Goal: Task Accomplishment & Management: Complete application form

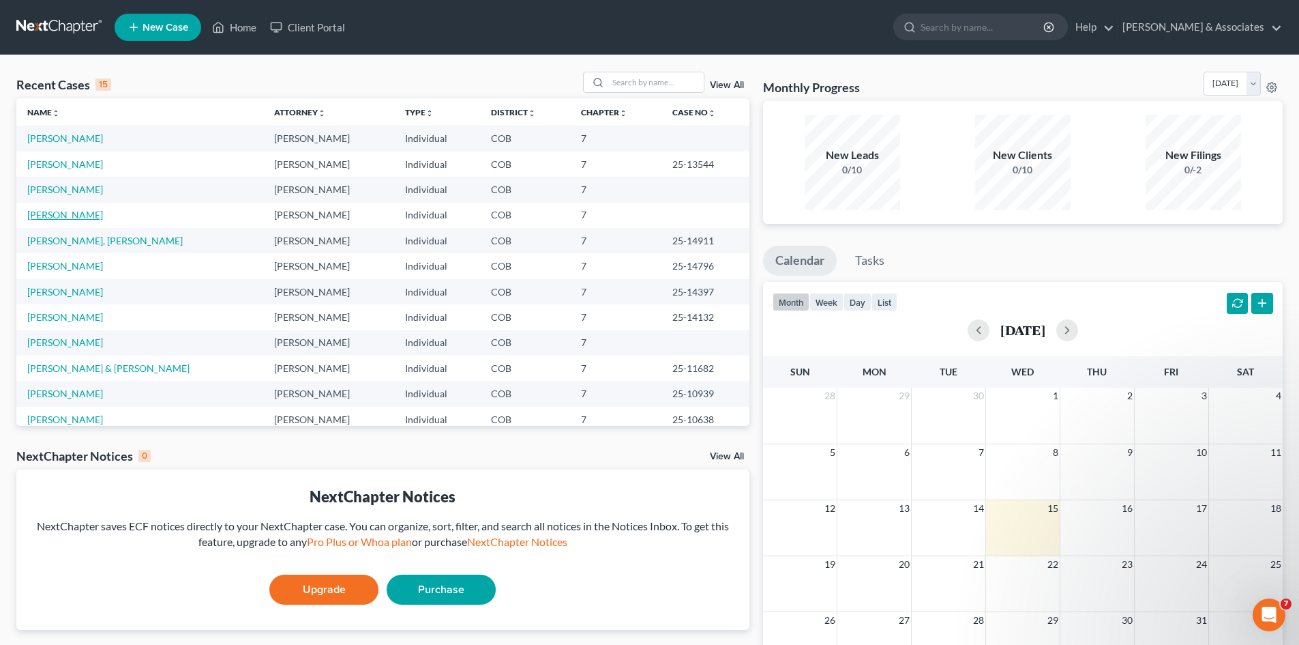
click at [52, 217] on link "[PERSON_NAME]" at bounding box center [65, 215] width 76 height 12
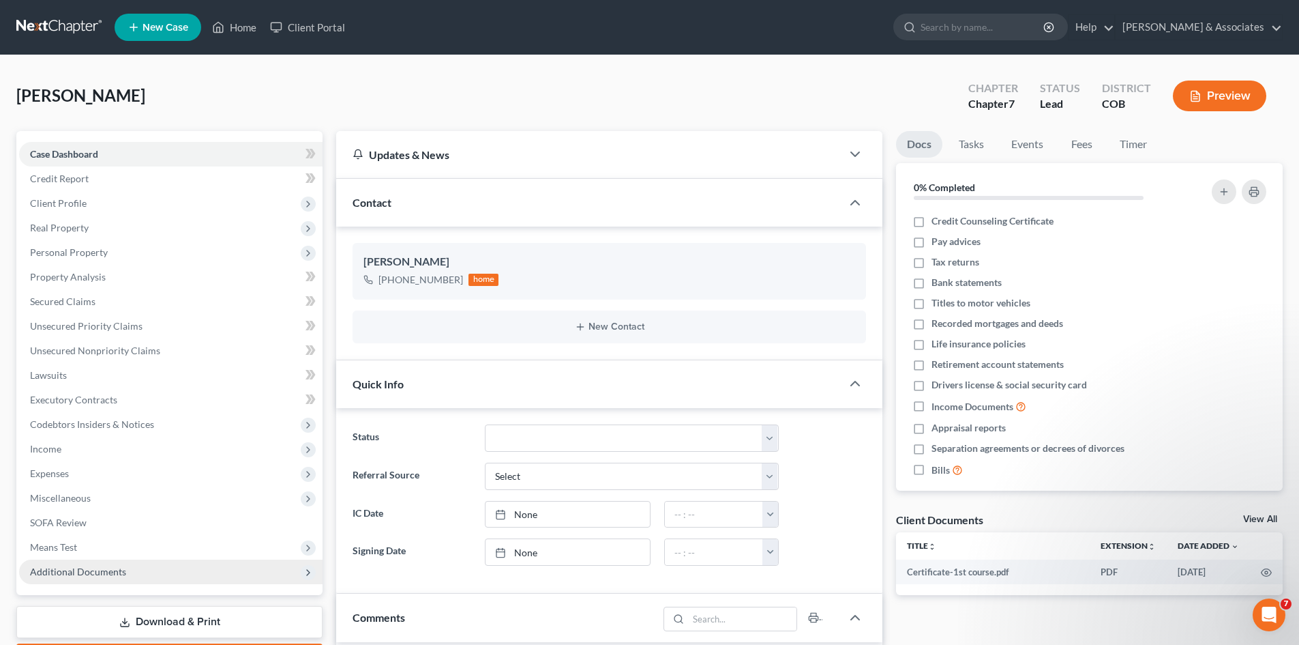
click at [83, 566] on span "Additional Documents" at bounding box center [78, 571] width 96 height 12
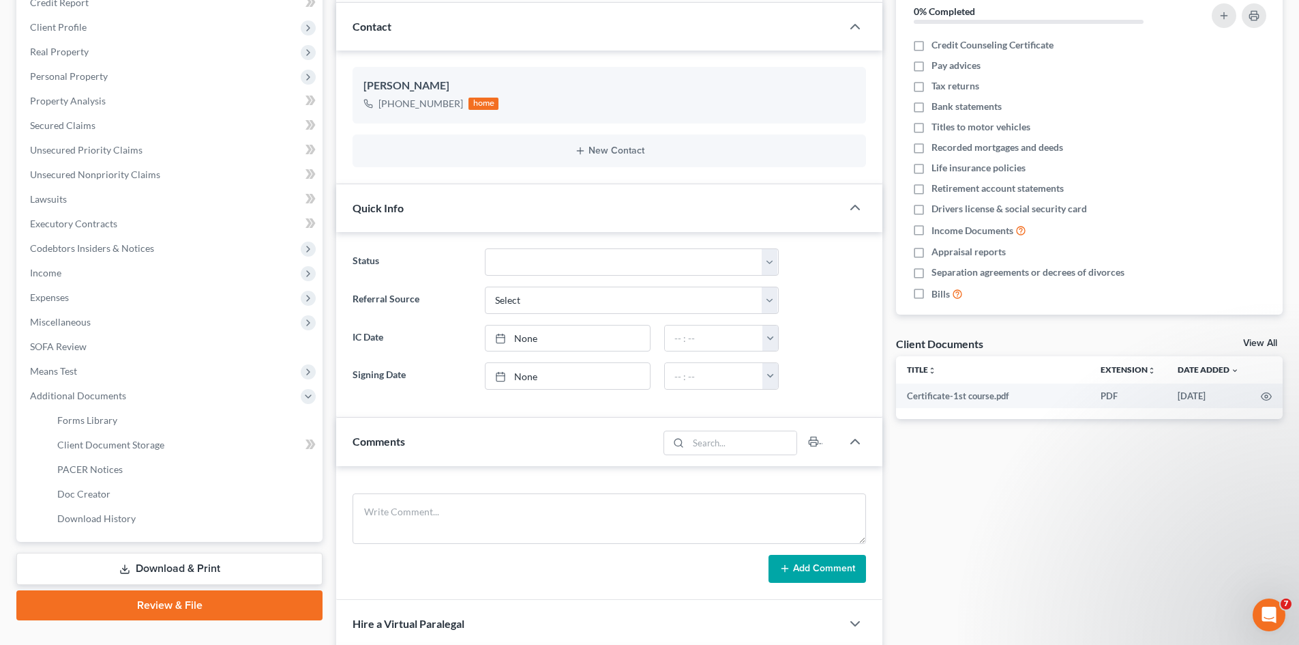
scroll to position [194, 0]
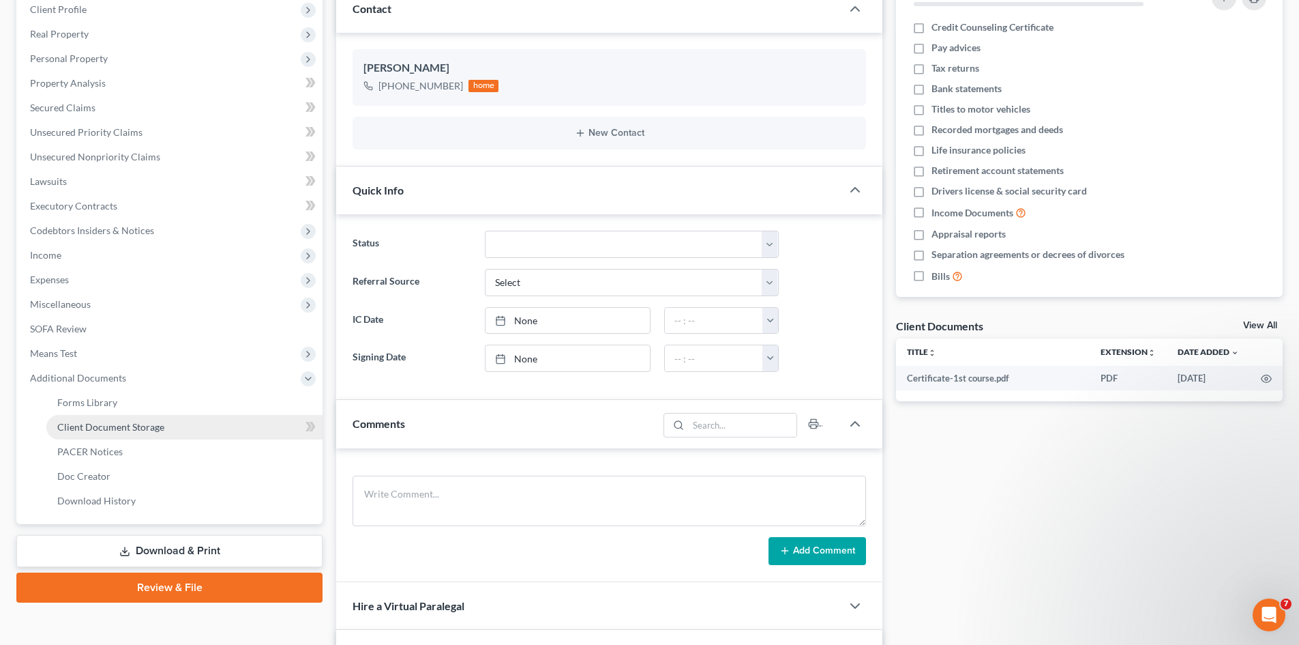
click at [92, 426] on span "Client Document Storage" at bounding box center [110, 427] width 107 height 12
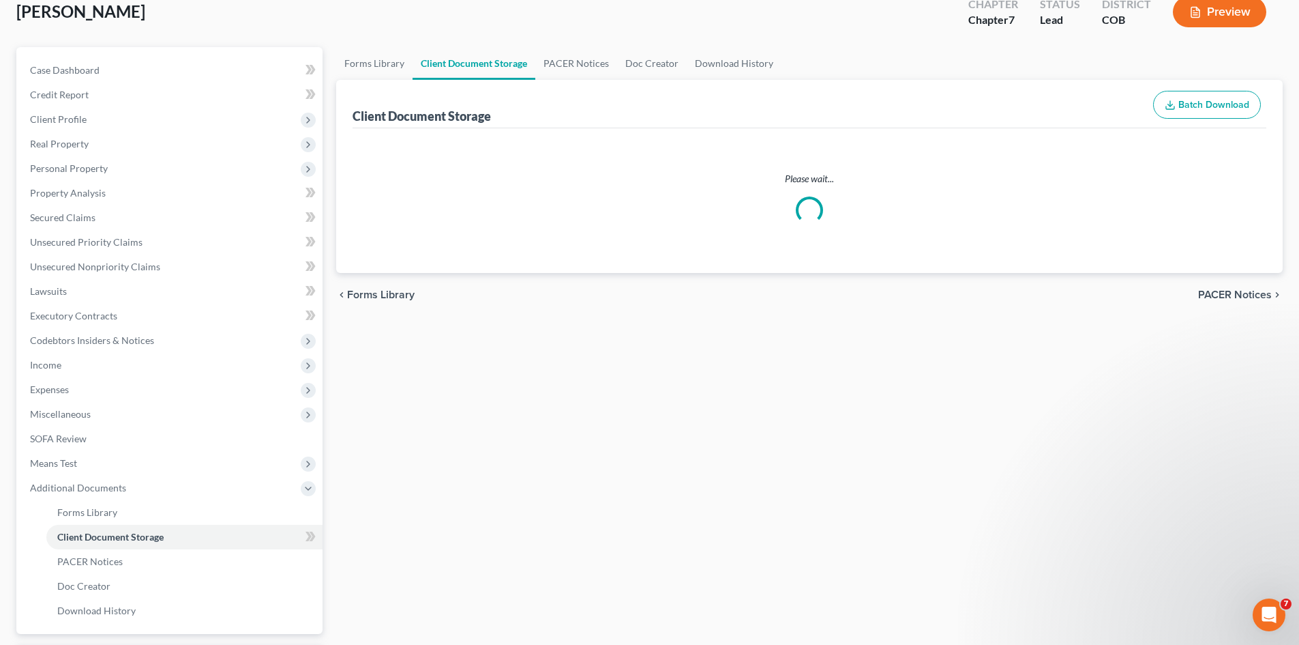
scroll to position [4, 0]
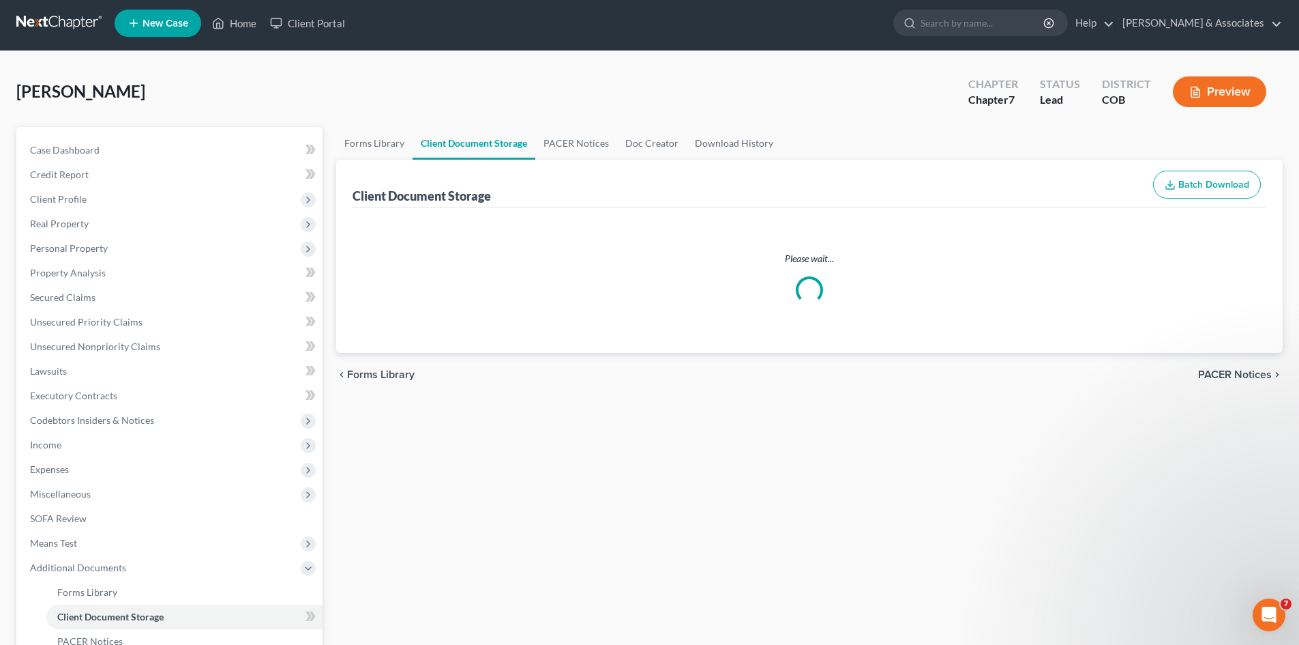
select select "5"
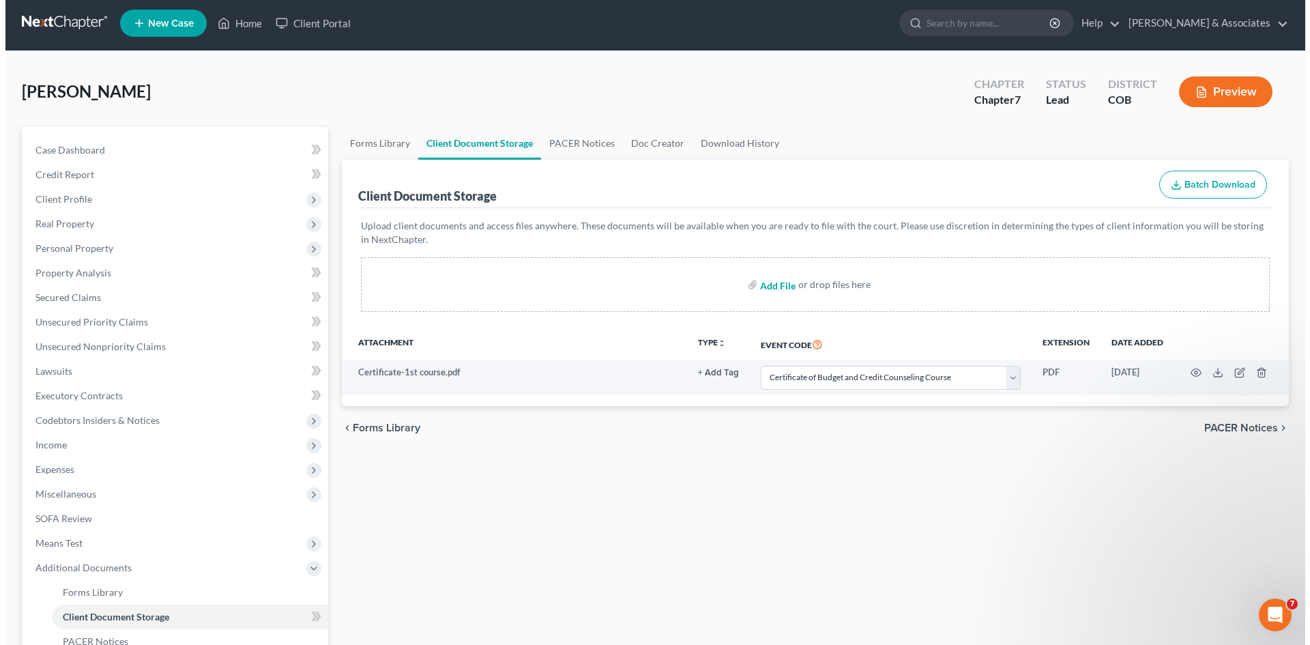
scroll to position [0, 0]
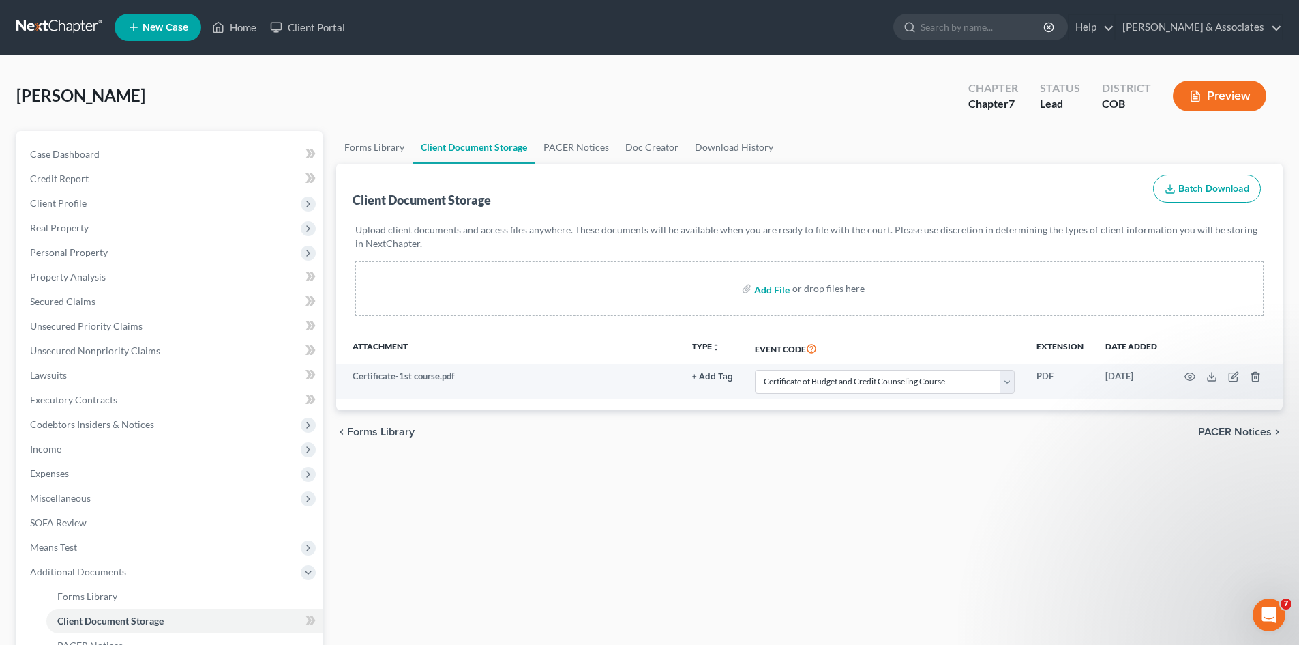
click at [778, 292] on input "file" at bounding box center [770, 288] width 33 height 25
type input "C:\fakepath\Certificate.1st course.pdf"
select select "5"
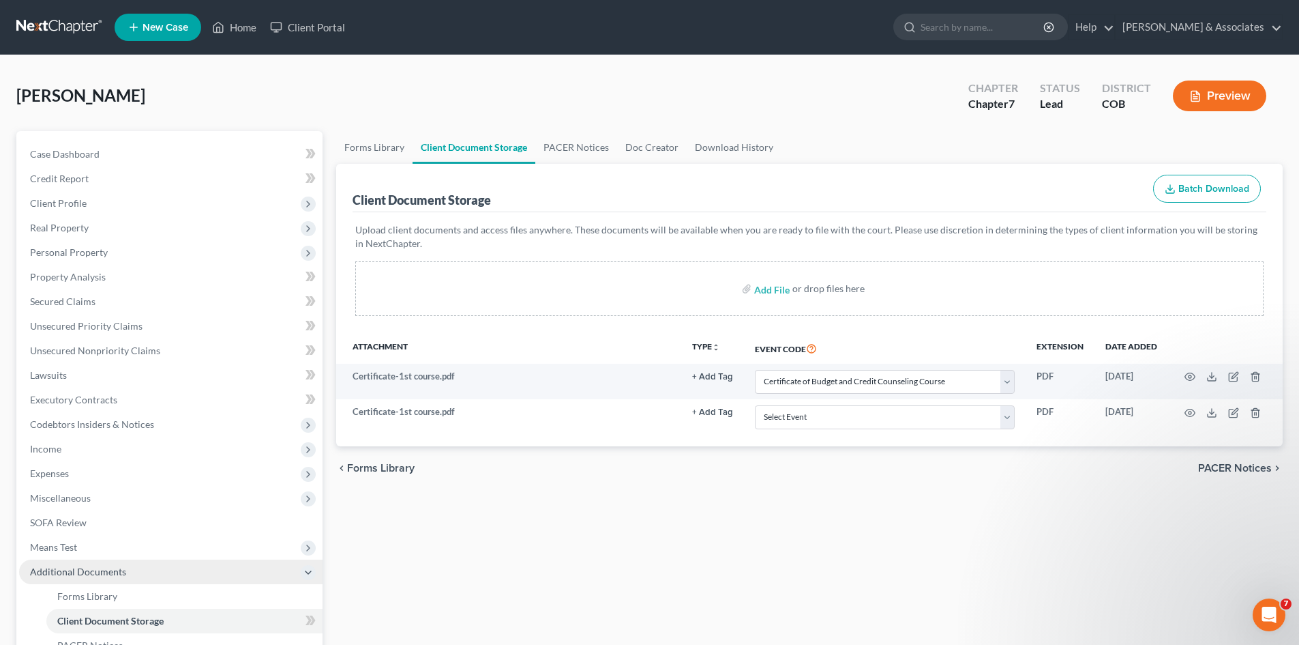
click at [68, 571] on span "Additional Documents" at bounding box center [78, 571] width 96 height 12
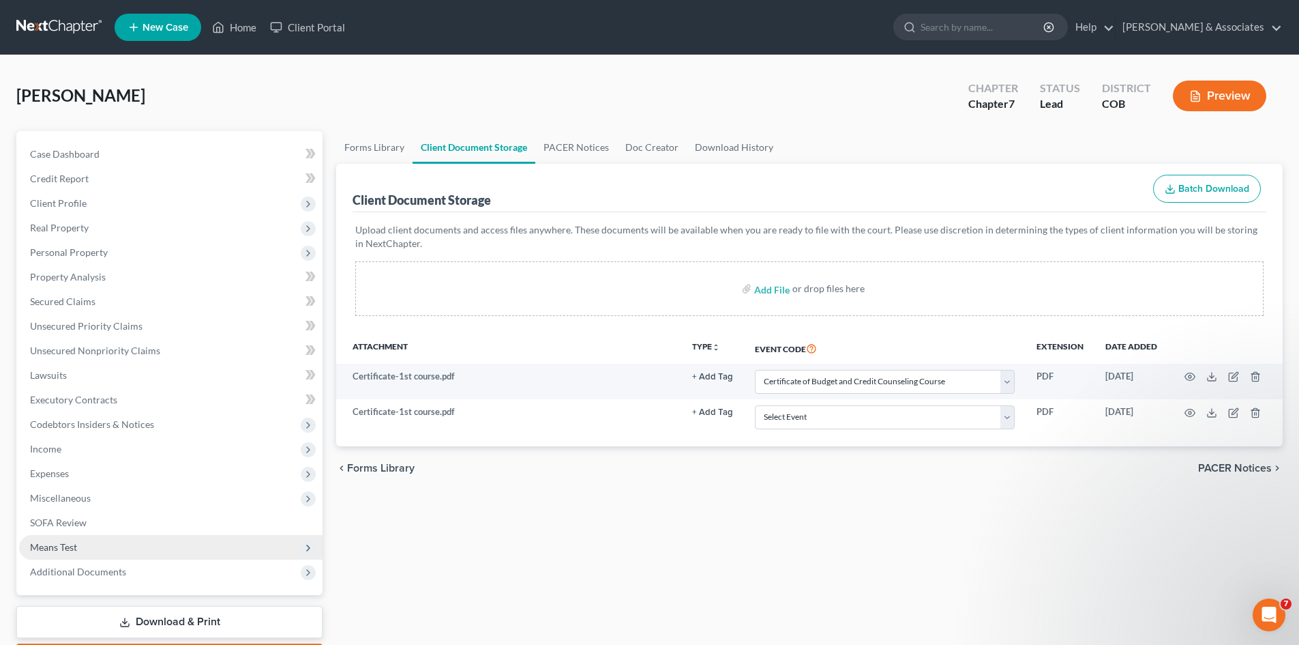
click at [67, 548] on span "Means Test" at bounding box center [53, 547] width 47 height 12
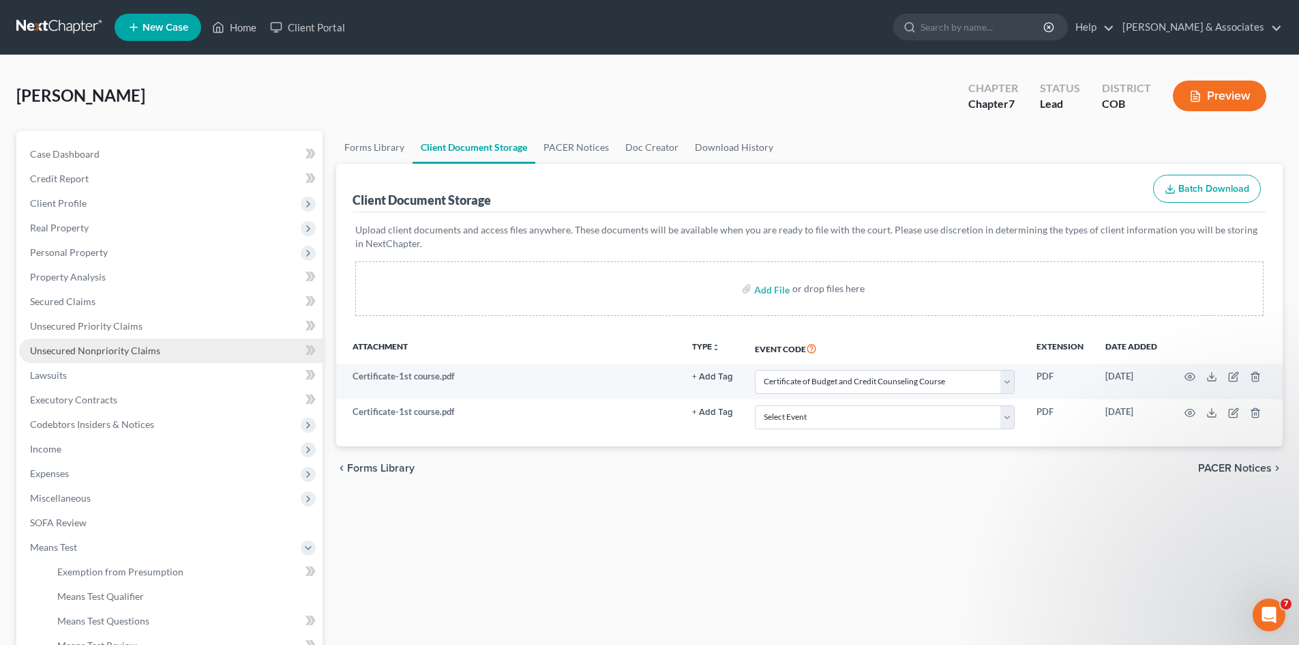
click at [68, 348] on span "Unsecured Nonpriority Claims" at bounding box center [95, 350] width 130 height 12
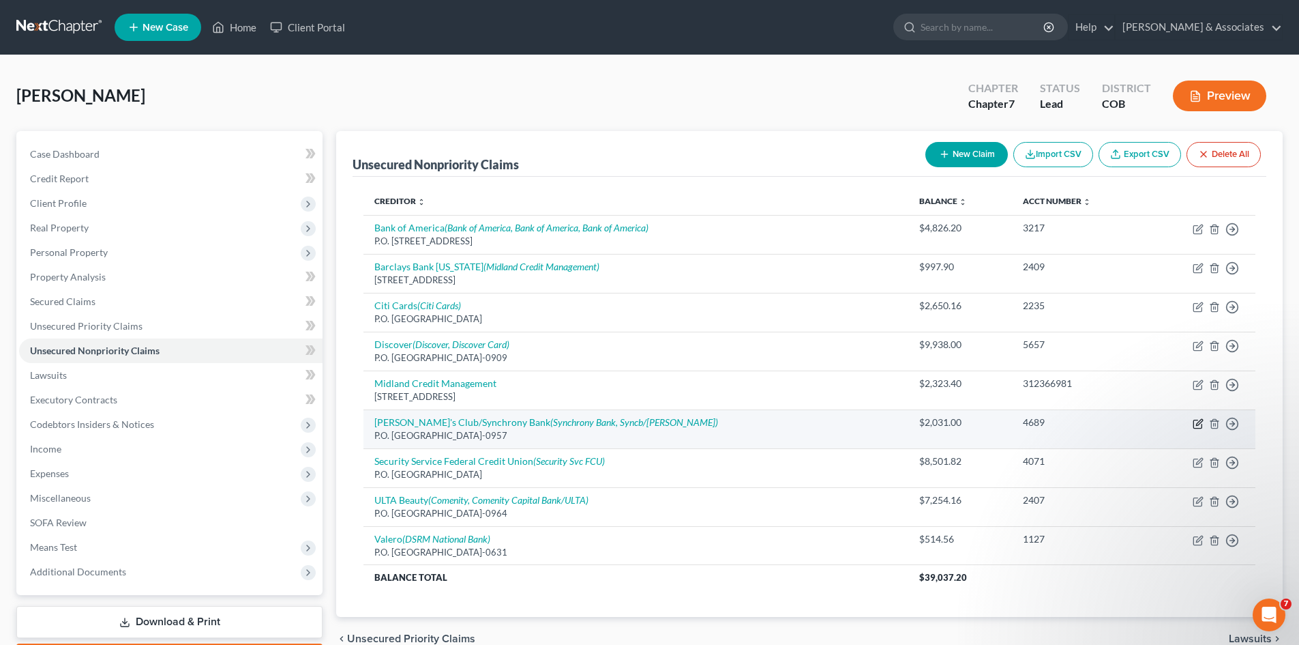
click at [1198, 426] on icon "button" at bounding box center [1198, 423] width 11 height 11
select select "45"
select select "2"
select select "0"
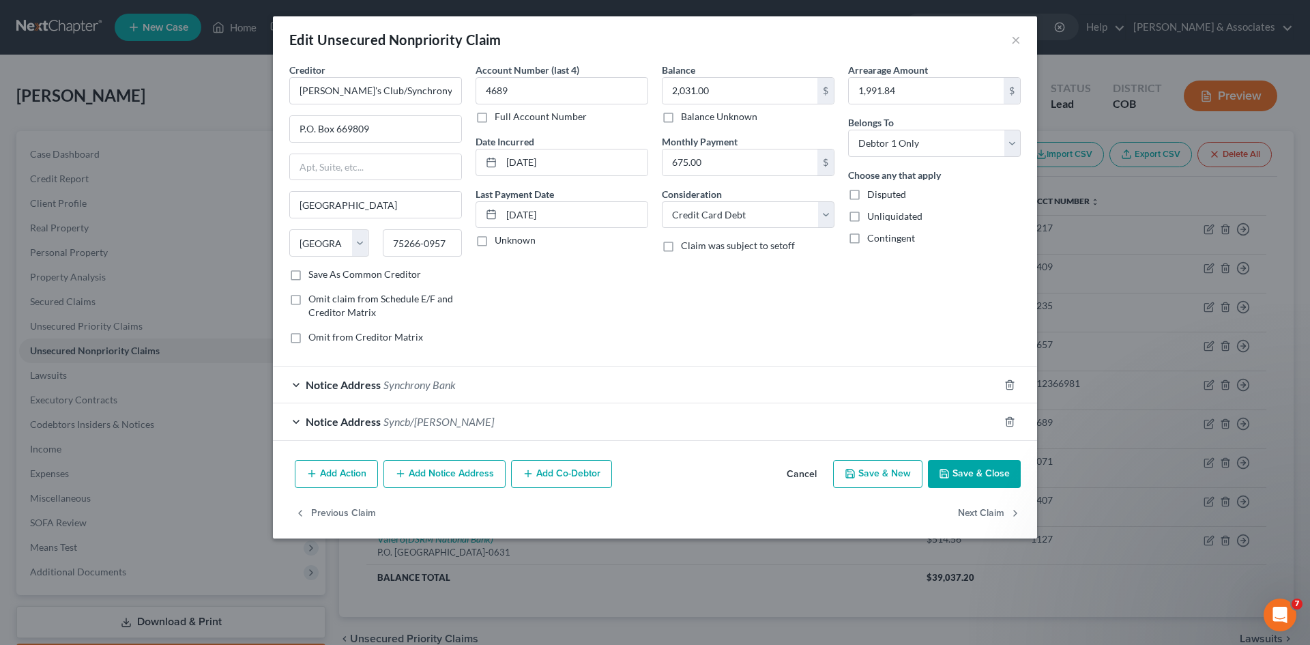
click at [300, 382] on div "Notice Address Synchrony Bank" at bounding box center [636, 384] width 726 height 36
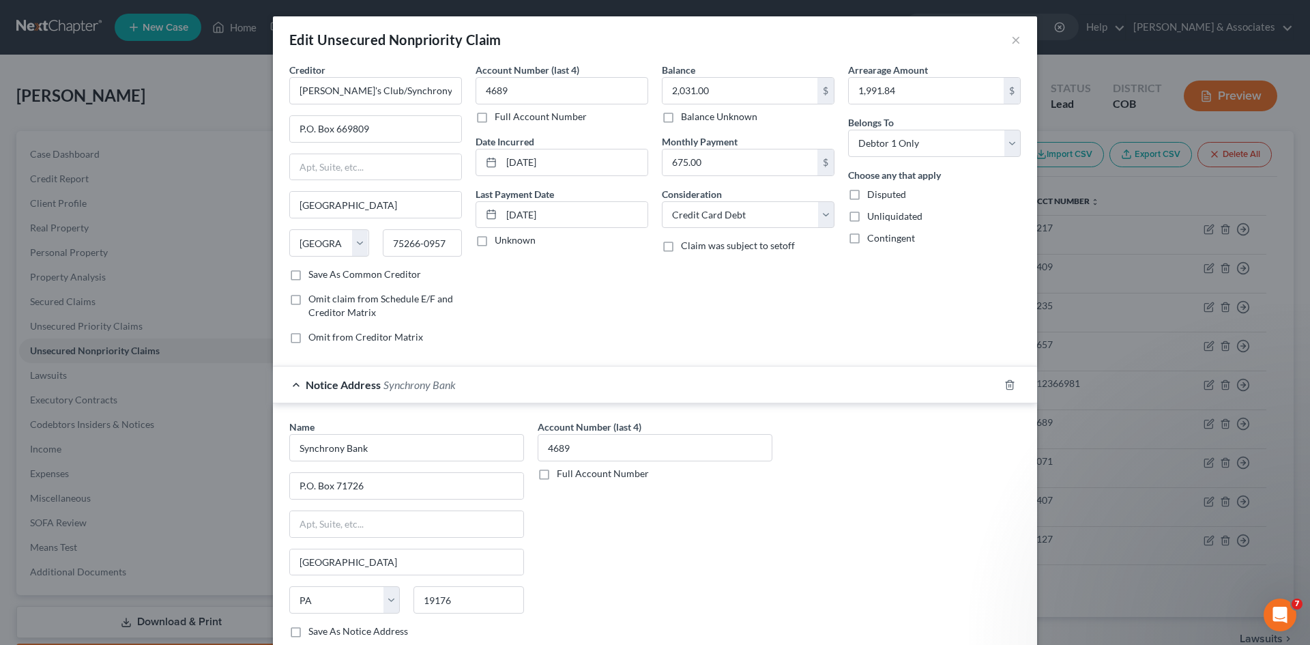
scroll to position [167, 0]
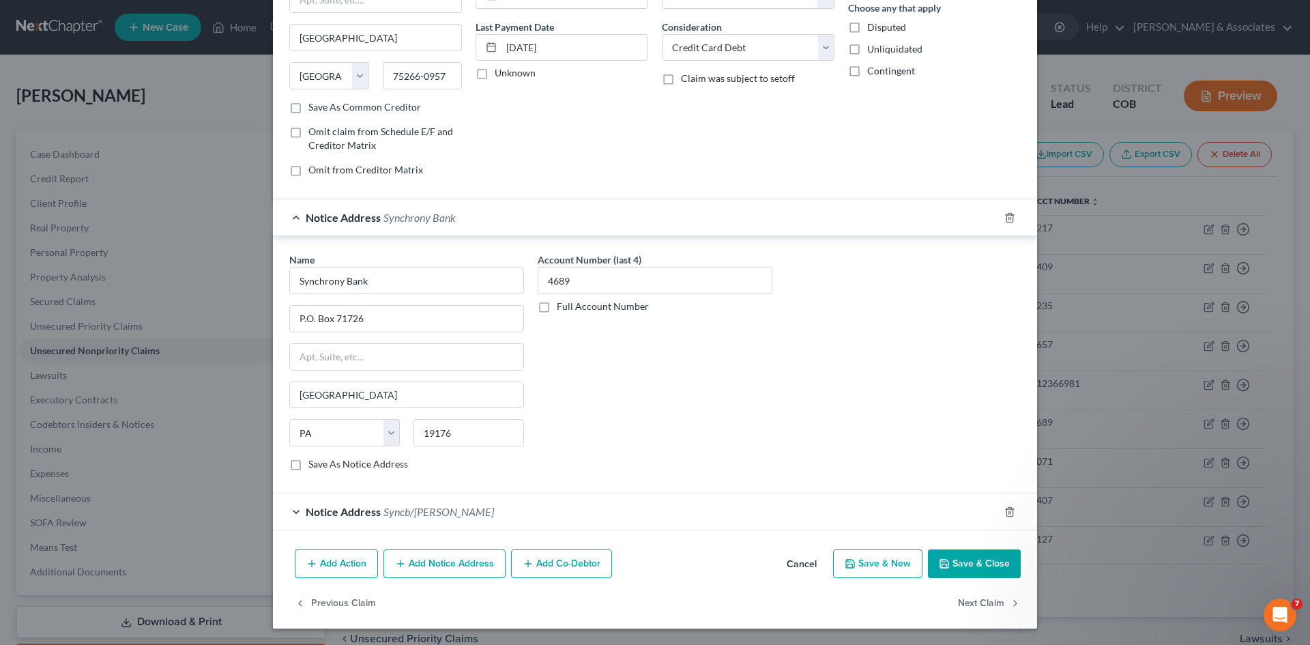
click at [951, 559] on button "Save & Close" at bounding box center [974, 563] width 93 height 29
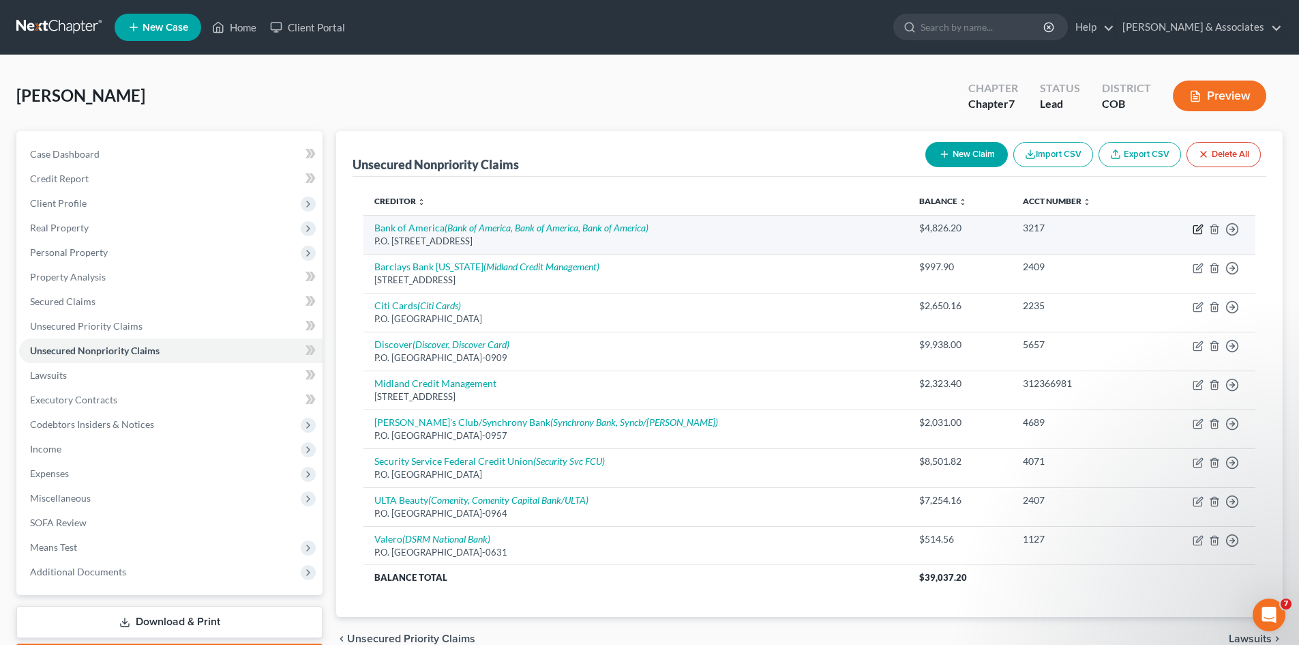
click at [1202, 231] on icon "button" at bounding box center [1198, 230] width 8 height 8
select select "7"
select select "2"
select select "0"
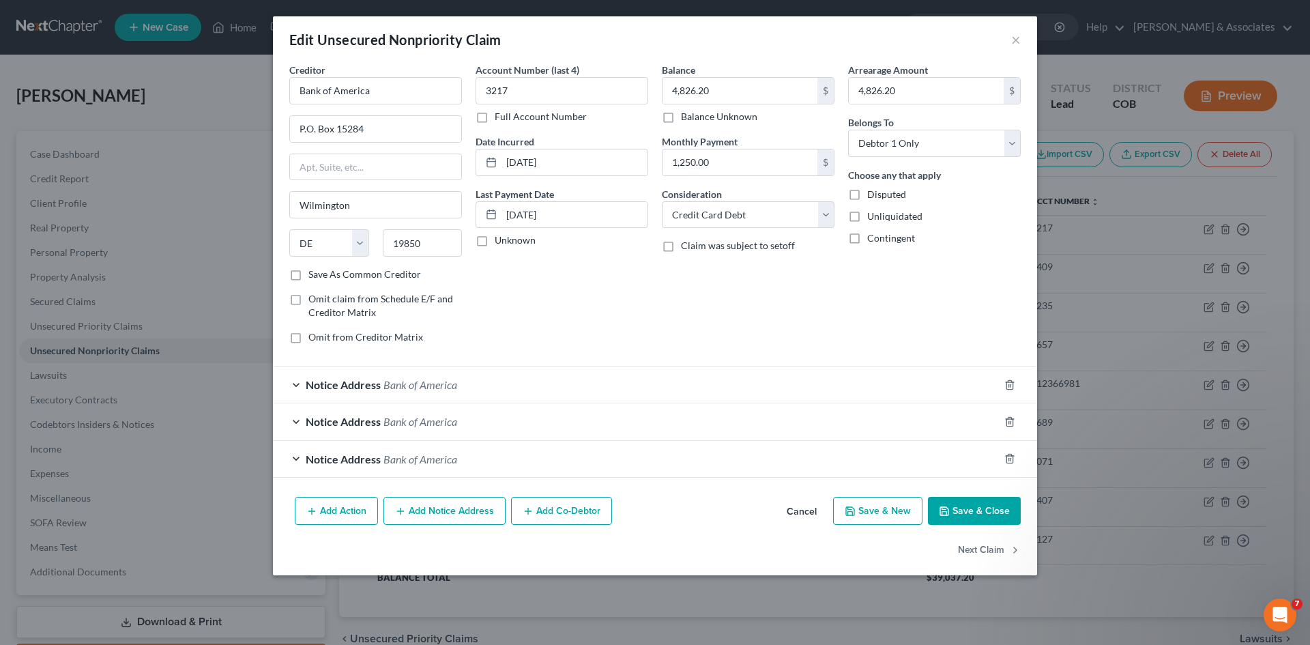
click at [452, 513] on button "Add Notice Address" at bounding box center [444, 511] width 122 height 29
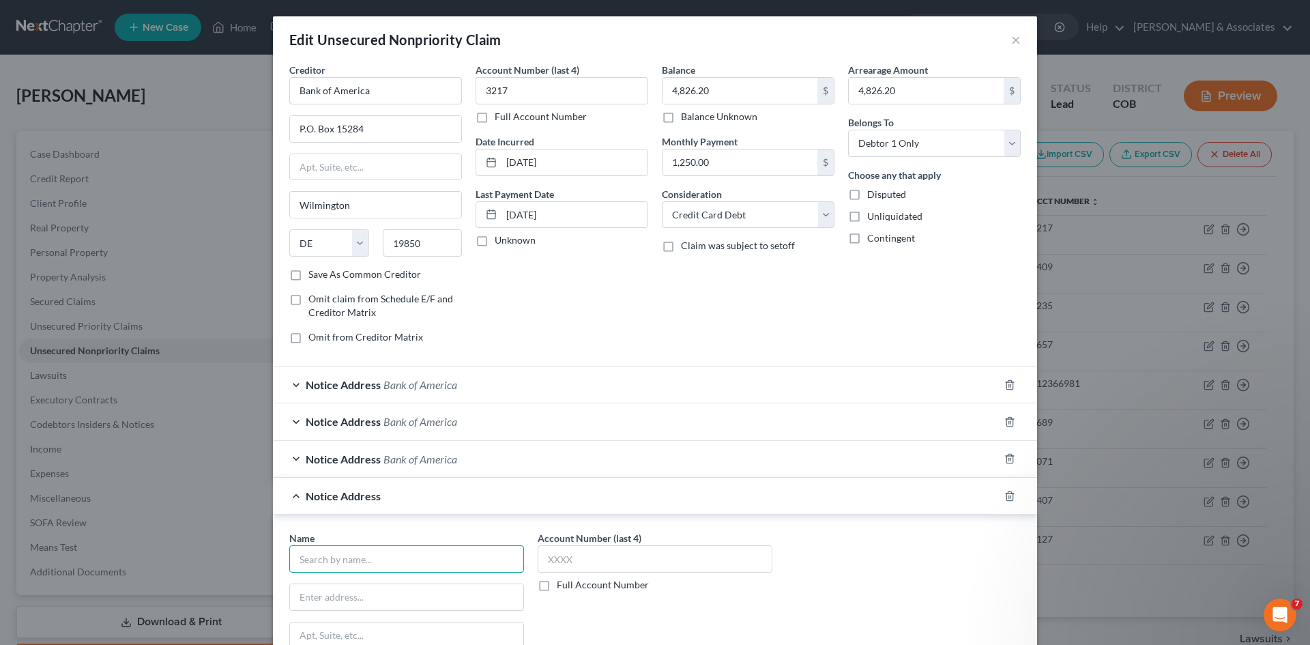
click at [361, 560] on input "text" at bounding box center [406, 558] width 235 height 27
type input "Credit Control, LLC"
click at [542, 559] on input "text" at bounding box center [655, 558] width 235 height 27
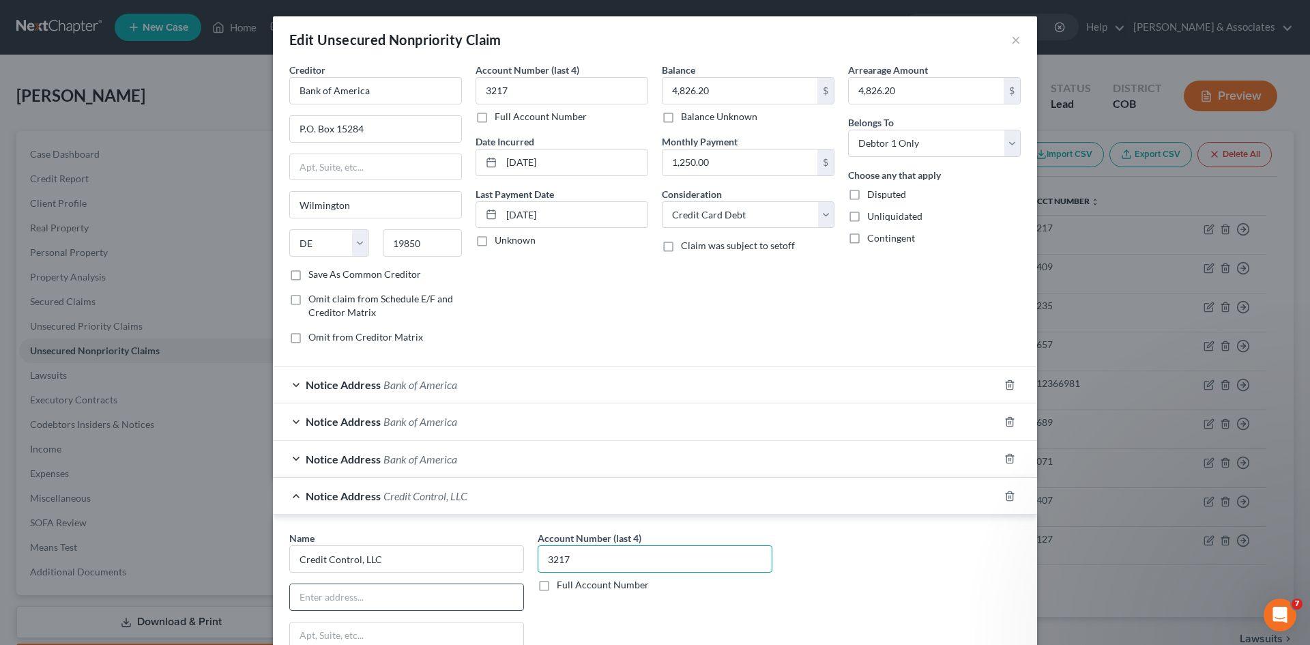
type input "3217"
click at [338, 599] on input "text" at bounding box center [406, 597] width 233 height 26
type input "P.O. Box 488"
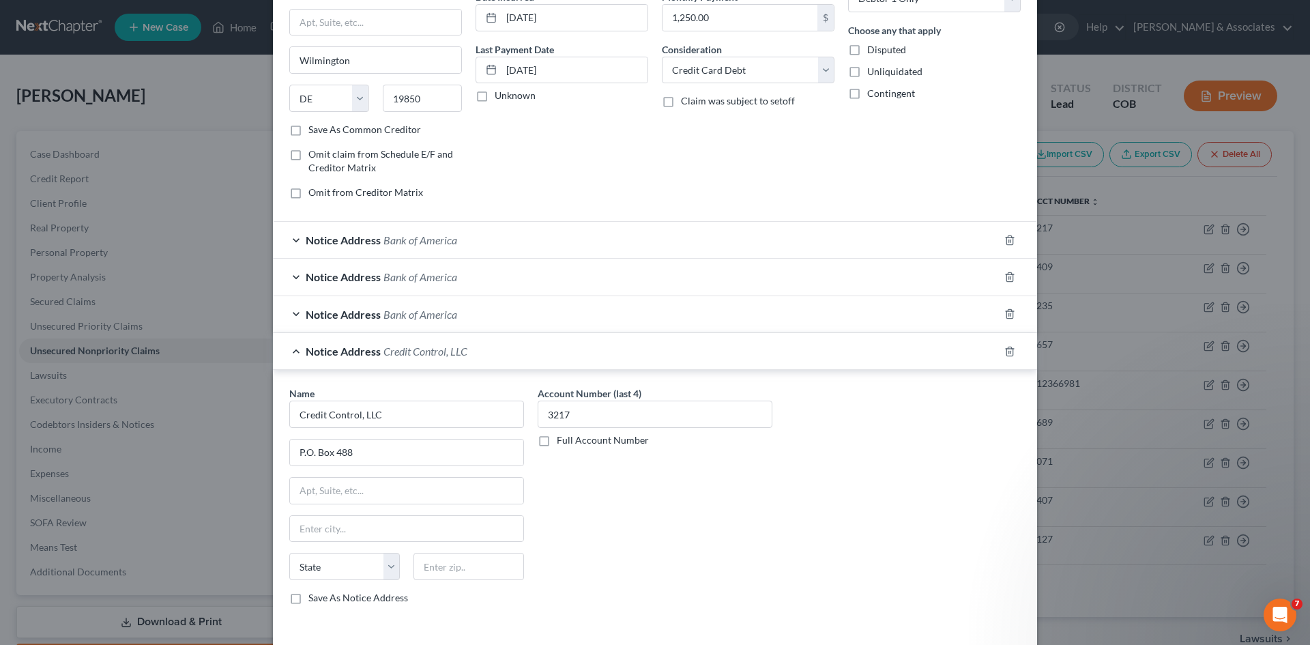
scroll to position [148, 0]
click at [299, 530] on input "text" at bounding box center [406, 525] width 233 height 26
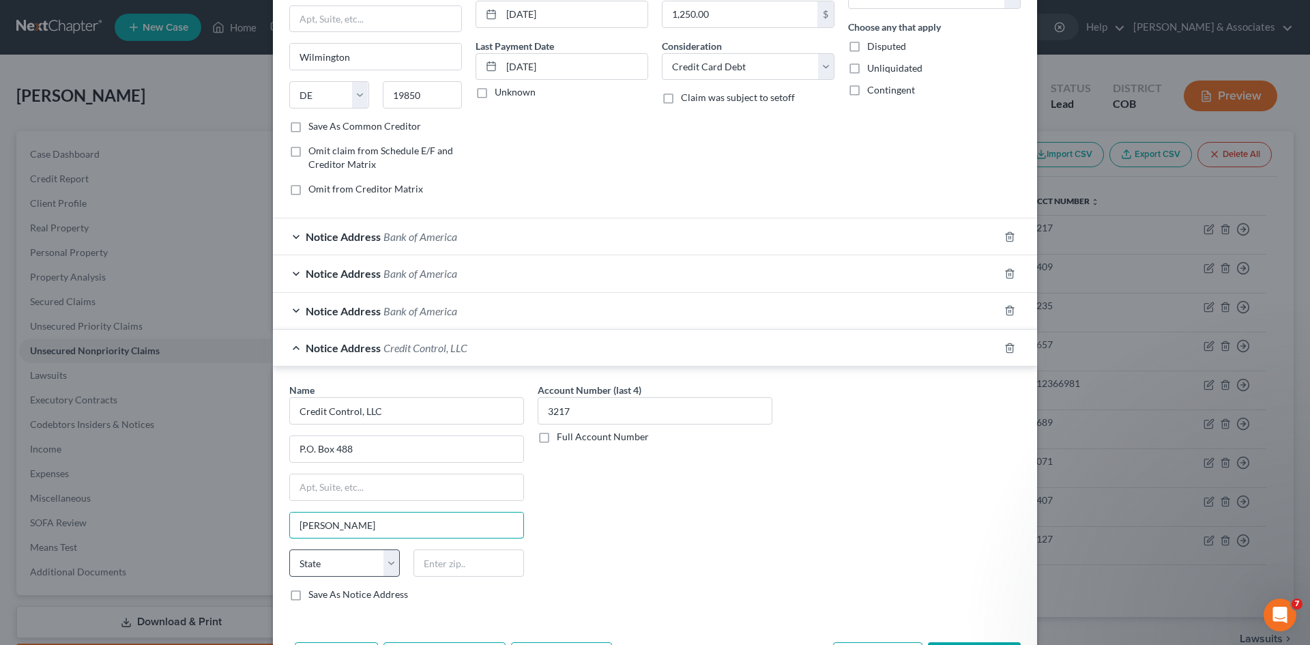
type input "[PERSON_NAME]"
click at [383, 560] on select "State [US_STATE] AK AR AZ CA CO CT DE DC [GEOGRAPHIC_DATA] [GEOGRAPHIC_DATA] GU…" at bounding box center [344, 562] width 111 height 27
select select "26"
click at [289, 549] on select "State [US_STATE] AK AR AZ CA CO CT DE DC [GEOGRAPHIC_DATA] [GEOGRAPHIC_DATA] GU…" at bounding box center [344, 562] width 111 height 27
click at [425, 557] on input "text" at bounding box center [468, 562] width 111 height 27
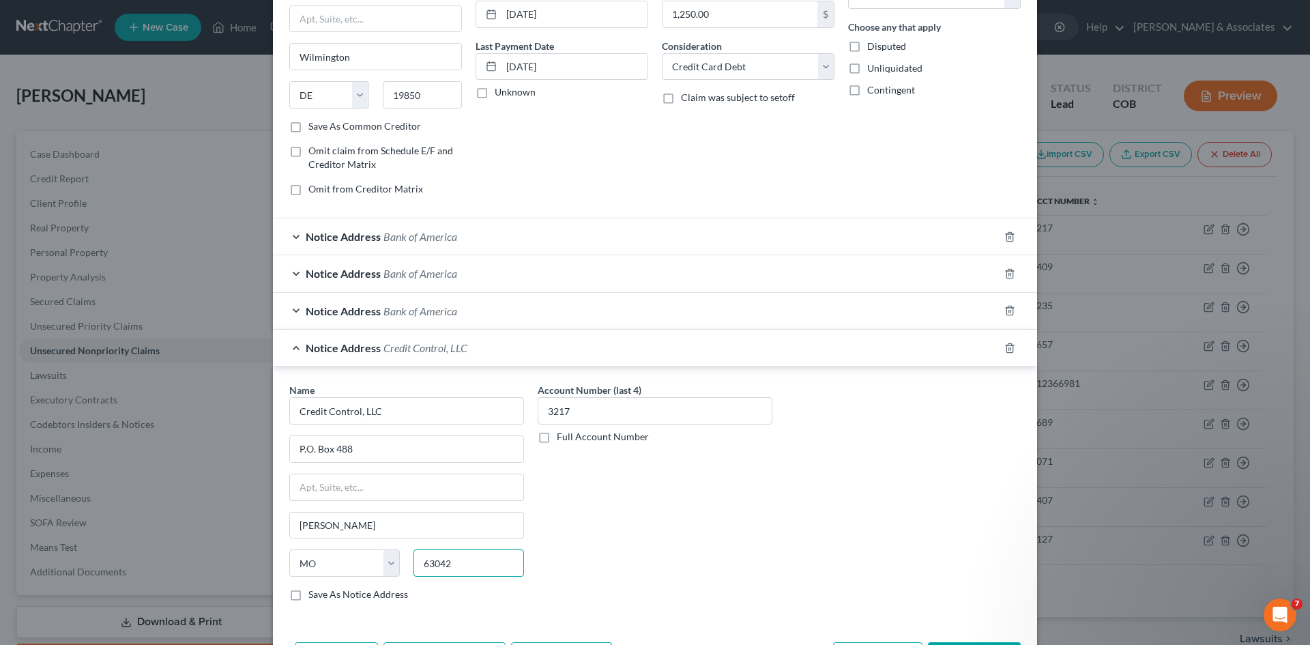
type input "63042"
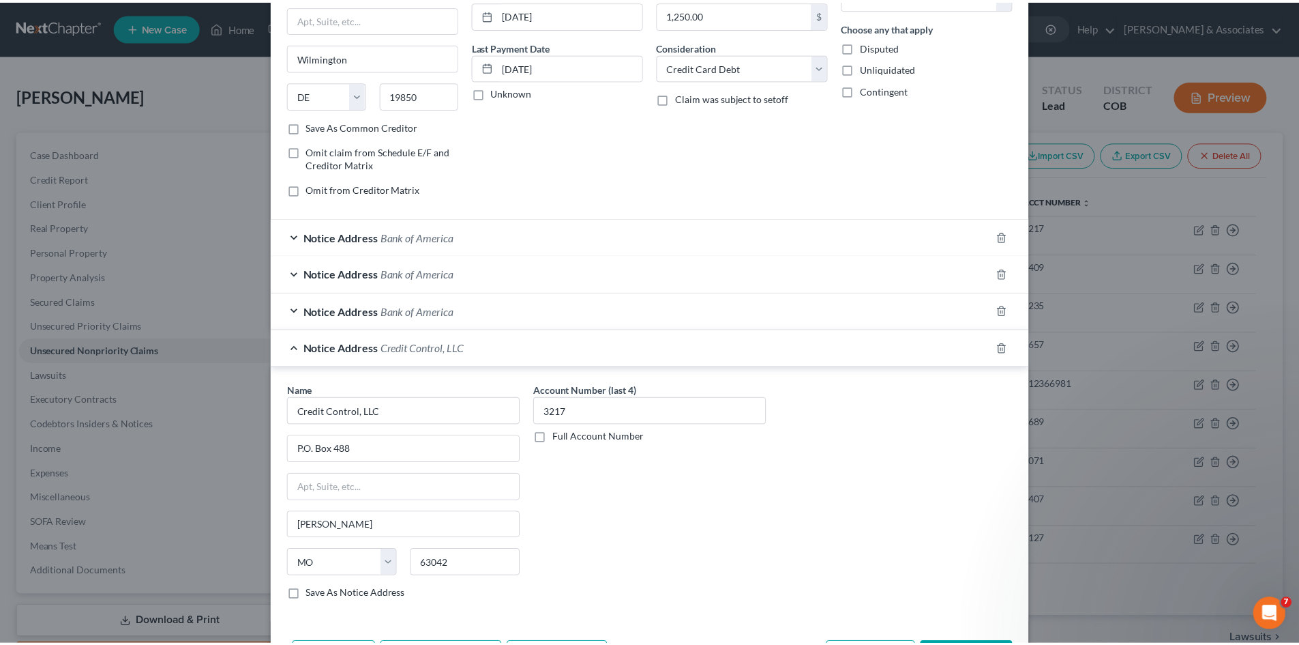
scroll to position [210, 0]
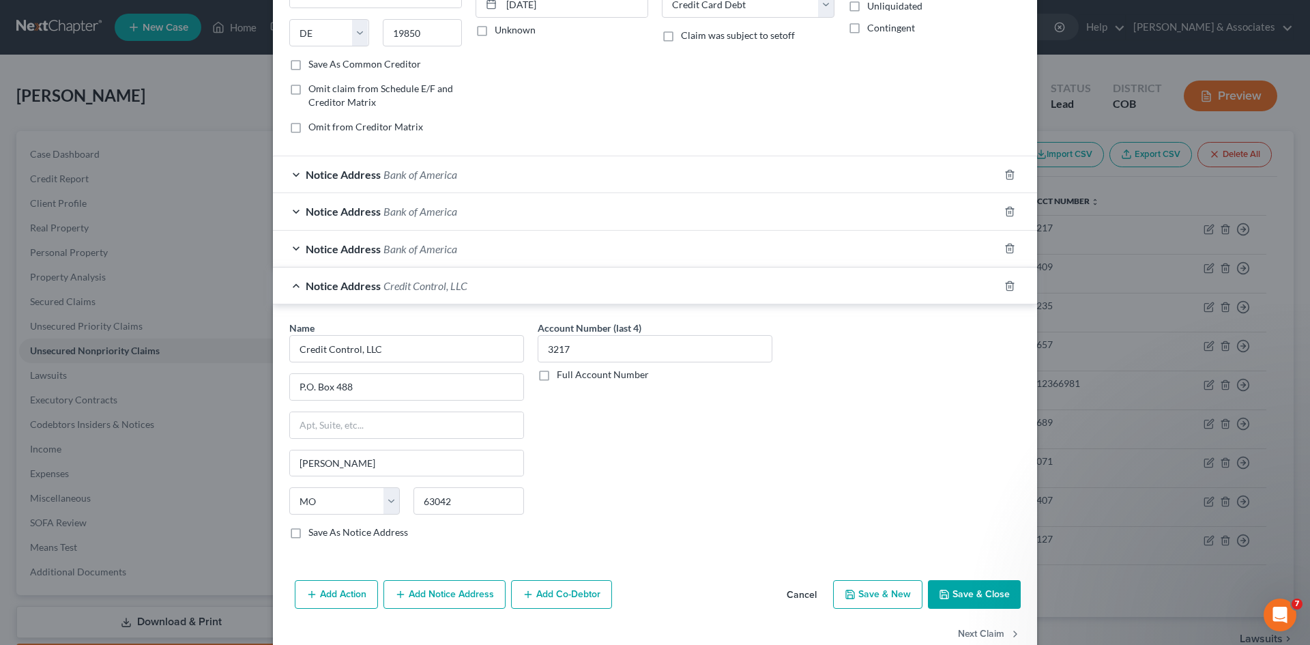
click at [954, 591] on button "Save & Close" at bounding box center [974, 594] width 93 height 29
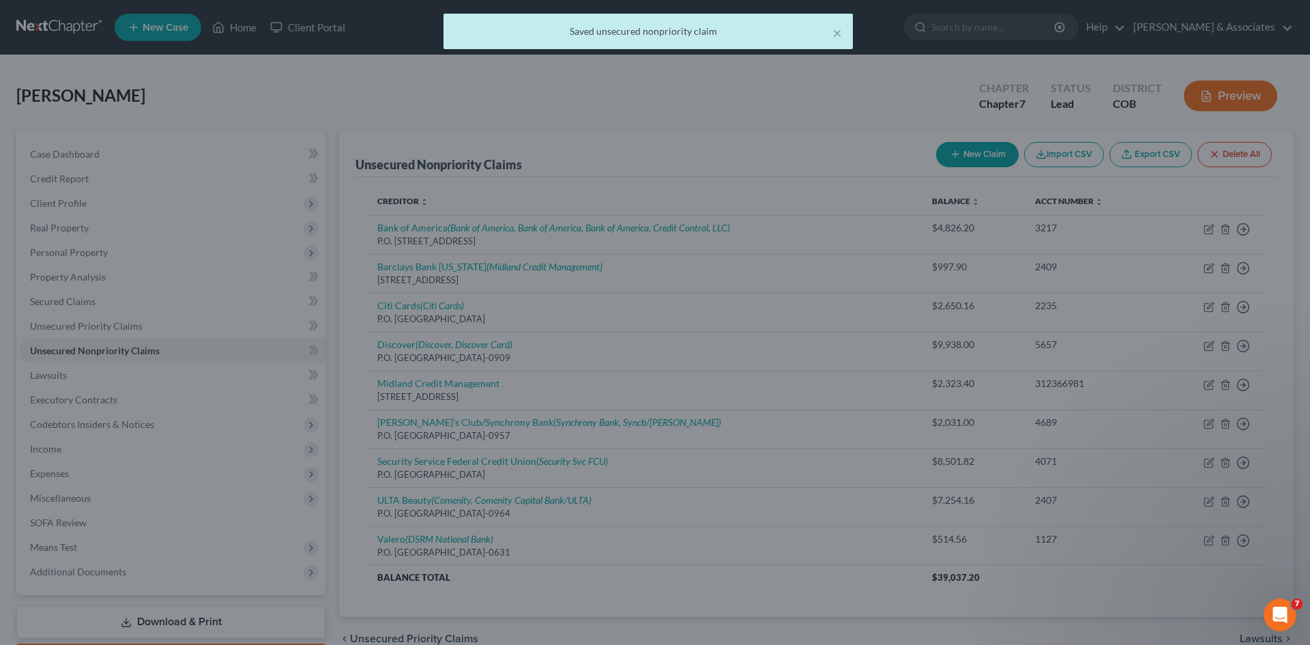
scroll to position [0, 0]
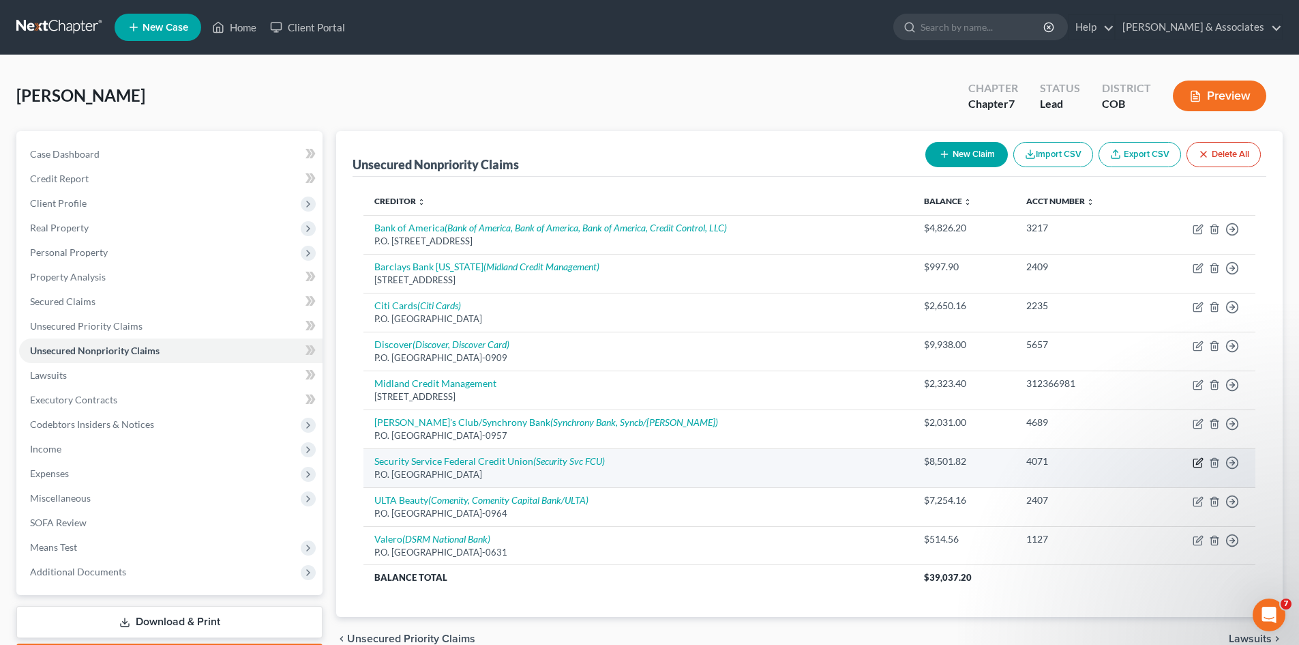
click at [1199, 463] on icon "button" at bounding box center [1199, 461] width 6 height 6
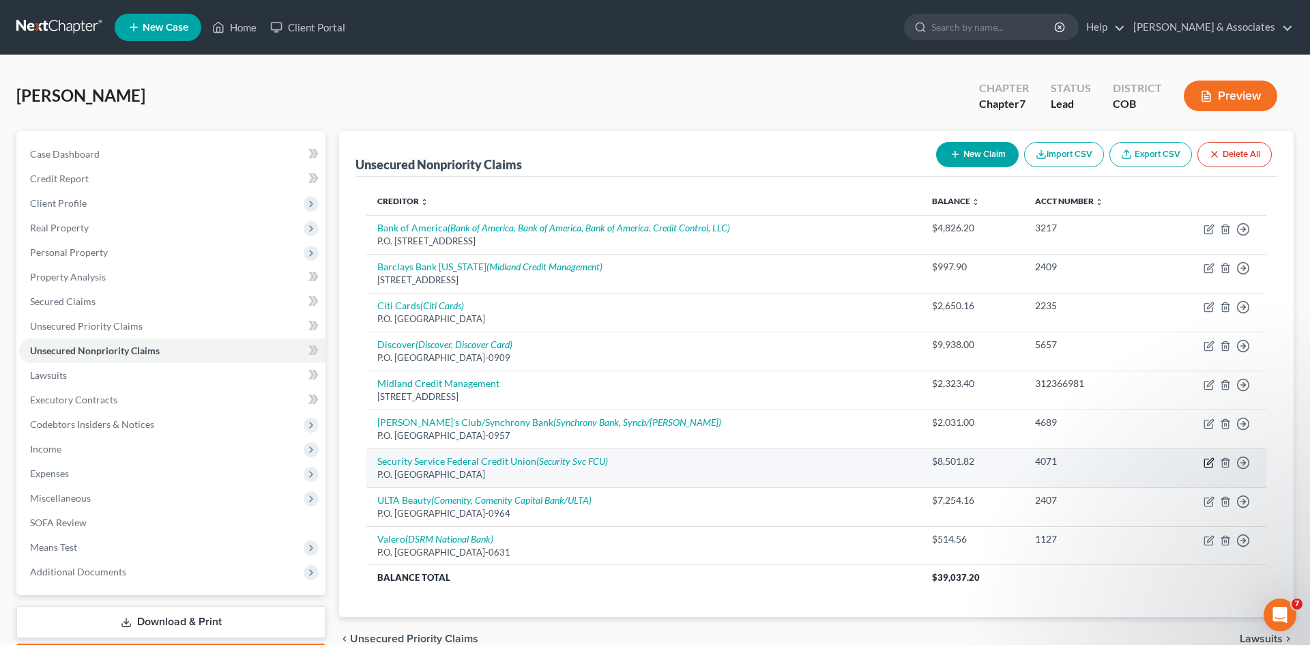
select select "45"
select select "2"
select select "0"
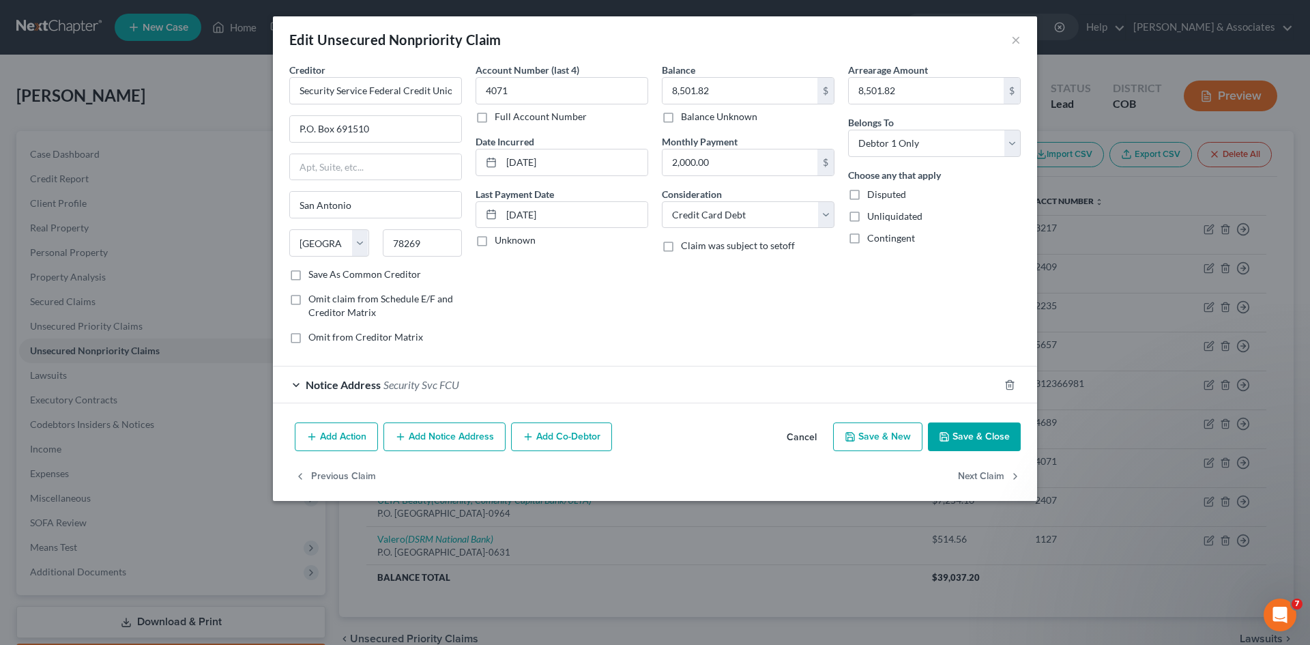
click at [1004, 435] on button "Save & Close" at bounding box center [974, 436] width 93 height 29
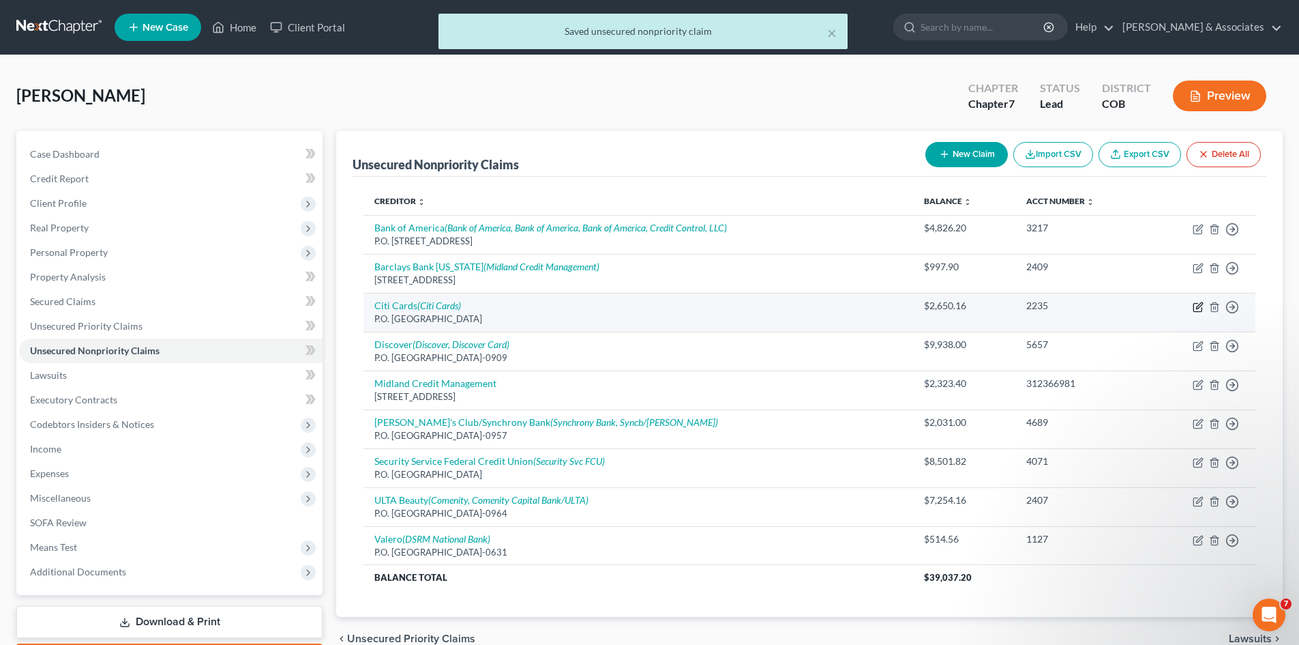
click at [1201, 310] on icon "button" at bounding box center [1198, 307] width 11 height 11
select select "3"
select select "2"
select select "0"
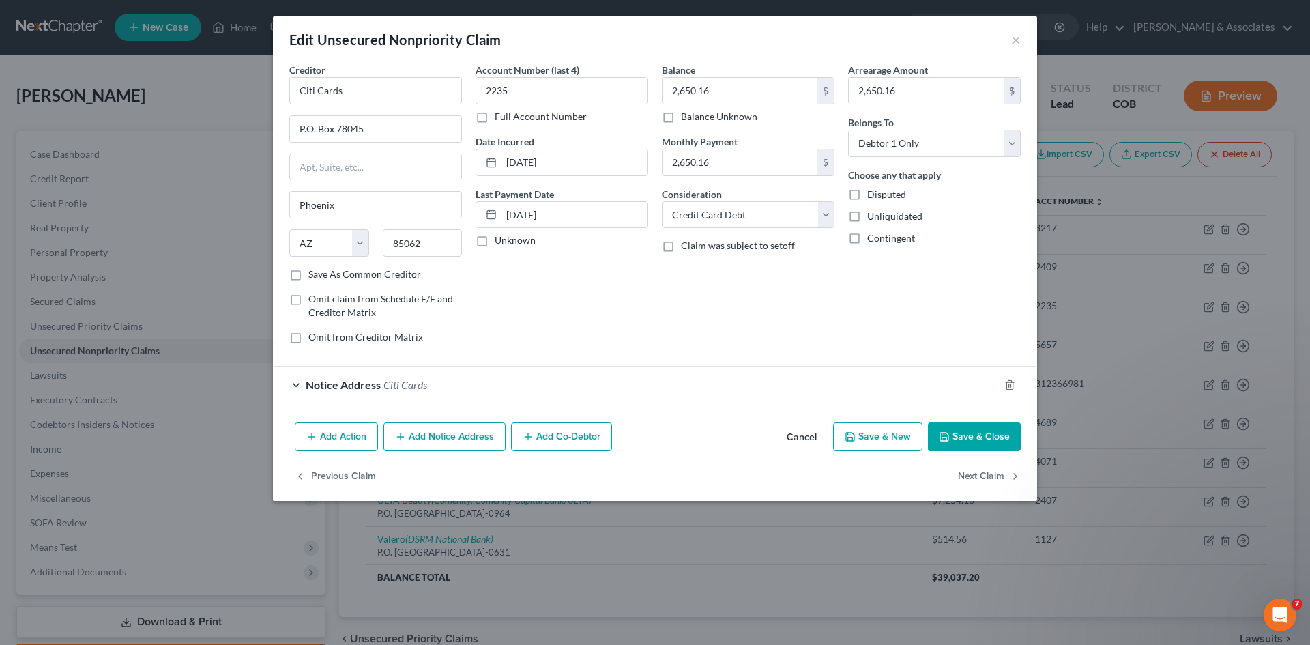
click at [476, 432] on button "Add Notice Address" at bounding box center [444, 436] width 122 height 29
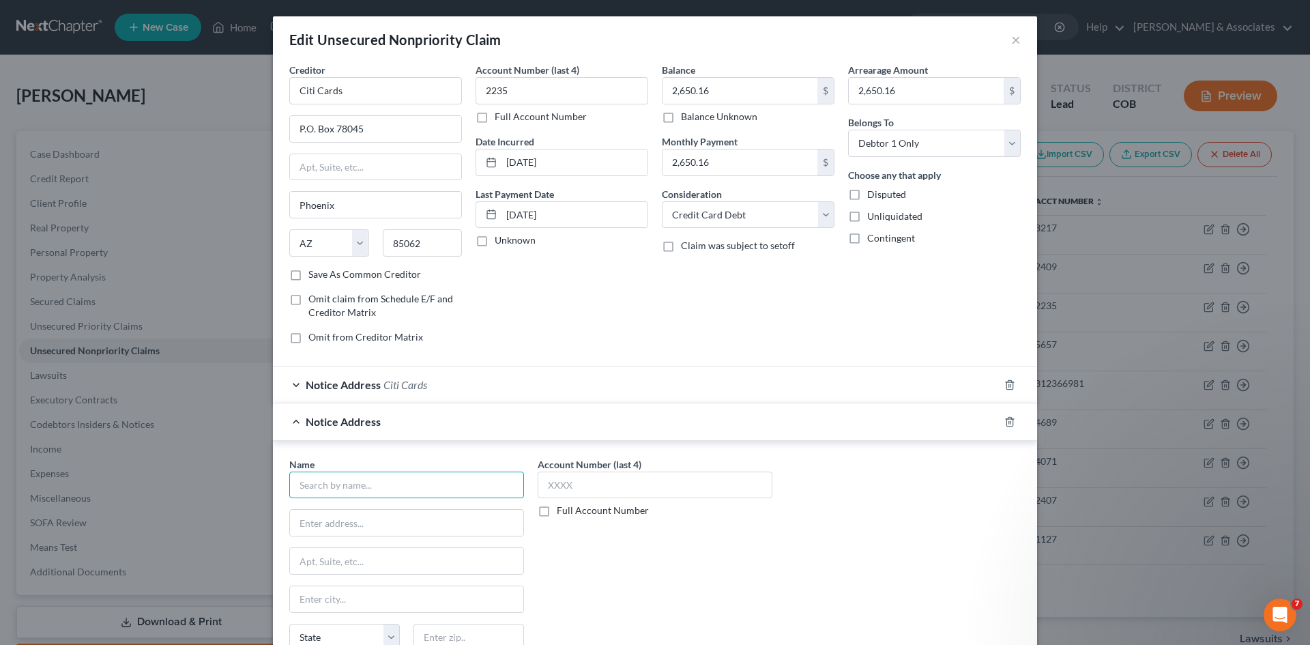
click at [314, 487] on input "text" at bounding box center [406, 484] width 235 height 27
click at [544, 485] on input "text" at bounding box center [655, 484] width 235 height 27
type input "Citi"
type input "2235"
click at [321, 521] on input "text" at bounding box center [406, 523] width 233 height 26
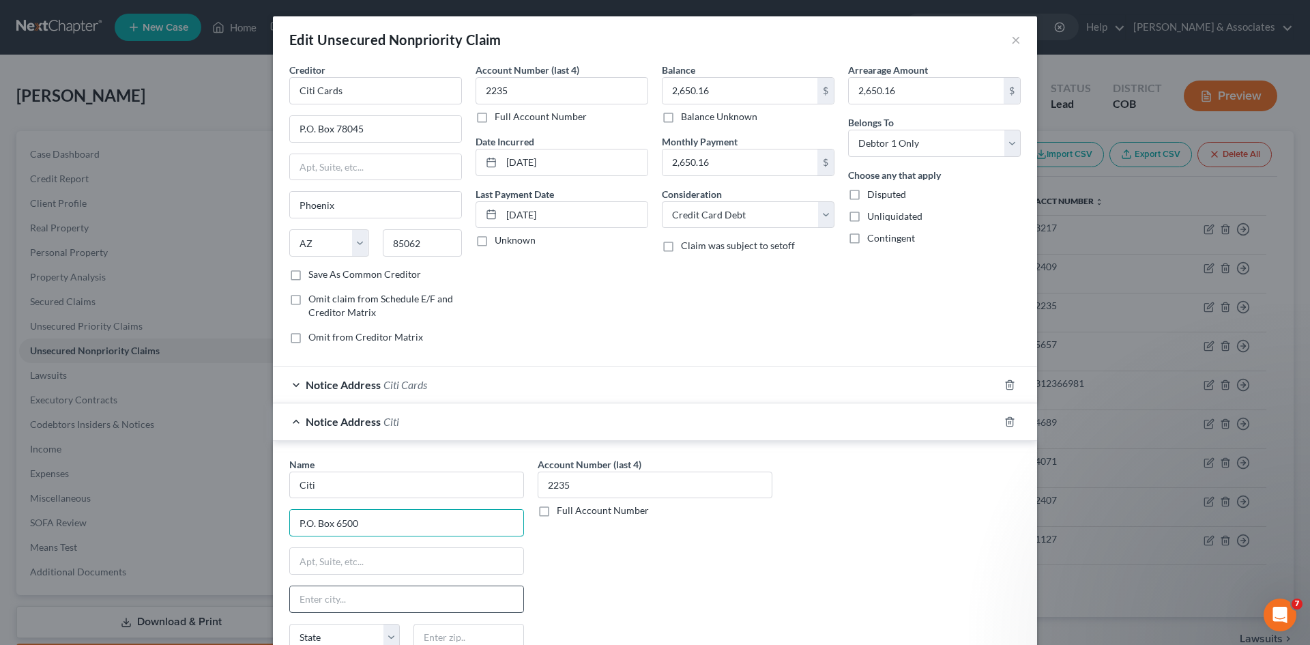
type input "P.O. Box 6500"
click at [310, 601] on input "text" at bounding box center [406, 599] width 233 height 26
click at [316, 602] on input "[GEOGRAPHIC_DATA]" at bounding box center [406, 599] width 233 height 26
type input "[GEOGRAPHIC_DATA]"
click at [389, 638] on select "State [US_STATE] AK AR AZ CA CO CT DE DC [GEOGRAPHIC_DATA] [GEOGRAPHIC_DATA] GU…" at bounding box center [344, 636] width 111 height 27
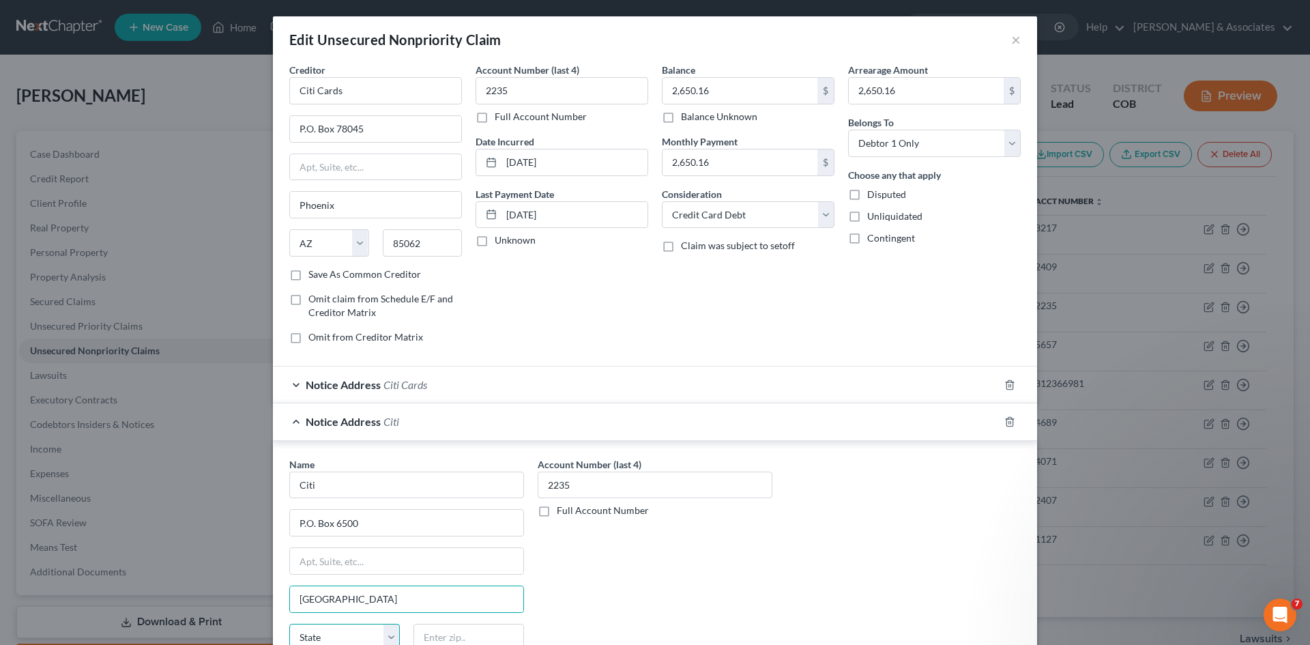
scroll to position [5, 0]
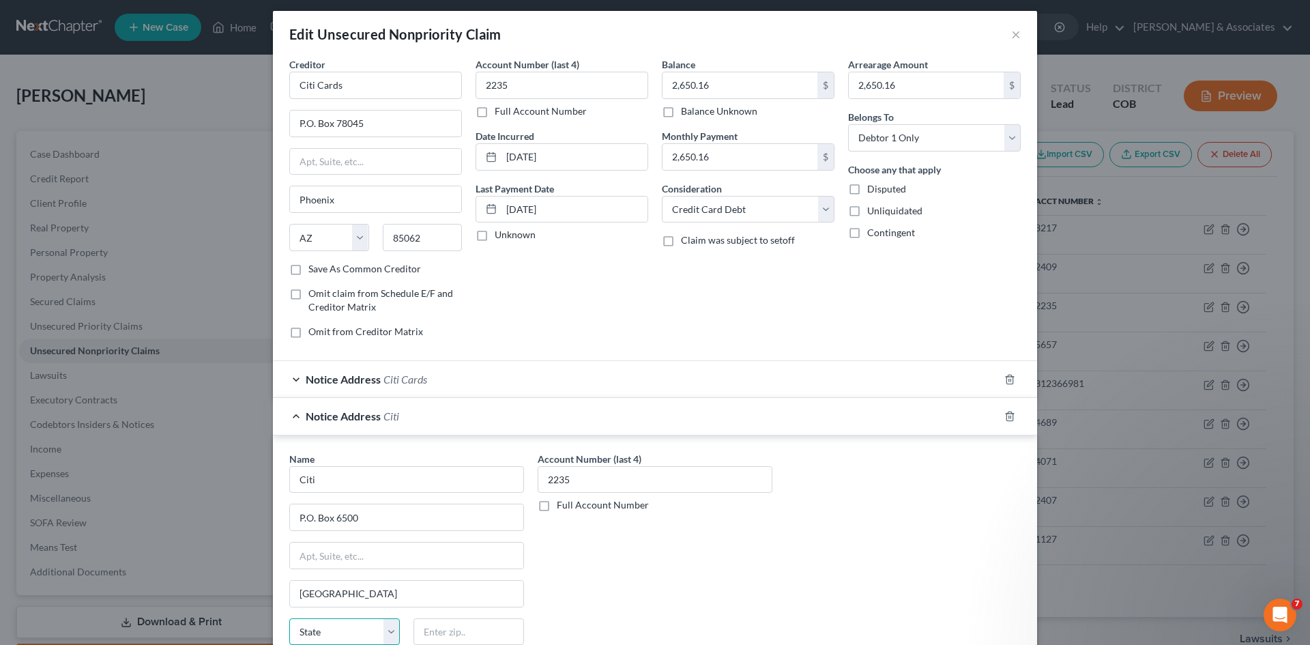
select select "43"
click at [289, 618] on select "State [US_STATE] AK AR AZ CA CO CT DE DC [GEOGRAPHIC_DATA] [GEOGRAPHIC_DATA] GU…" at bounding box center [344, 631] width 111 height 27
click at [424, 633] on input "text" at bounding box center [468, 631] width 111 height 27
type input "57117"
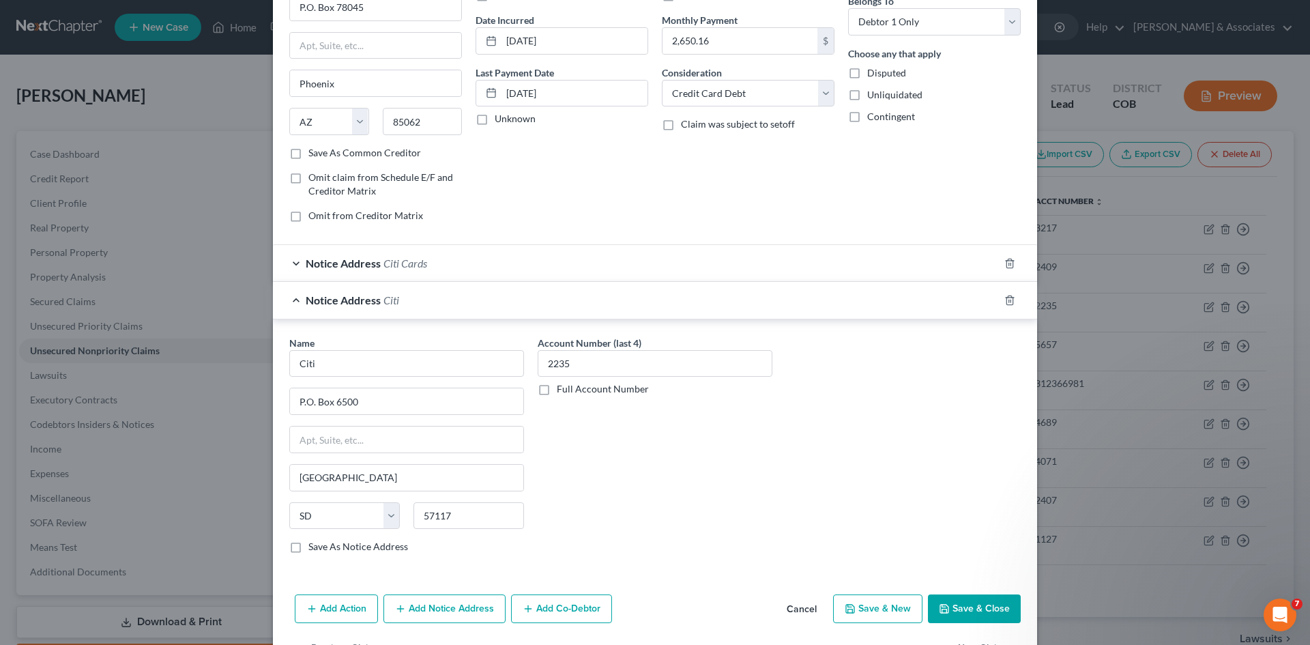
scroll to position [166, 0]
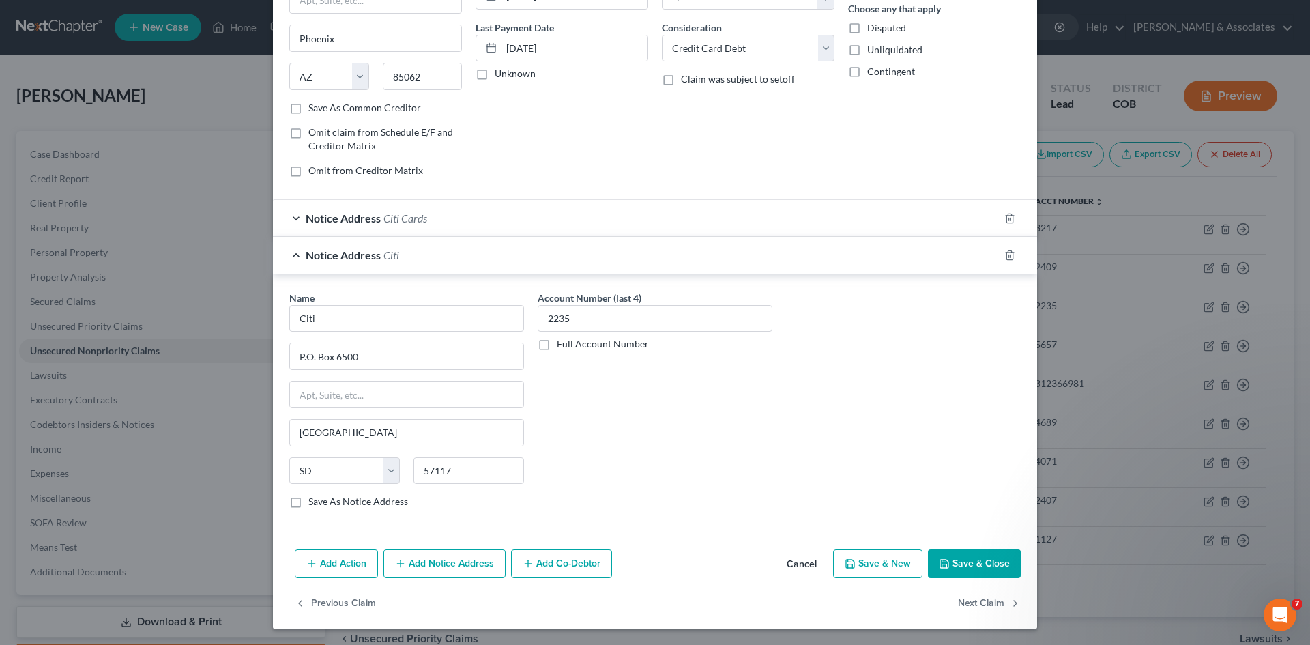
click at [956, 571] on button "Save & Close" at bounding box center [974, 563] width 93 height 29
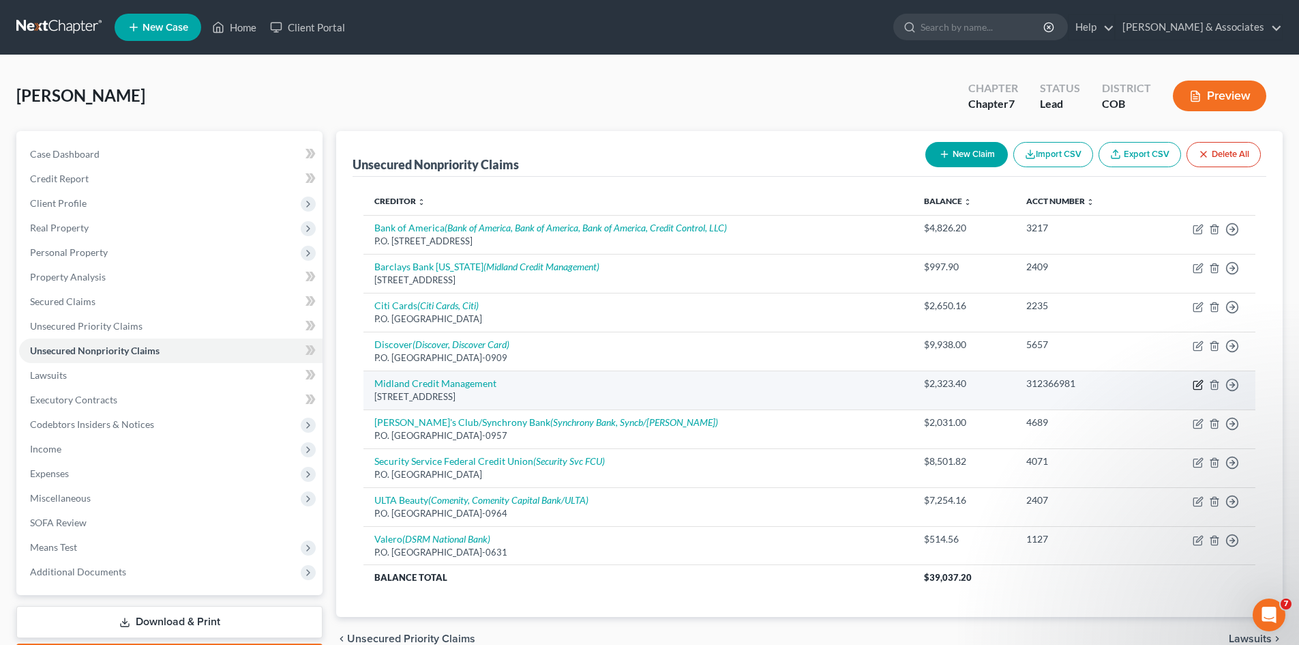
click at [1199, 387] on icon "button" at bounding box center [1198, 384] width 11 height 11
select select "4"
select select "2"
select select "0"
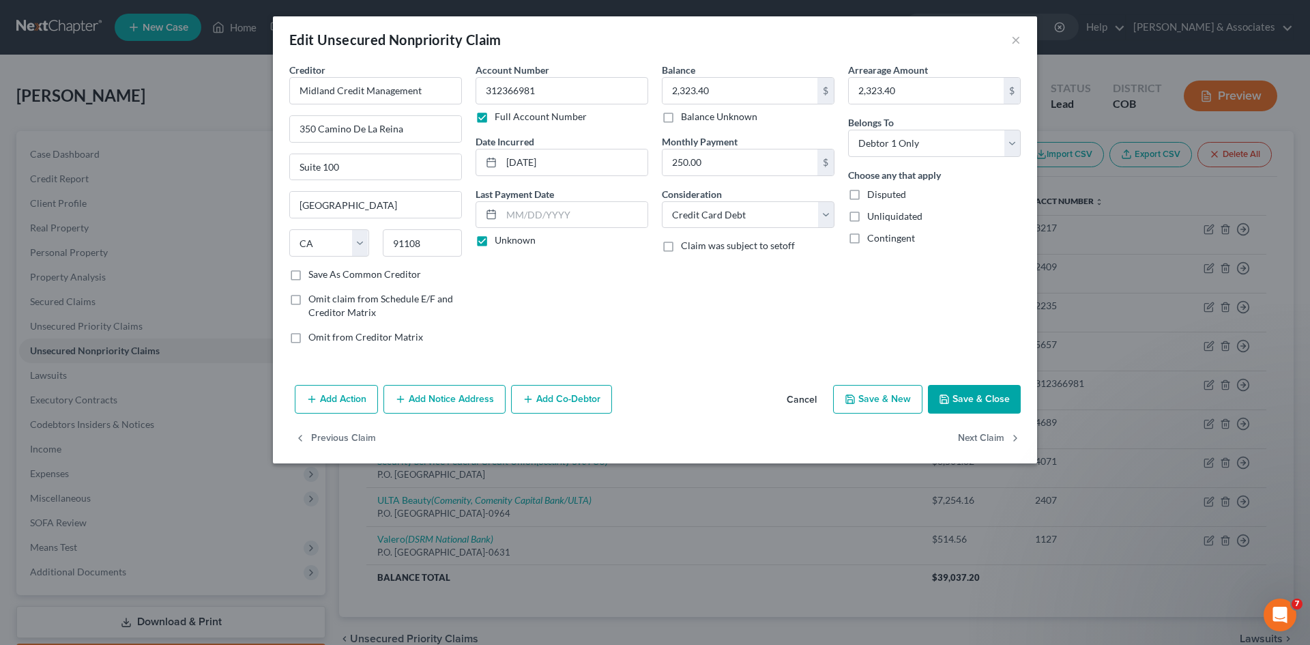
click at [458, 394] on button "Add Notice Address" at bounding box center [444, 399] width 122 height 29
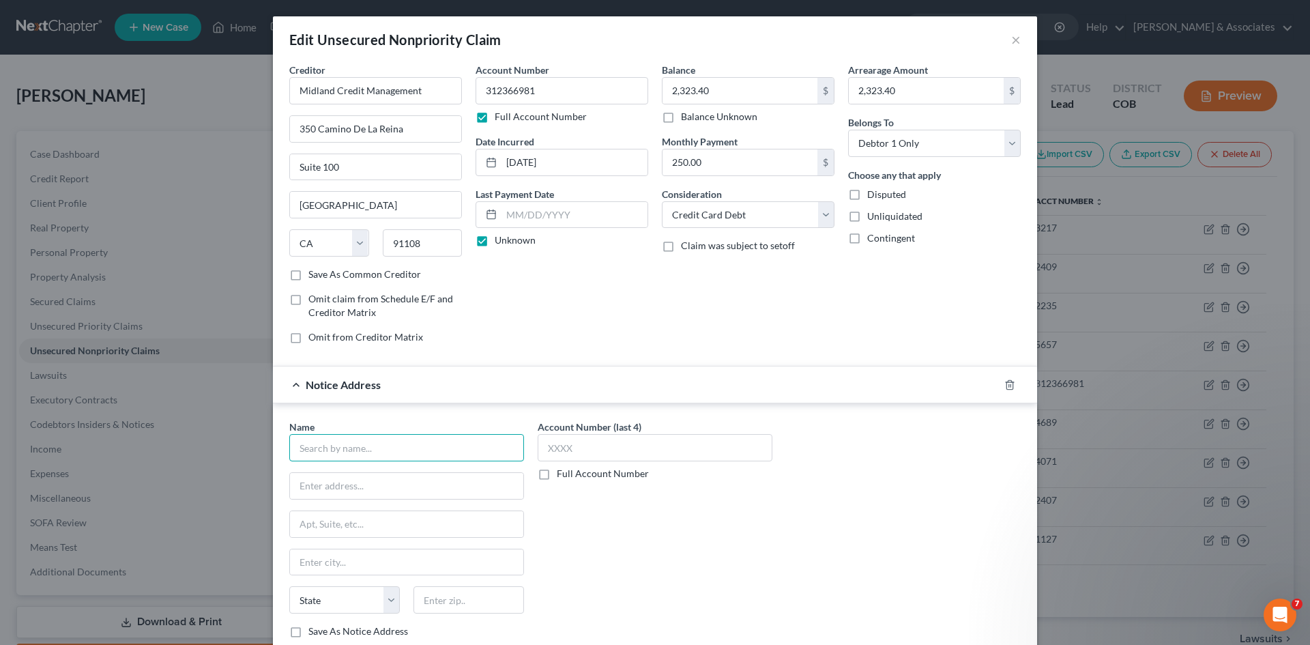
click at [323, 450] on input "text" at bounding box center [406, 447] width 235 height 27
click at [1011, 40] on button "×" at bounding box center [1016, 39] width 10 height 16
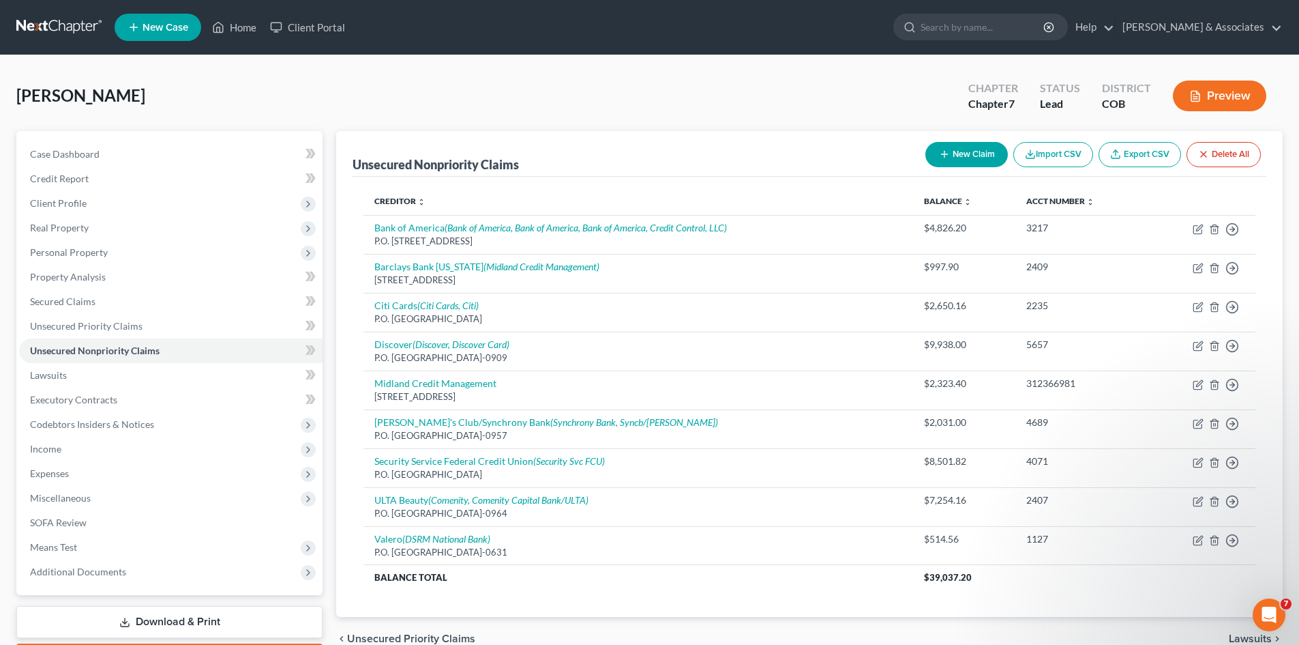
click at [980, 156] on button "New Claim" at bounding box center [967, 154] width 83 height 25
select select "0"
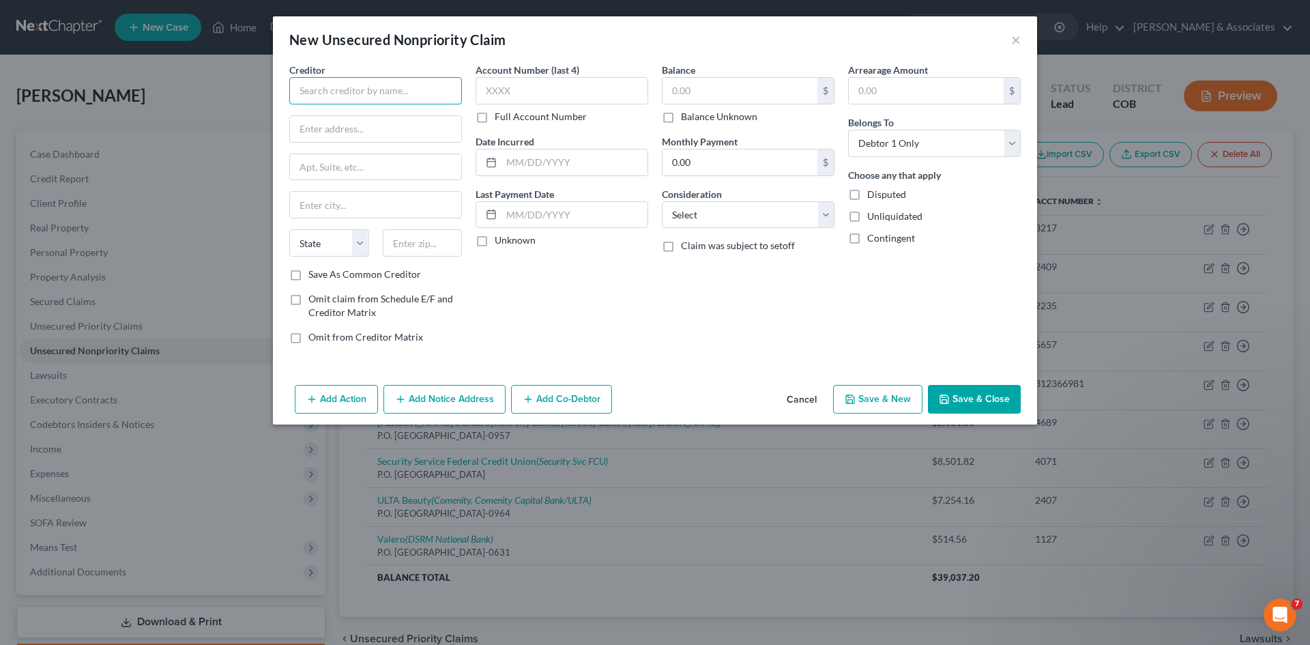
click at [306, 88] on input "text" at bounding box center [375, 90] width 173 height 27
type input "Comenity Capital Bank"
click at [295, 131] on input "text" at bounding box center [375, 129] width 171 height 26
type input "P.O. Box 183003"
click at [305, 212] on input "text" at bounding box center [375, 205] width 171 height 26
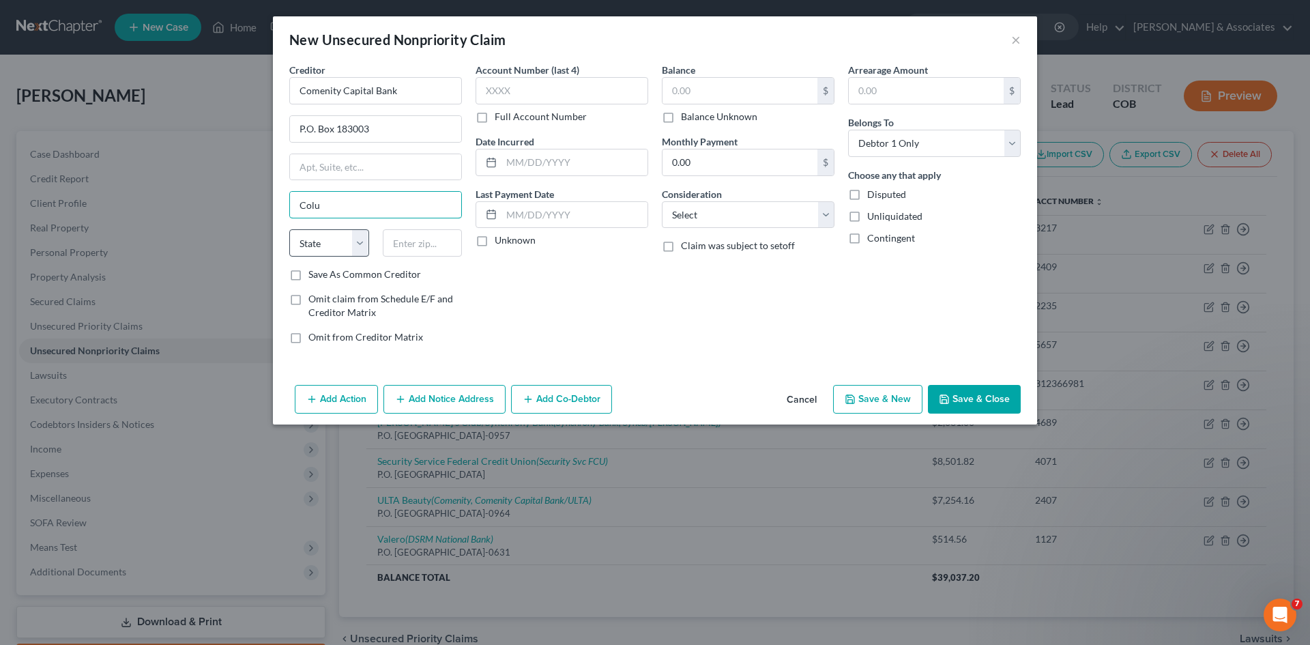
type input "Columbus"
type input "43218"
select select "36"
click at [493, 89] on input "text" at bounding box center [561, 90] width 173 height 27
type input "2494"
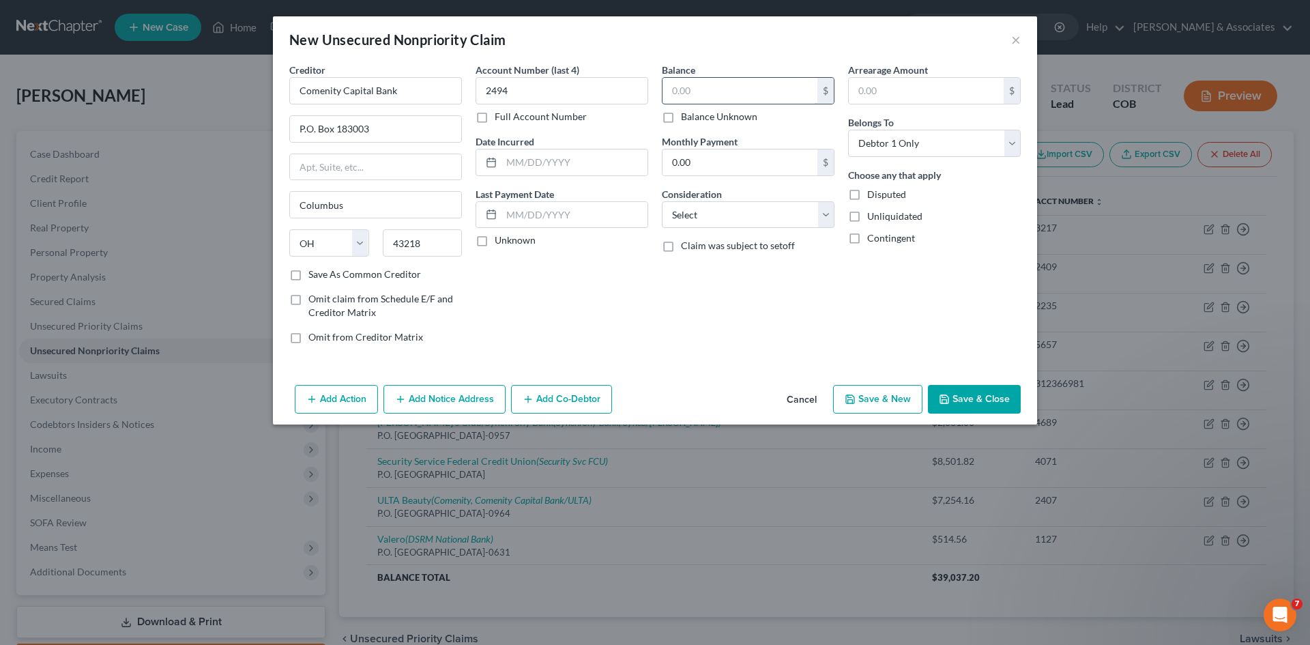
click at [673, 93] on input "text" at bounding box center [739, 91] width 155 height 26
type input "7,426.85"
click at [508, 162] on input "text" at bounding box center [574, 162] width 146 height 26
type input "[DATE]"
click at [495, 239] on label "Unknown" at bounding box center [515, 240] width 41 height 14
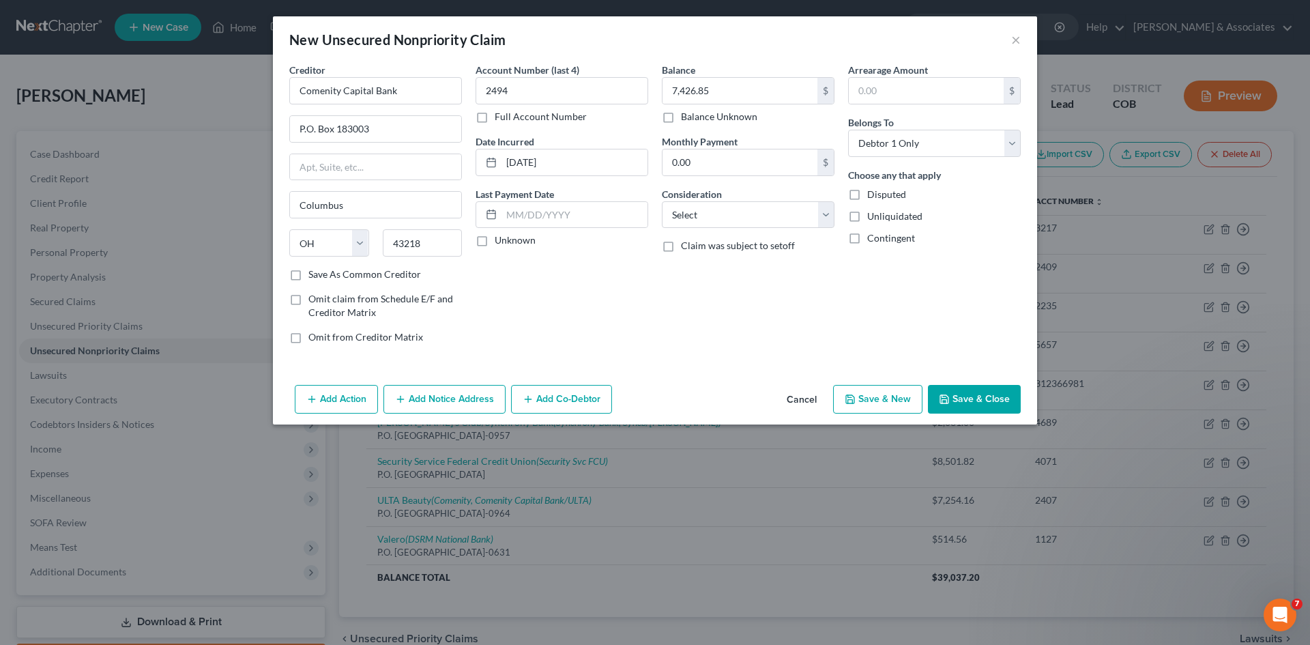
click at [500, 239] on input "Unknown" at bounding box center [504, 237] width 9 height 9
checkbox input "true"
click at [829, 216] on select "Select Cable / Satellite Services Collection Agency Credit Card Debt Debt Couns…" at bounding box center [748, 214] width 173 height 27
select select "2"
click at [662, 201] on select "Select Cable / Satellite Services Collection Agency Credit Card Debt Debt Couns…" at bounding box center [748, 214] width 173 height 27
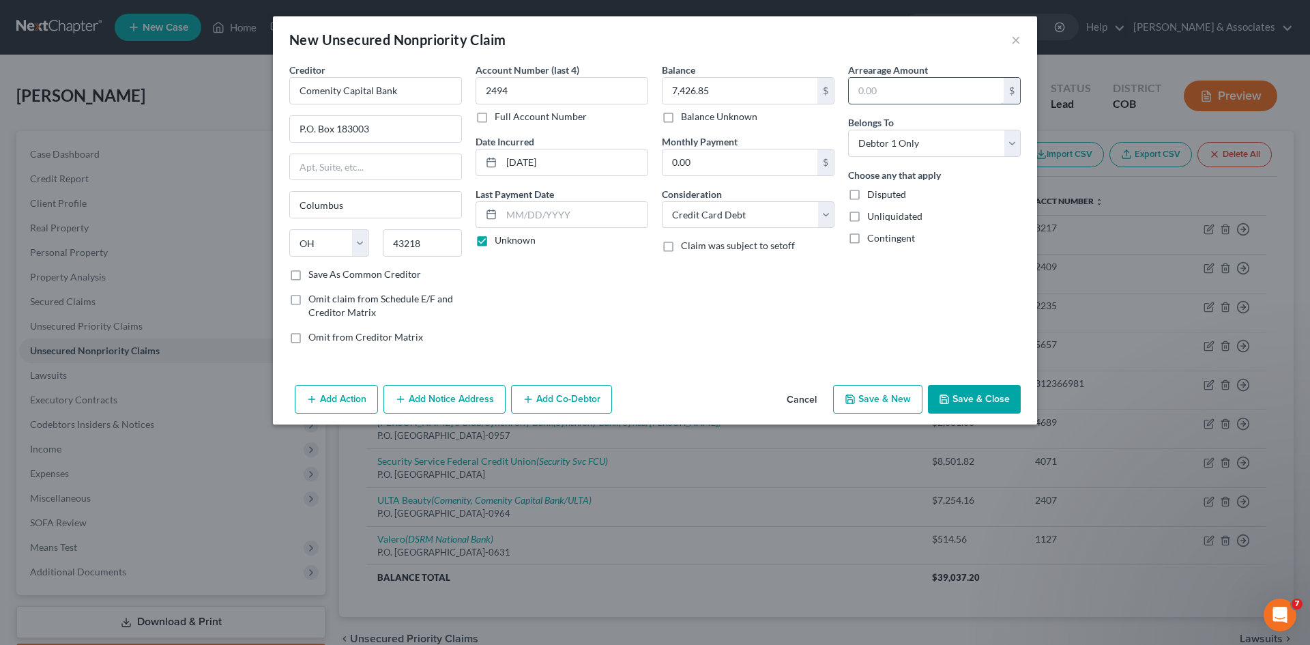
click at [869, 93] on input "text" at bounding box center [926, 91] width 155 height 26
type input "7,426.85"
click at [441, 399] on button "Add Notice Address" at bounding box center [444, 399] width 122 height 29
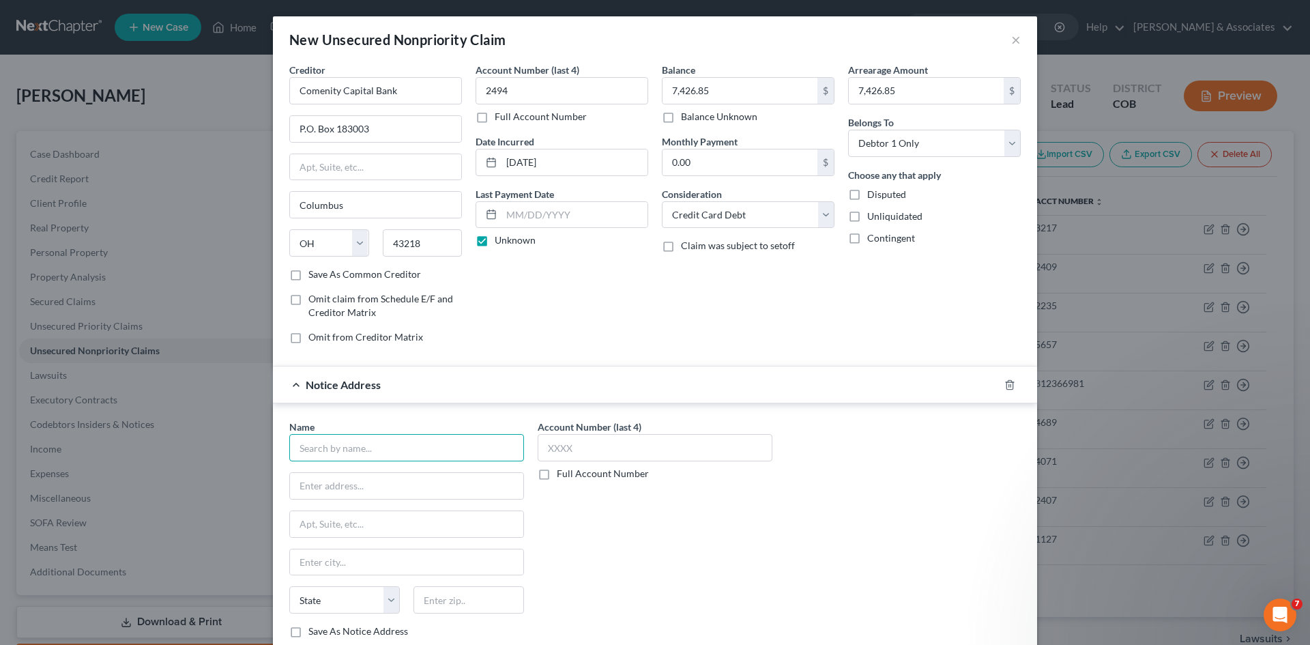
click at [322, 445] on input "text" at bounding box center [406, 447] width 235 height 27
type input "Midland Credit Management, Inc."
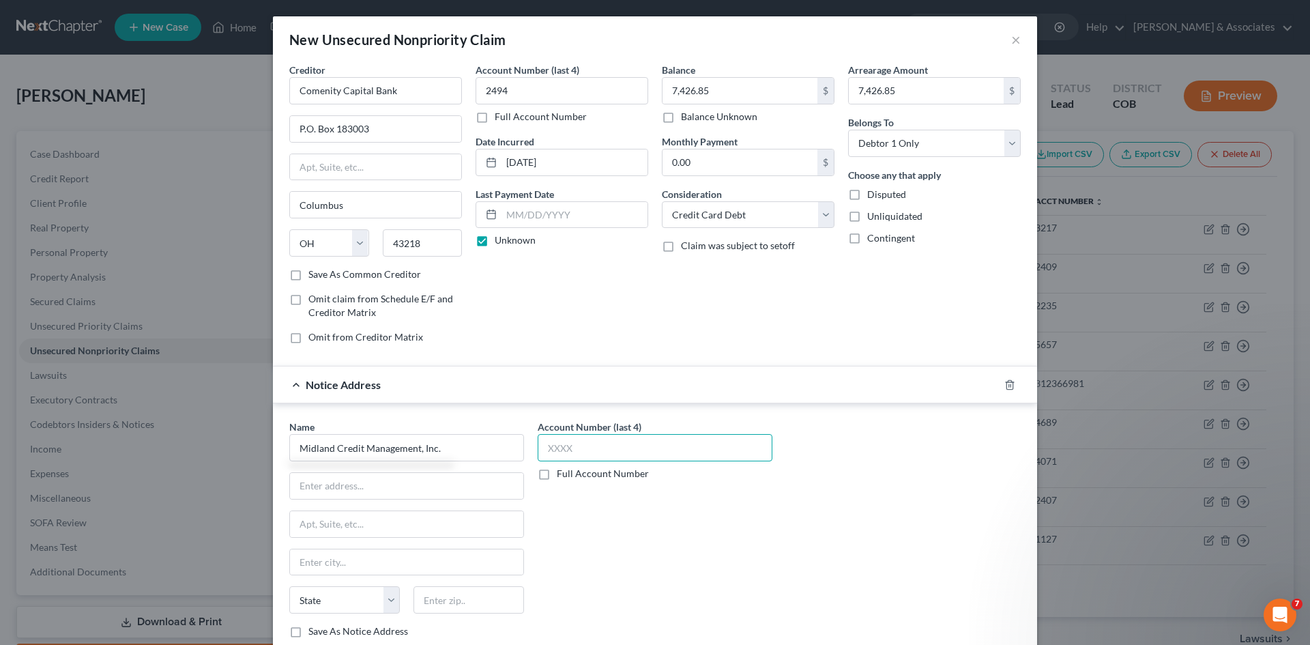
click at [546, 443] on input "text" at bounding box center [655, 447] width 235 height 27
type input "2484"
click at [320, 484] on input "text" at bounding box center [406, 486] width 233 height 26
type input "p"
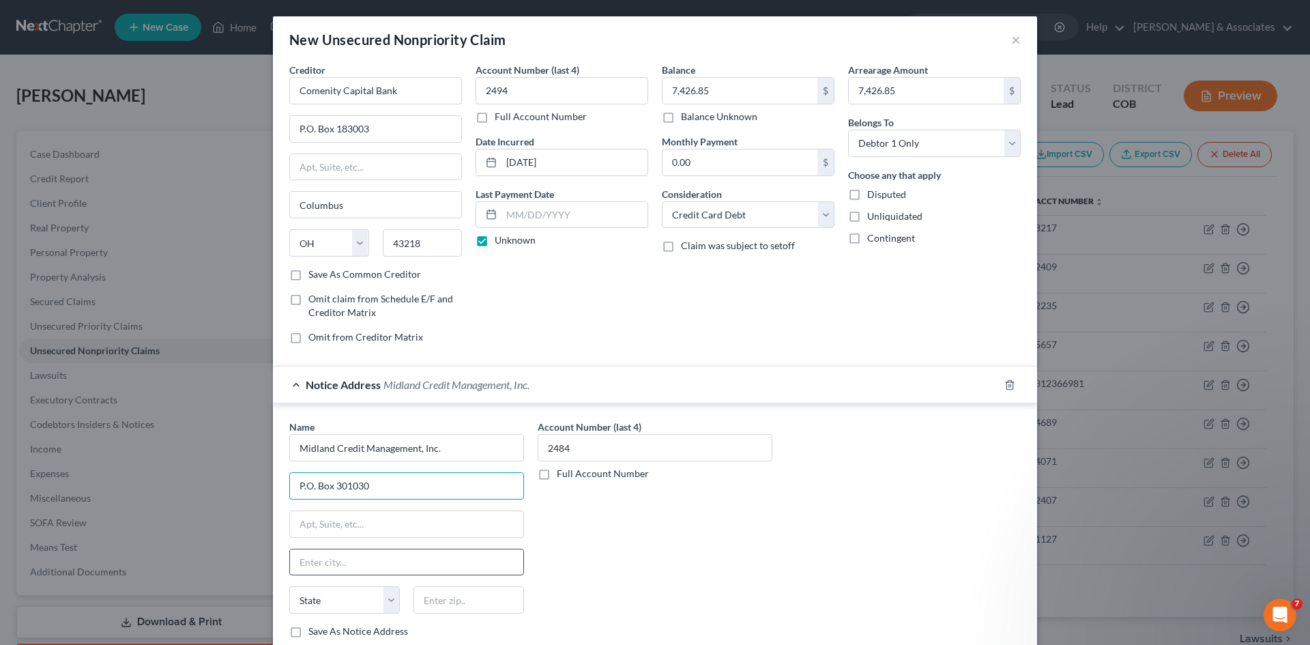
type input "P.O. Box 301030"
click at [323, 565] on input "text" at bounding box center [406, 562] width 233 height 26
type input "[GEOGRAPHIC_DATA]"
click at [385, 599] on select "State [US_STATE] AK AR AZ CA CO CT DE DC [GEOGRAPHIC_DATA] [GEOGRAPHIC_DATA] GU…" at bounding box center [344, 599] width 111 height 27
select select "4"
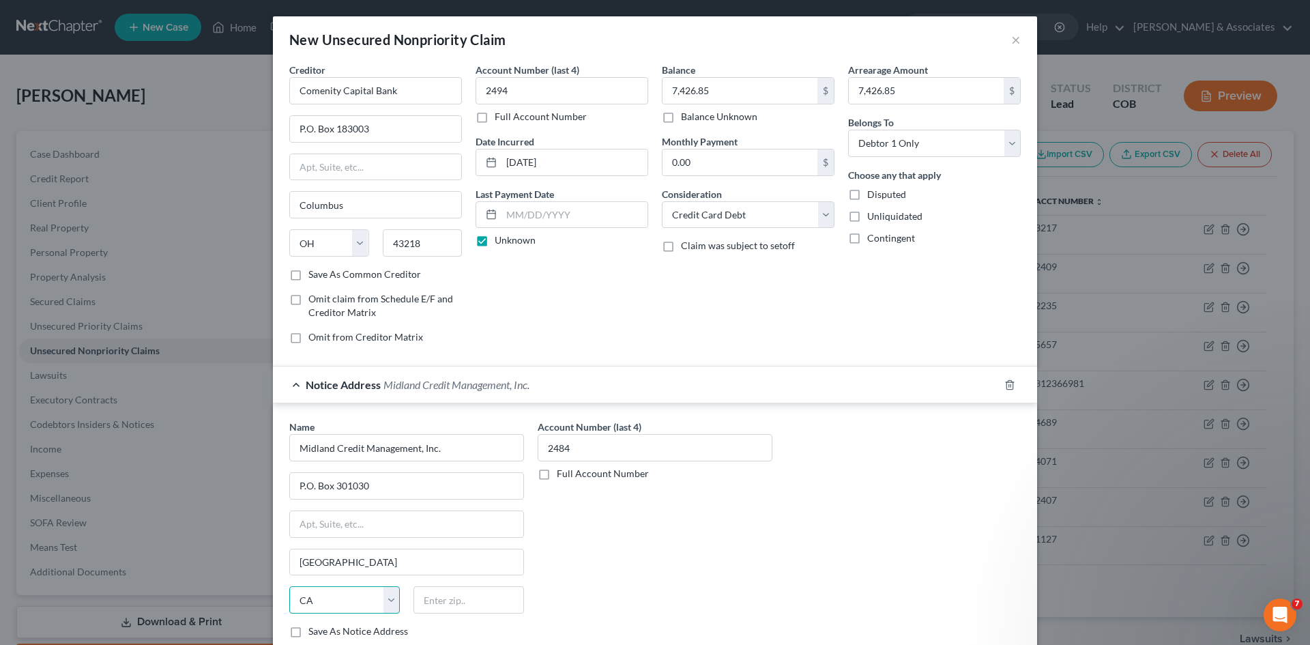
click at [289, 586] on select "State [US_STATE] AK AR AZ CA CO CT DE DC [GEOGRAPHIC_DATA] [GEOGRAPHIC_DATA] GU…" at bounding box center [344, 599] width 111 height 27
click at [415, 596] on input "text" at bounding box center [468, 599] width 111 height 27
type input "8"
type input "90030"
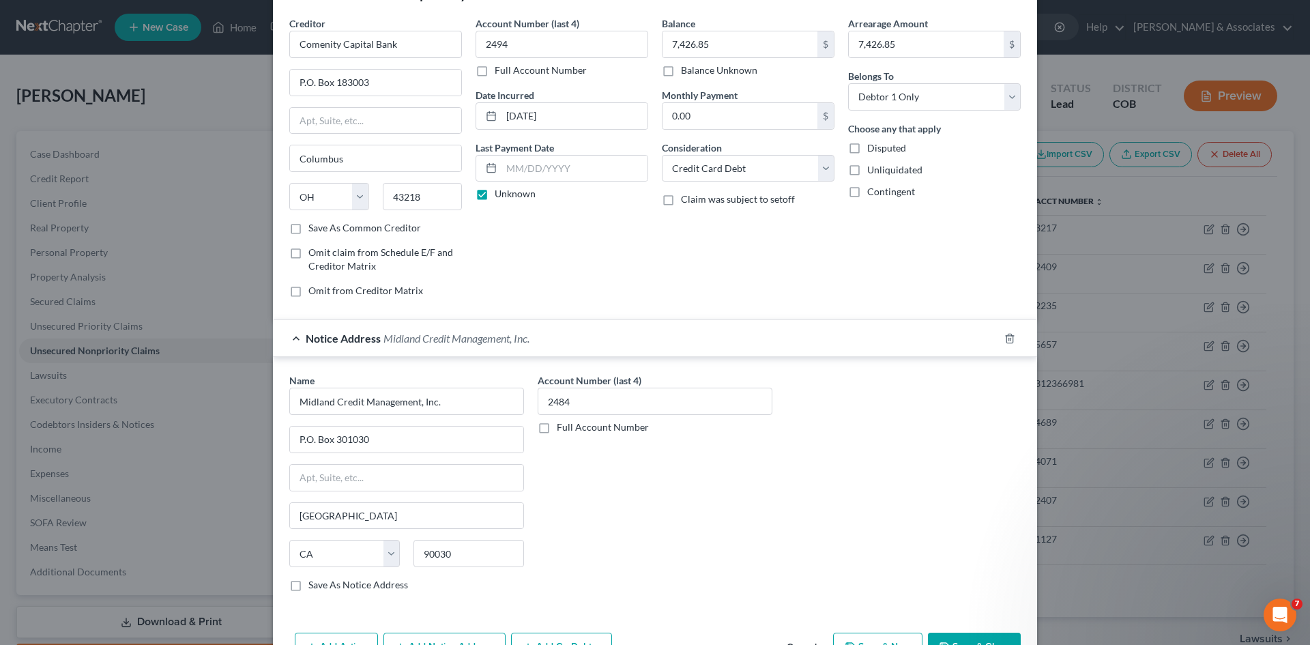
scroll to position [90, 0]
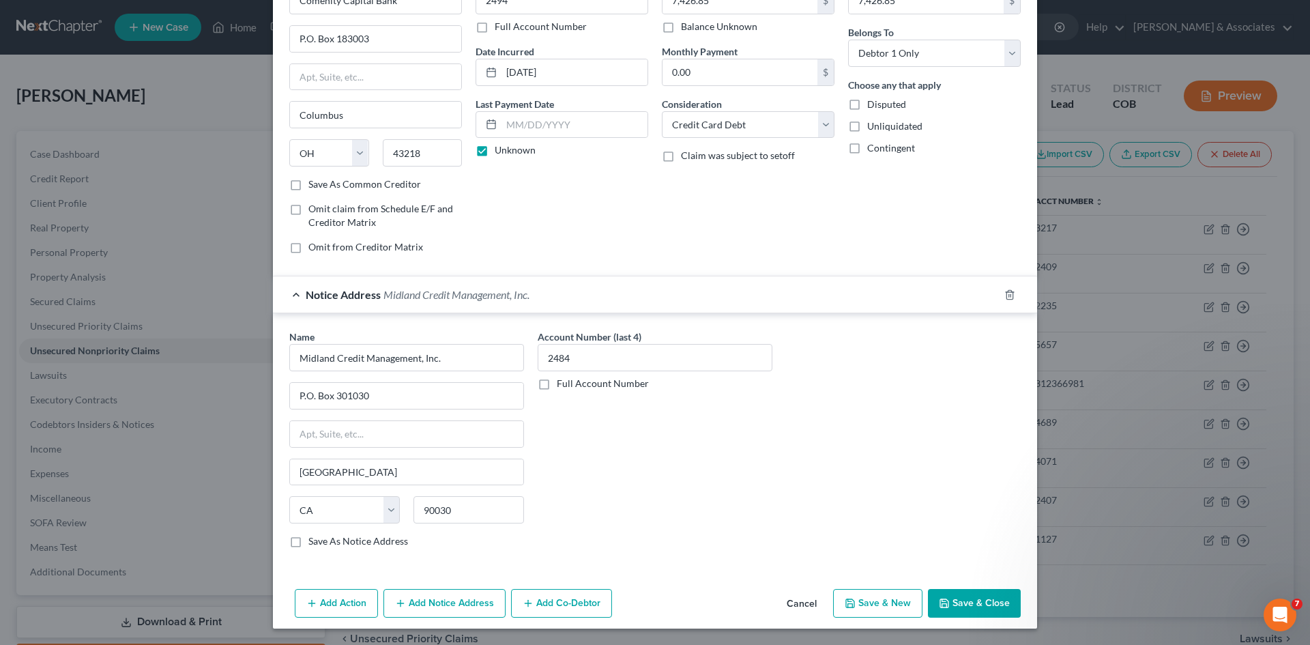
click at [964, 603] on button "Save & Close" at bounding box center [974, 603] width 93 height 29
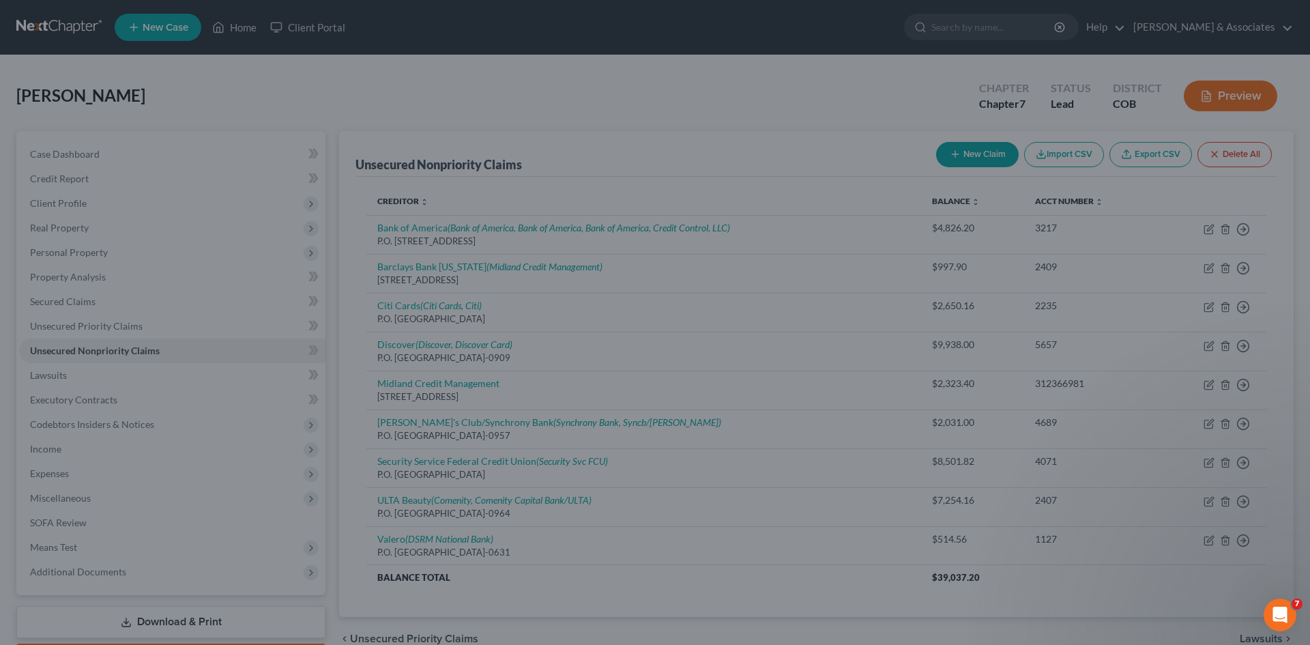
scroll to position [0, 0]
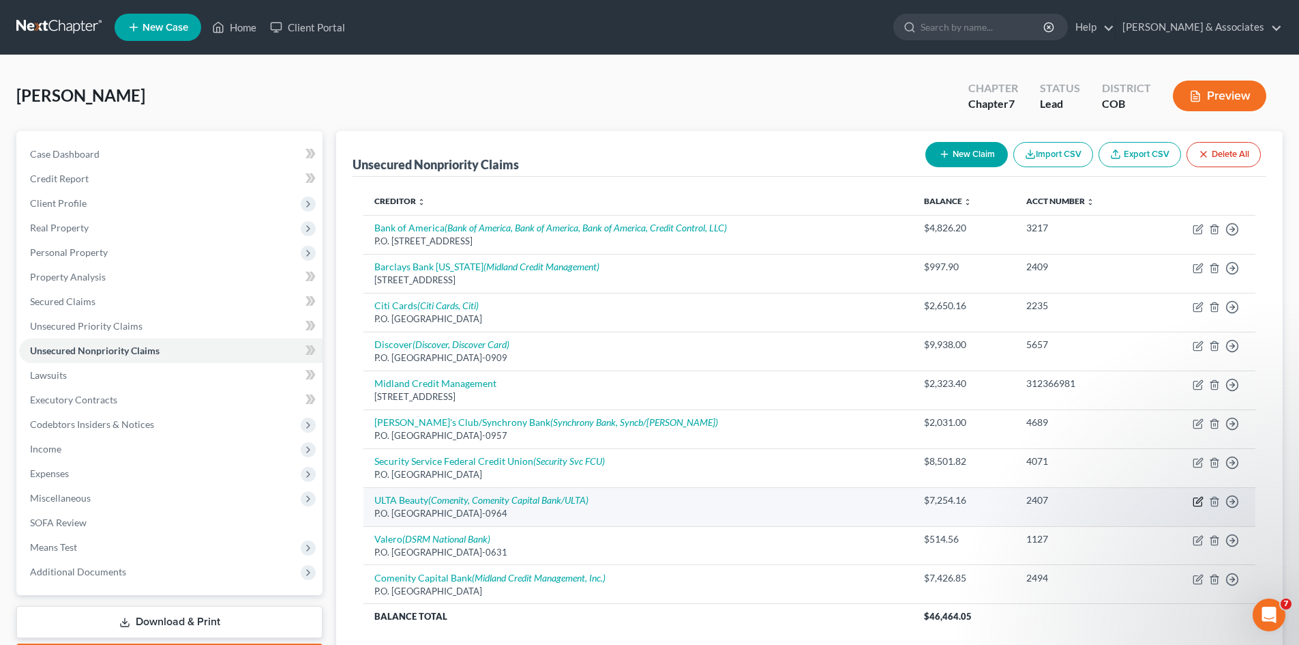
click at [1198, 503] on icon "button" at bounding box center [1199, 500] width 6 height 6
select select "45"
select select "2"
select select "0"
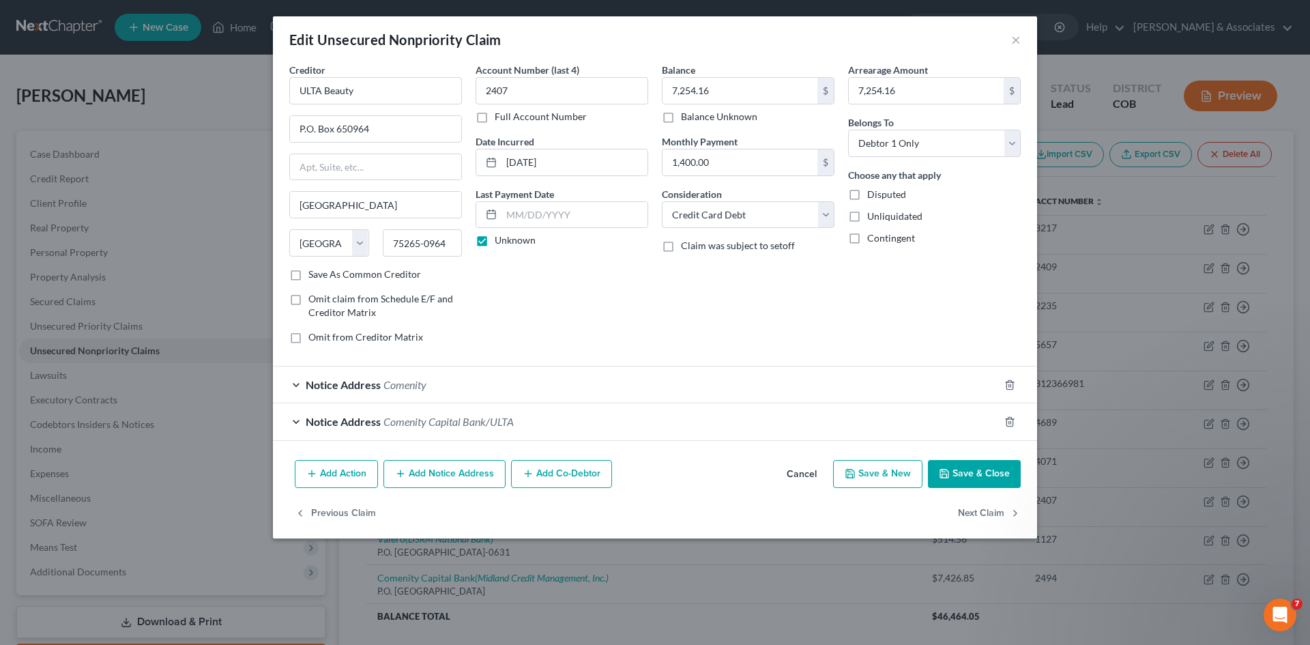
click at [458, 480] on button "Add Notice Address" at bounding box center [444, 474] width 122 height 29
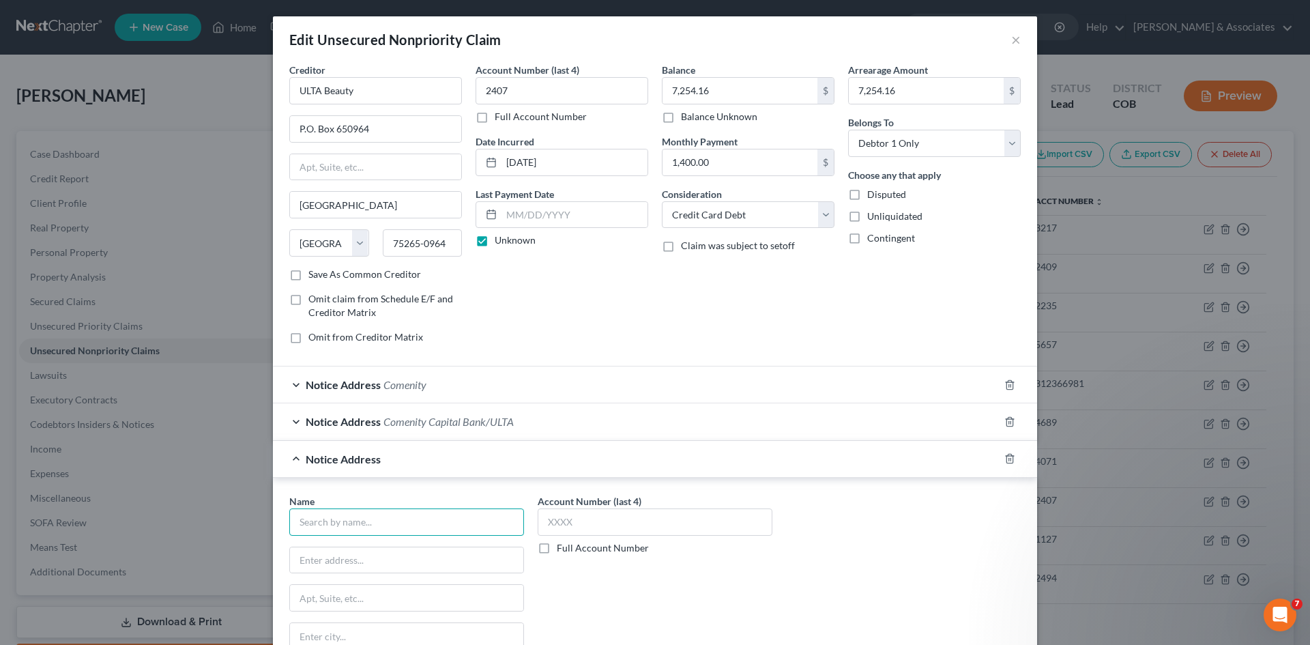
click at [313, 523] on input "text" at bounding box center [406, 521] width 235 height 27
type input "Midland Credit Management"
click at [548, 523] on input "text" at bounding box center [655, 521] width 235 height 27
type input "2407"
click at [317, 563] on input "text" at bounding box center [406, 560] width 233 height 26
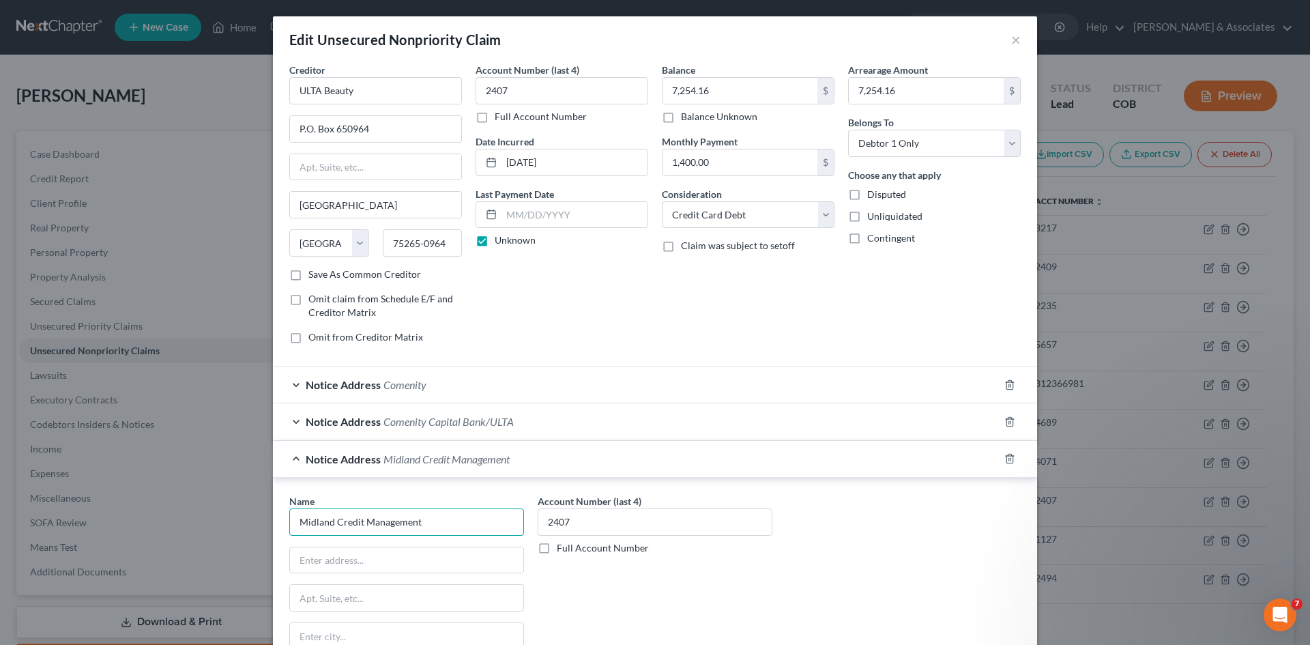
click at [299, 530] on input "Midland Credit Management" at bounding box center [406, 521] width 235 height 27
click at [420, 515] on input "Midland Credit Management" at bounding box center [406, 521] width 235 height 27
type input "Midland Credit Management, Inc."
click at [292, 559] on input "text" at bounding box center [406, 560] width 233 height 26
type input "P.O. Box 2004"
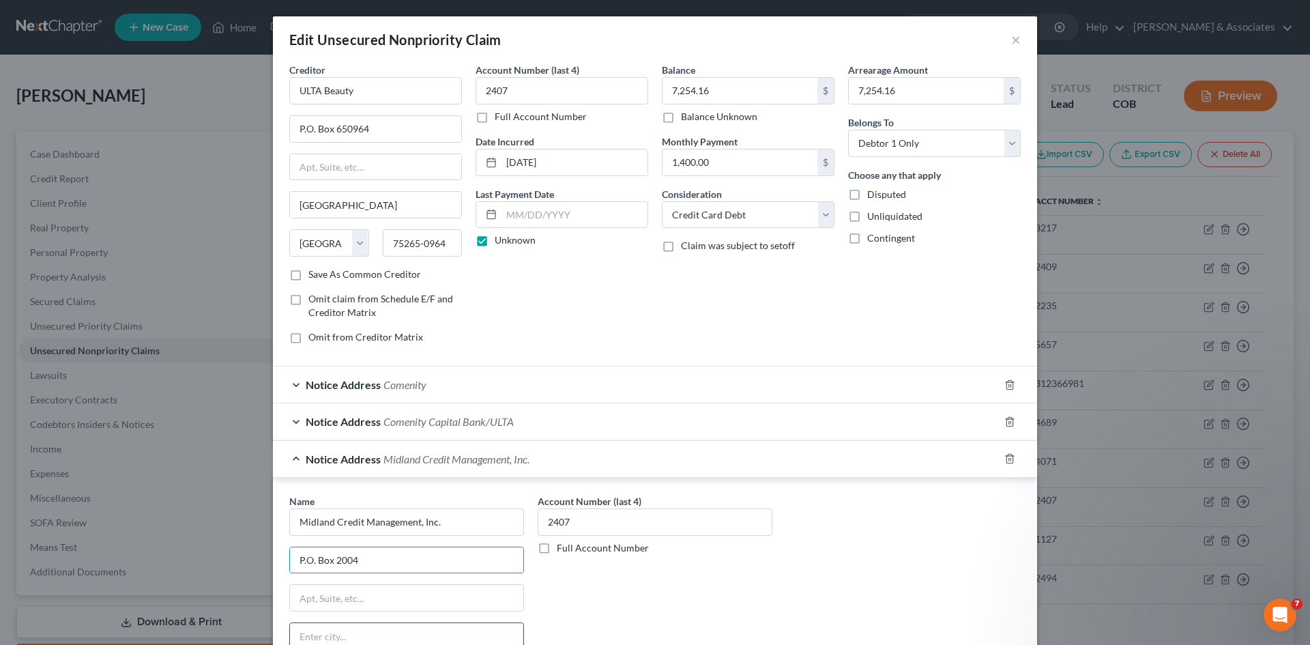
click at [302, 634] on input "text" at bounding box center [406, 636] width 233 height 26
type input "[PERSON_NAME]"
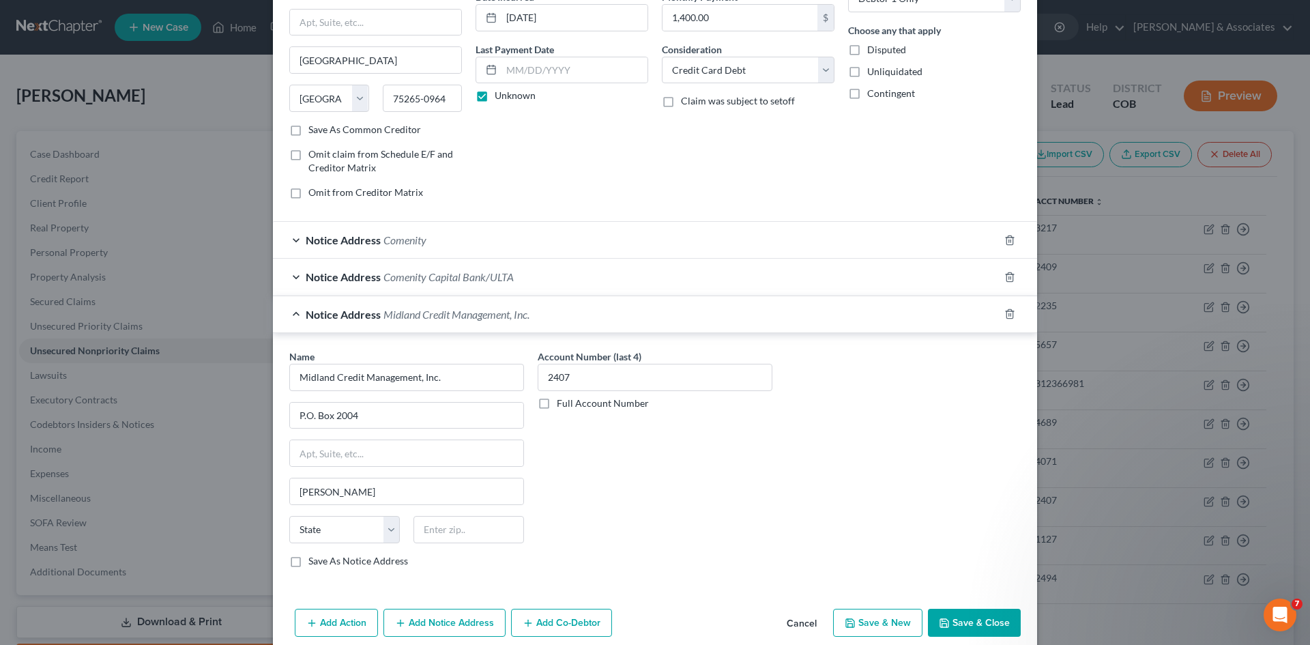
scroll to position [150, 0]
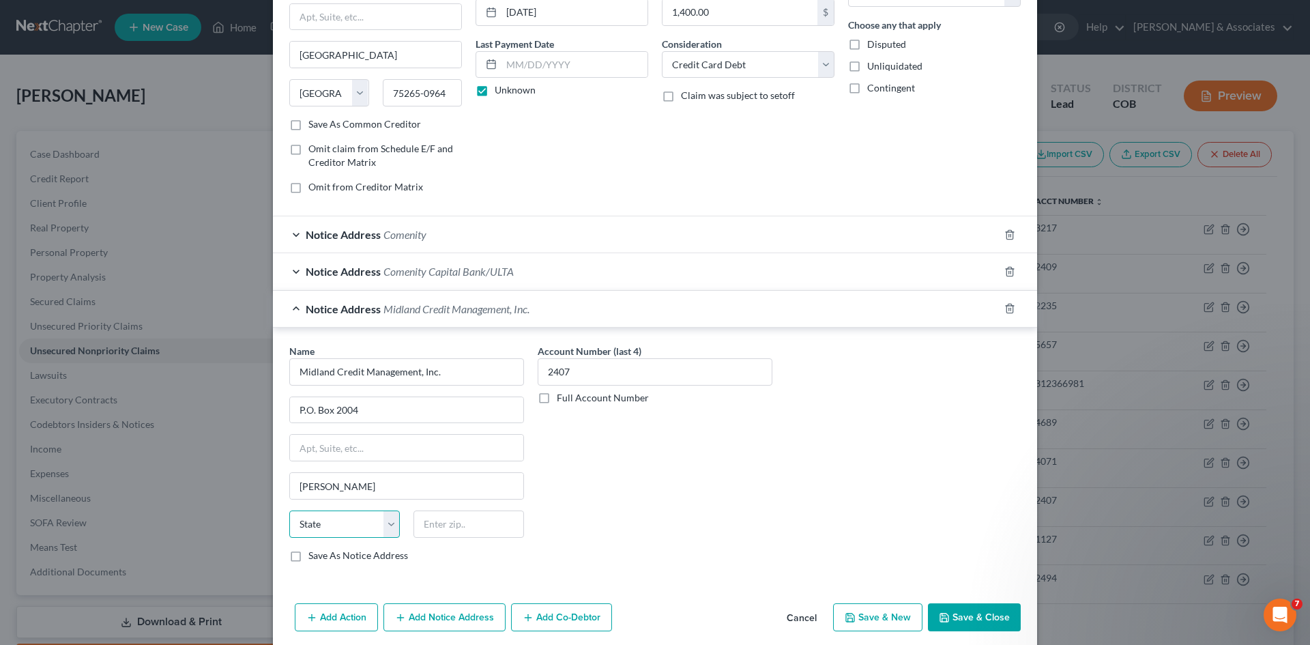
click at [384, 529] on select "State [US_STATE] AK AR AZ CA CO CT DE DC [GEOGRAPHIC_DATA] [GEOGRAPHIC_DATA] GU…" at bounding box center [344, 523] width 111 height 27
select select "23"
click at [289, 510] on select "State [US_STATE] AK AR AZ CA CO CT DE DC [GEOGRAPHIC_DATA] [GEOGRAPHIC_DATA] GU…" at bounding box center [344, 523] width 111 height 27
click at [415, 527] on input "text" at bounding box center [468, 523] width 111 height 27
type input "48090"
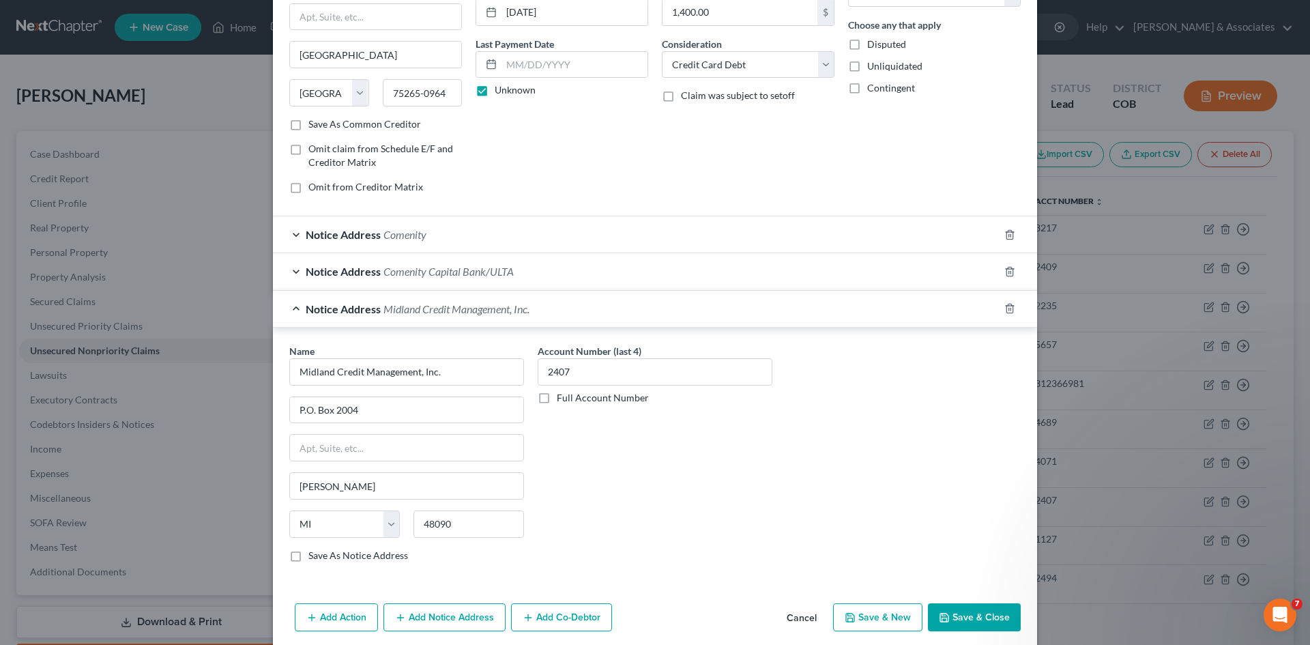
click at [429, 622] on button "Add Notice Address" at bounding box center [444, 617] width 122 height 29
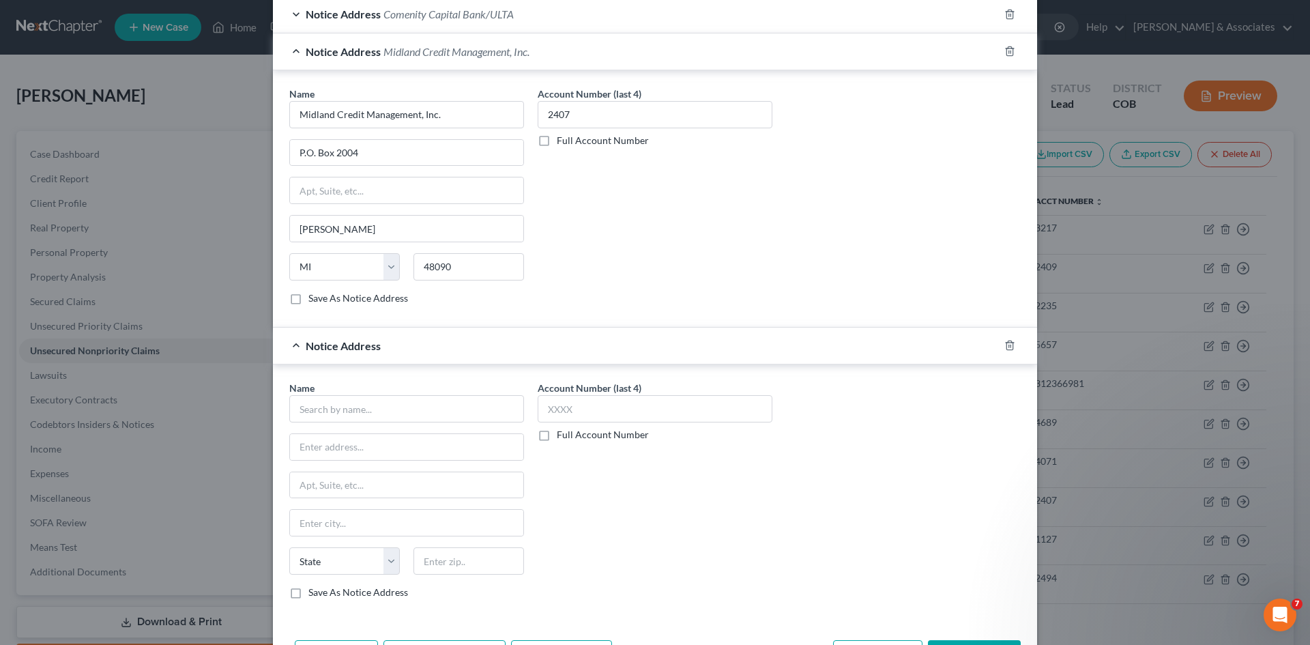
scroll to position [440, 0]
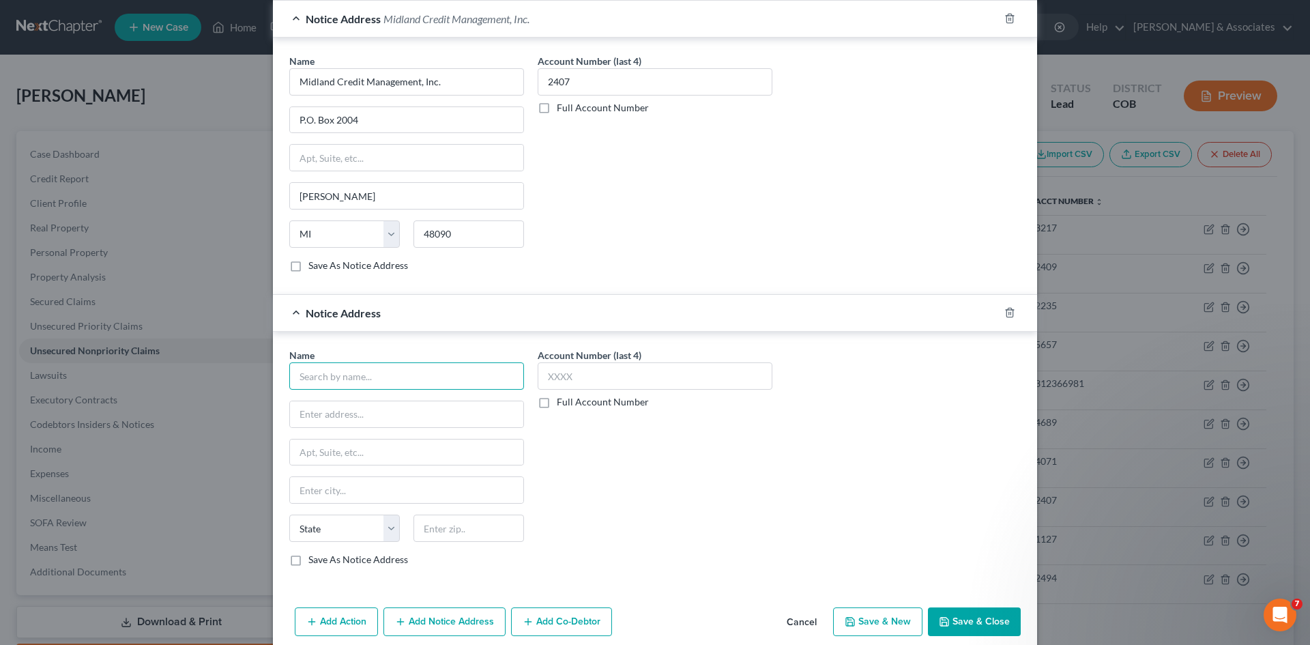
click at [325, 381] on input "text" at bounding box center [406, 375] width 235 height 27
type input "Midland Credit Management"
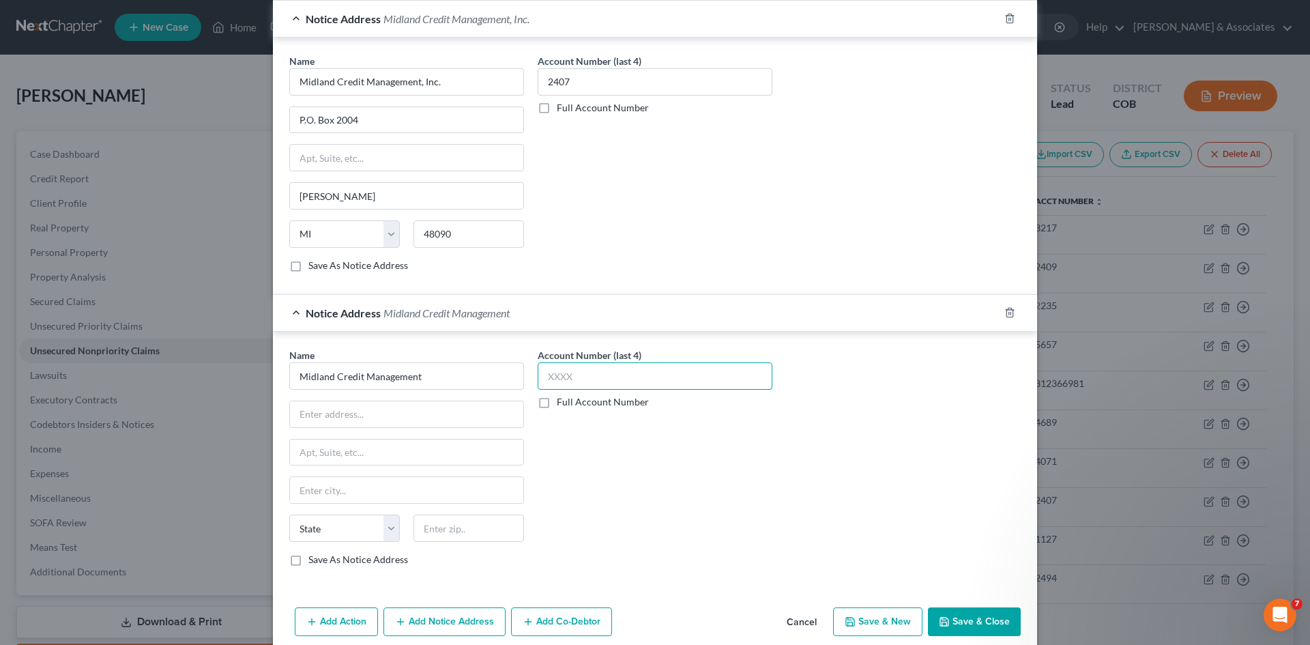
click at [543, 381] on input "text" at bounding box center [655, 375] width 235 height 27
type input "2407"
click at [368, 410] on input "text" at bounding box center [406, 414] width 233 height 26
type input "350 Camino De La Reina"
click at [329, 451] on input "text" at bounding box center [406, 452] width 233 height 26
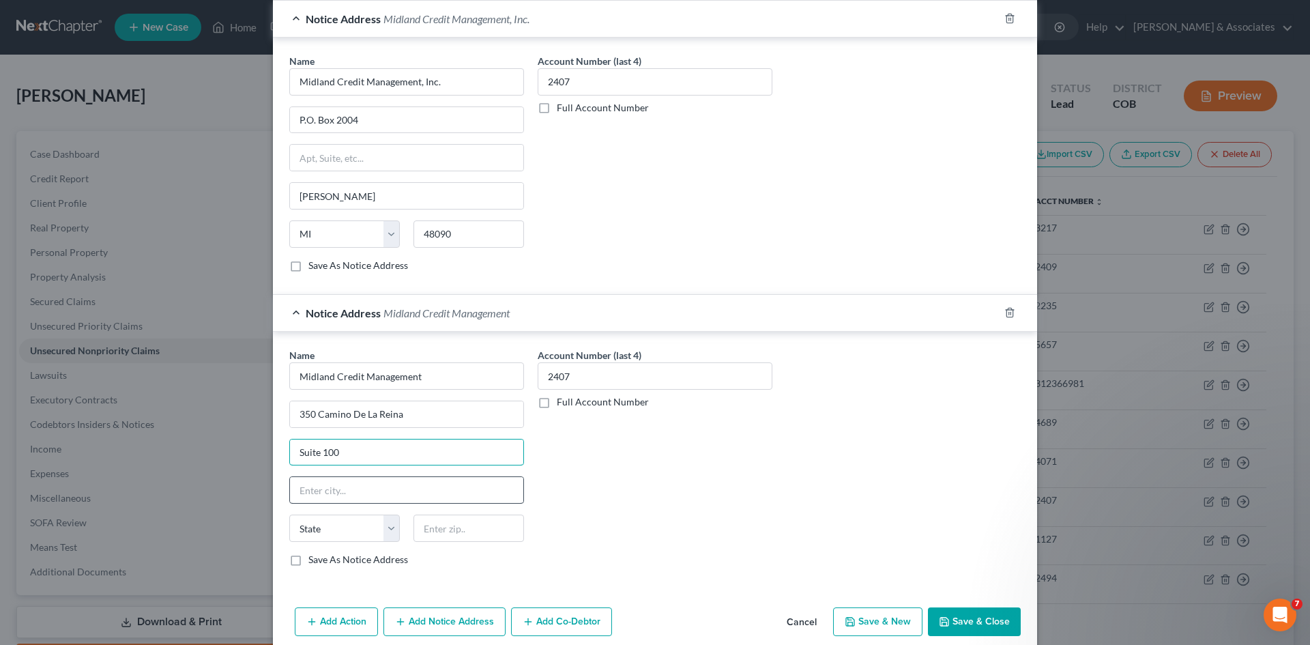
type input "Suite 100"
click at [304, 497] on input "text" at bounding box center [406, 490] width 233 height 26
type input "[GEOGRAPHIC_DATA]"
click at [392, 535] on select "State [US_STATE] AK AR AZ CA CO CT DE DC [GEOGRAPHIC_DATA] [GEOGRAPHIC_DATA] GU…" at bounding box center [344, 527] width 111 height 27
select select "4"
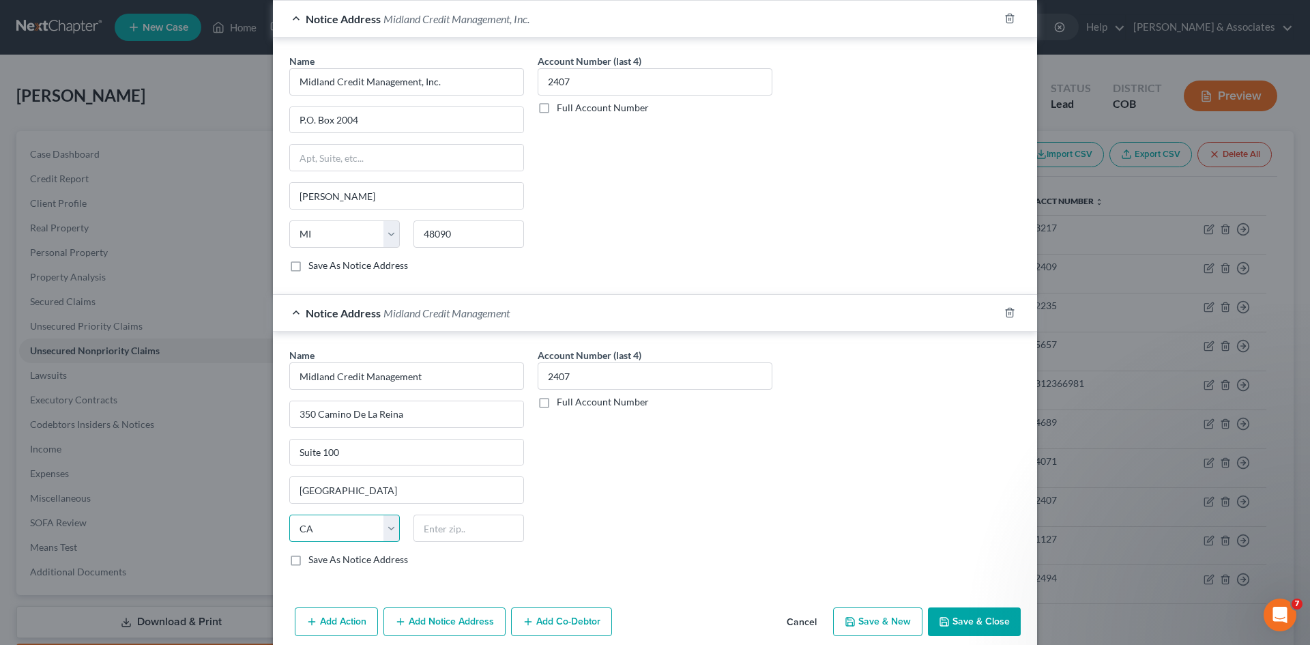
click at [289, 514] on select "State [US_STATE] AK AR AZ CA CO CT DE DC [GEOGRAPHIC_DATA] [GEOGRAPHIC_DATA] GU…" at bounding box center [344, 527] width 111 height 27
click at [430, 532] on input "text" at bounding box center [468, 527] width 111 height 27
type input "92108"
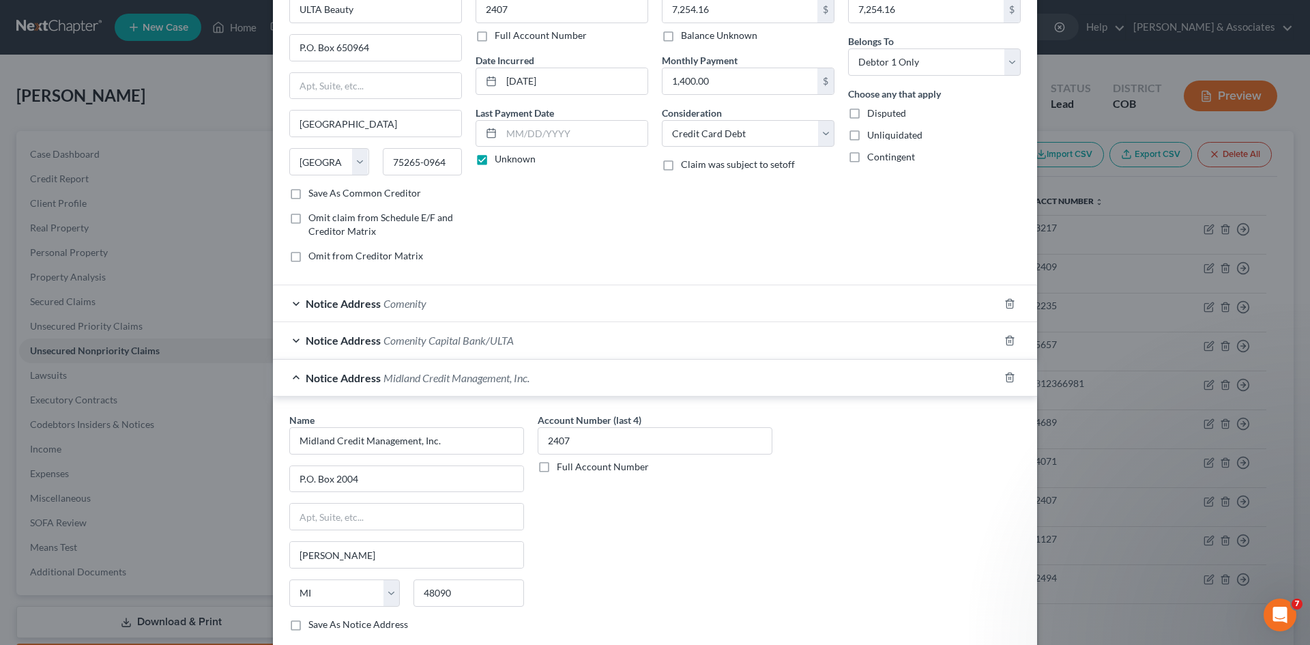
scroll to position [0, 0]
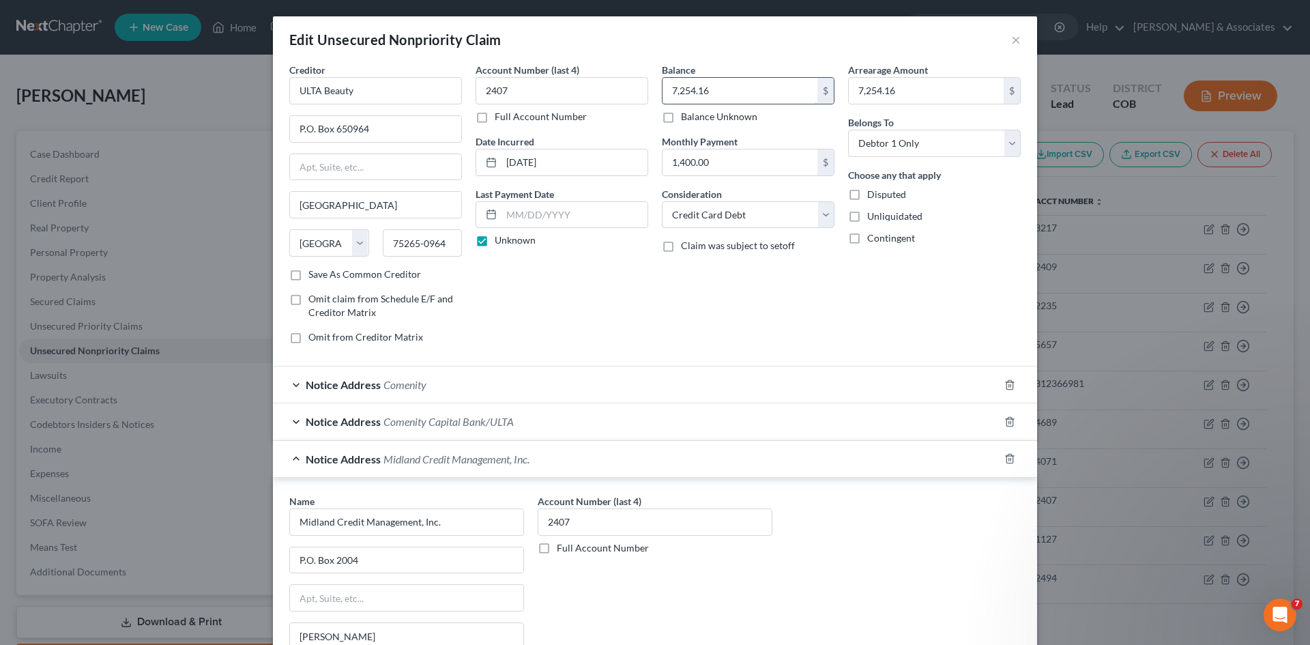
click at [707, 94] on input "7,254.16" at bounding box center [739, 91] width 155 height 26
type input "7,426.85"
click at [899, 93] on input "7,254.16" at bounding box center [926, 91] width 155 height 26
type input "7,426.85"
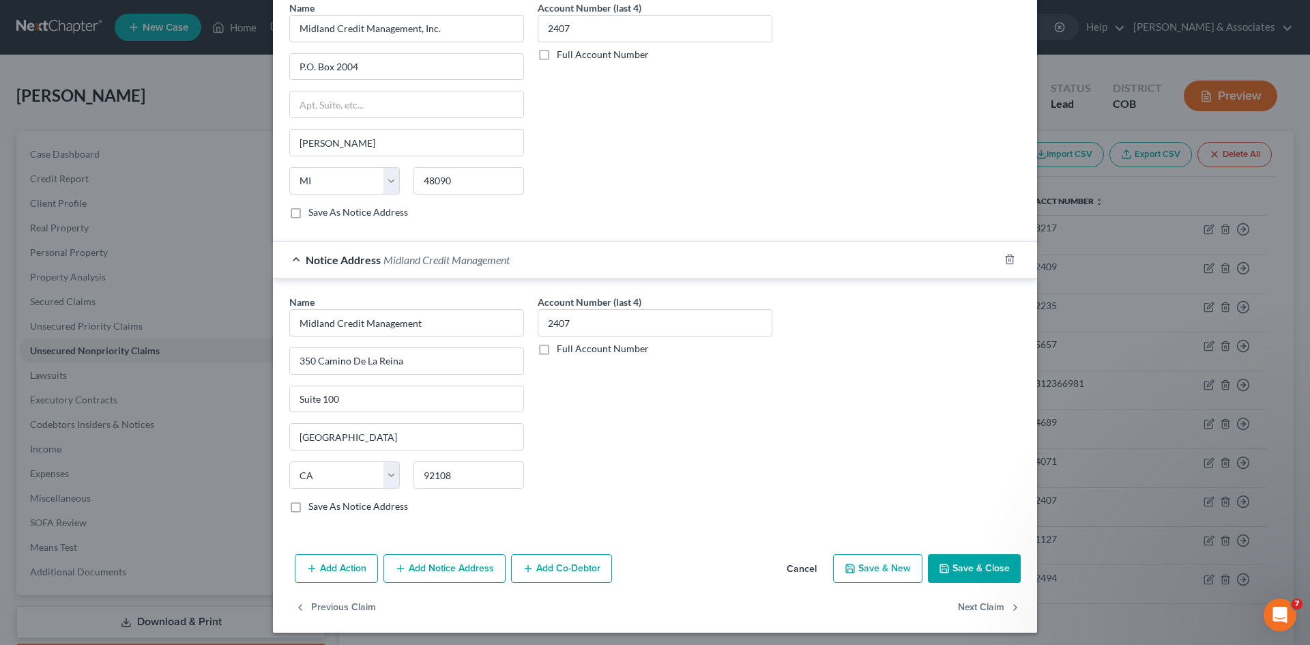
scroll to position [497, 0]
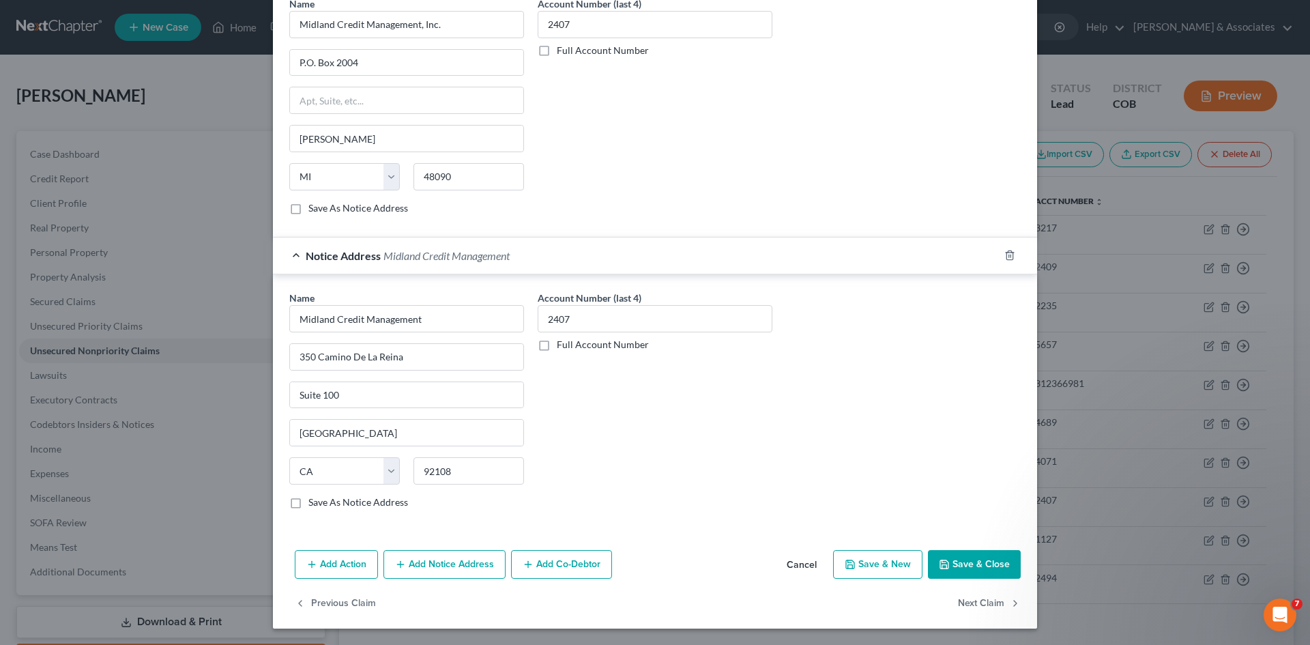
click at [962, 570] on button "Save & Close" at bounding box center [974, 564] width 93 height 29
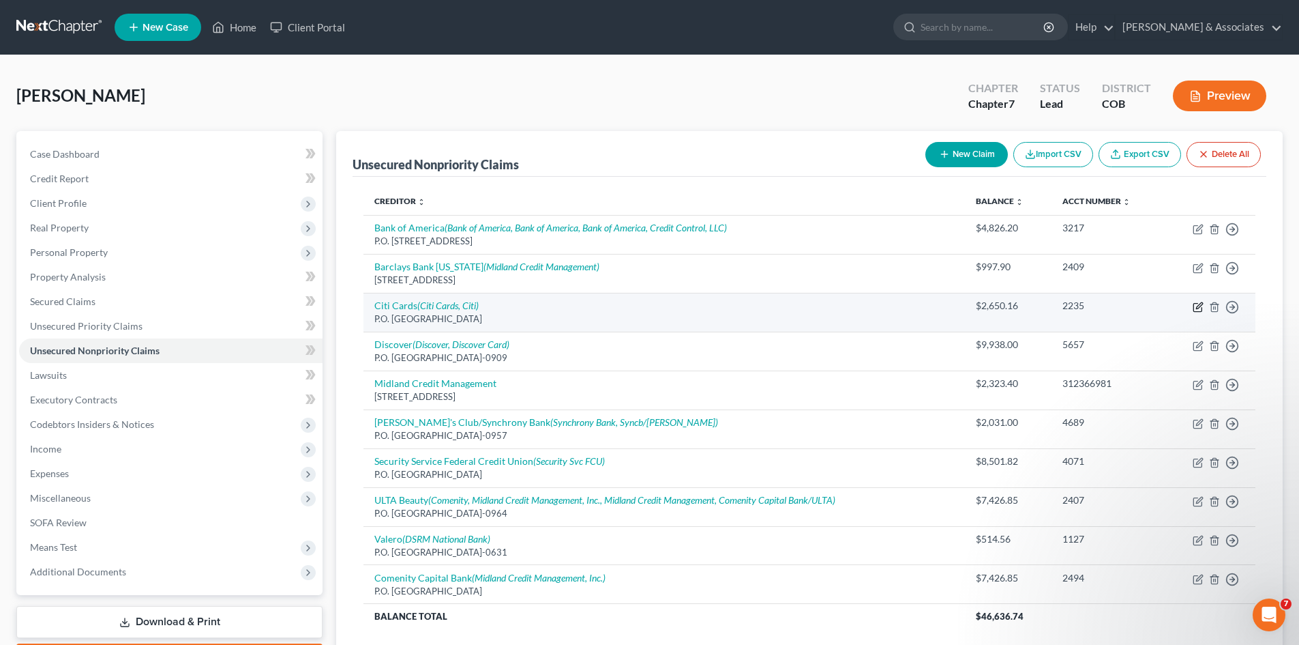
click at [1201, 306] on icon "button" at bounding box center [1199, 305] width 6 height 6
select select "3"
select select "2"
select select "0"
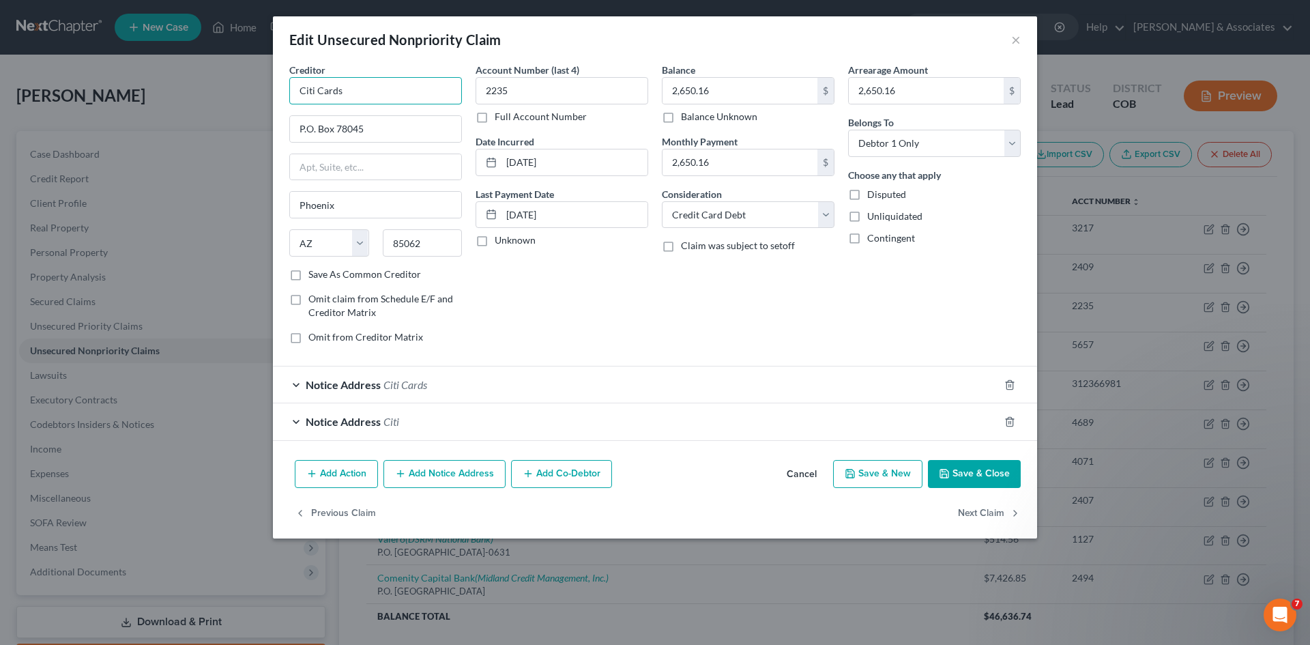
click at [355, 94] on input "Citi Cards" at bounding box center [375, 90] width 173 height 27
type input "Citi Card/Citi Bank"
click at [458, 477] on button "Add Notice Address" at bounding box center [444, 474] width 122 height 29
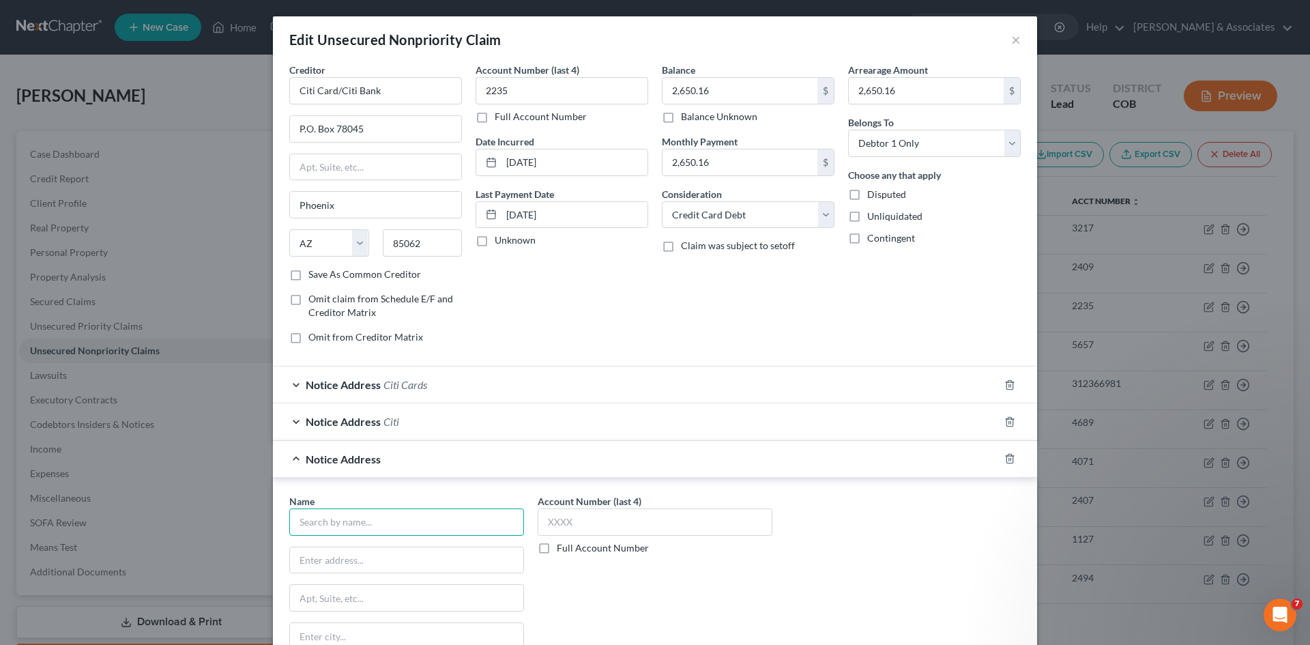
click at [321, 519] on input "text" at bounding box center [406, 521] width 235 height 27
type input "Midlabd Credit Management"
click at [546, 525] on input "text" at bounding box center [655, 521] width 235 height 27
type input "2235"
click at [305, 556] on input "text" at bounding box center [406, 560] width 233 height 26
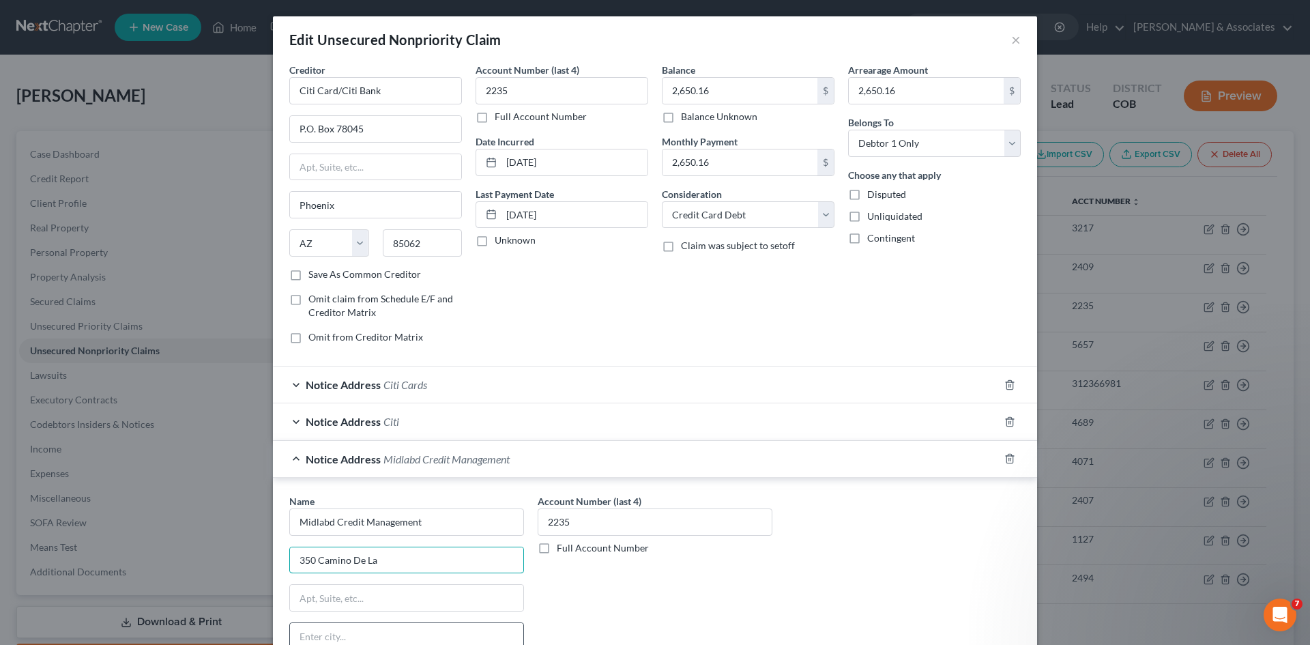
type input "350 Camino De La"
click at [300, 637] on input "text" at bounding box center [406, 636] width 233 height 26
type input "[GEOGRAPHIC_DATA]"
click at [298, 604] on input "text" at bounding box center [406, 598] width 233 height 26
type input "Suite 100"
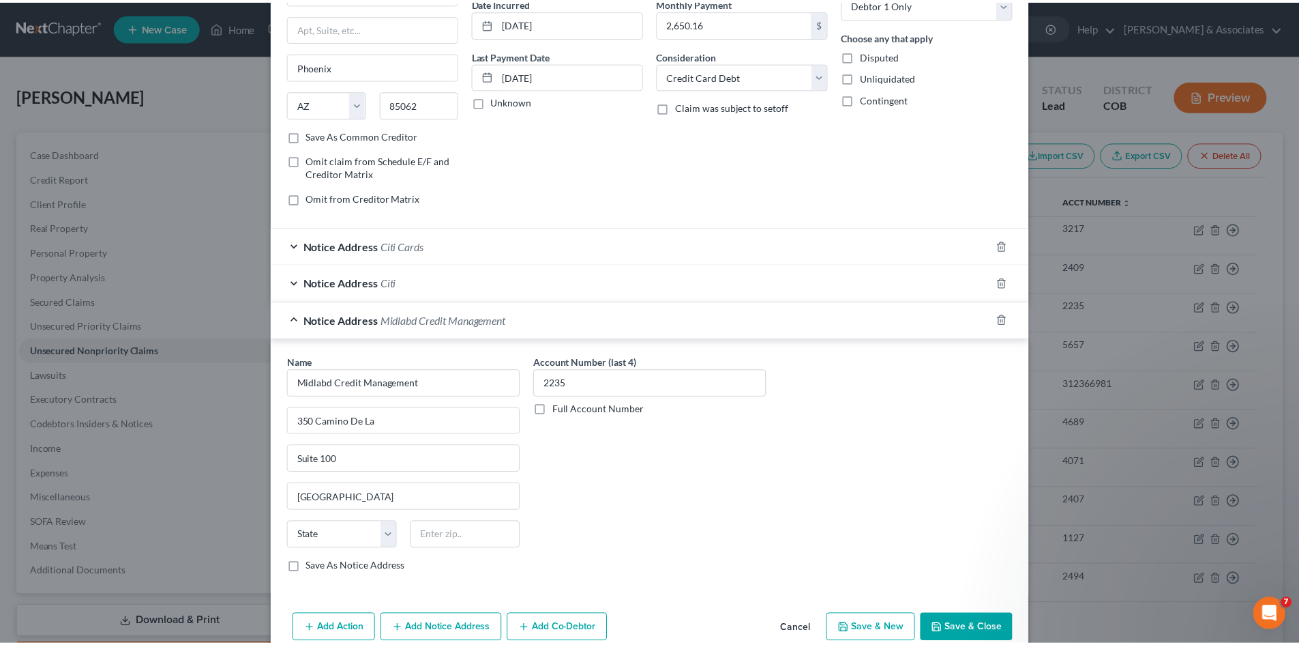
scroll to position [145, 0]
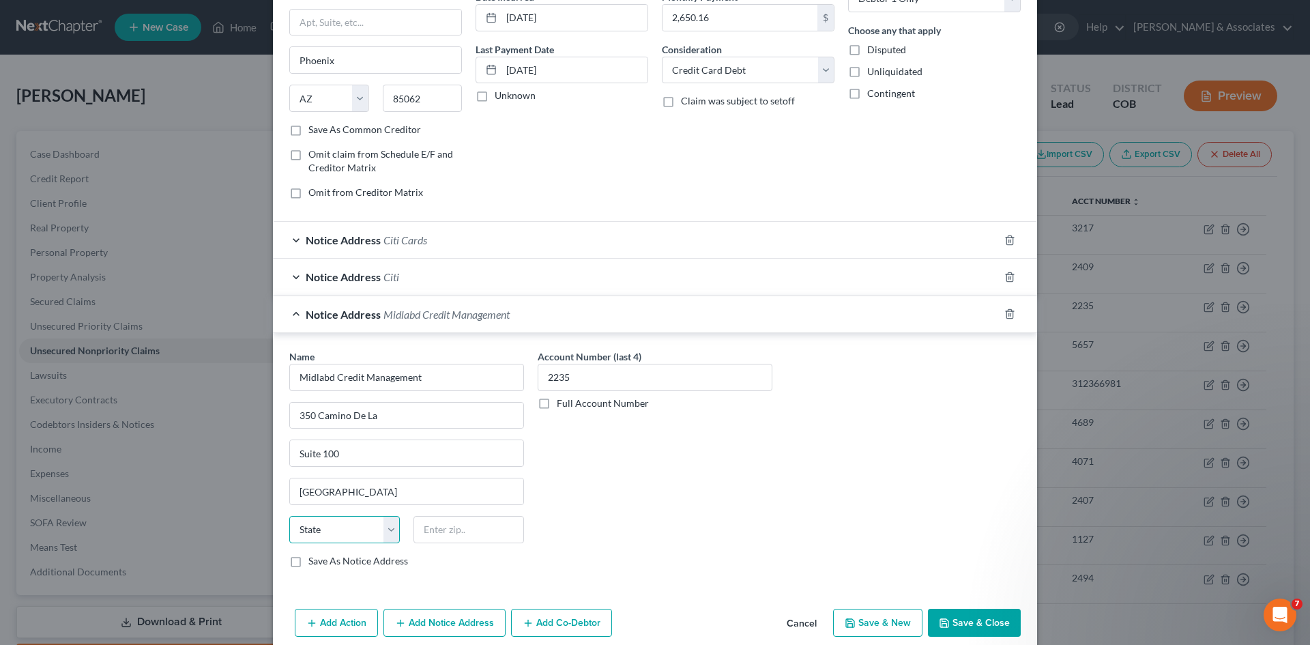
click at [387, 531] on select "State [US_STATE] AK AR AZ CA CO CT DE DC [GEOGRAPHIC_DATA] [GEOGRAPHIC_DATA] GU…" at bounding box center [344, 529] width 111 height 27
select select "4"
click at [289, 516] on select "State [US_STATE] AK AR AZ CA CO CT DE DC [GEOGRAPHIC_DATA] [GEOGRAPHIC_DATA] GU…" at bounding box center [344, 529] width 111 height 27
click at [444, 529] on input "text" at bounding box center [468, 529] width 111 height 27
type input "92108"
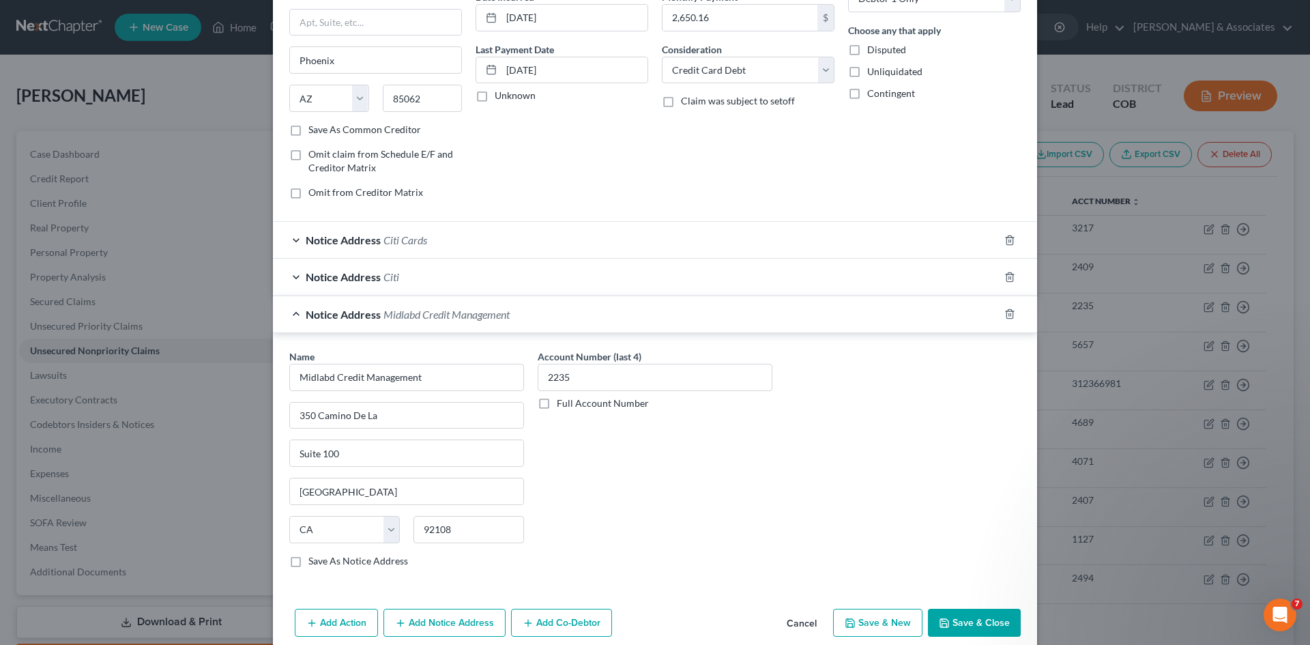
click at [980, 620] on button "Save & Close" at bounding box center [974, 622] width 93 height 29
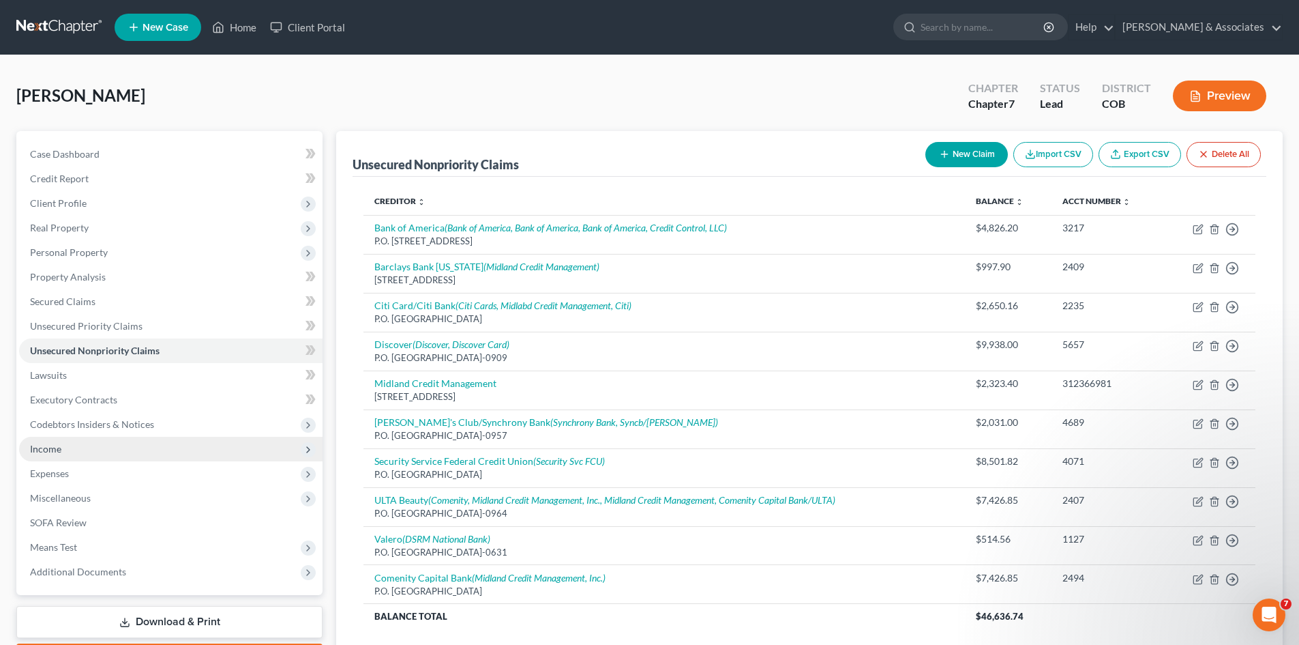
click at [61, 446] on span "Income" at bounding box center [171, 449] width 304 height 25
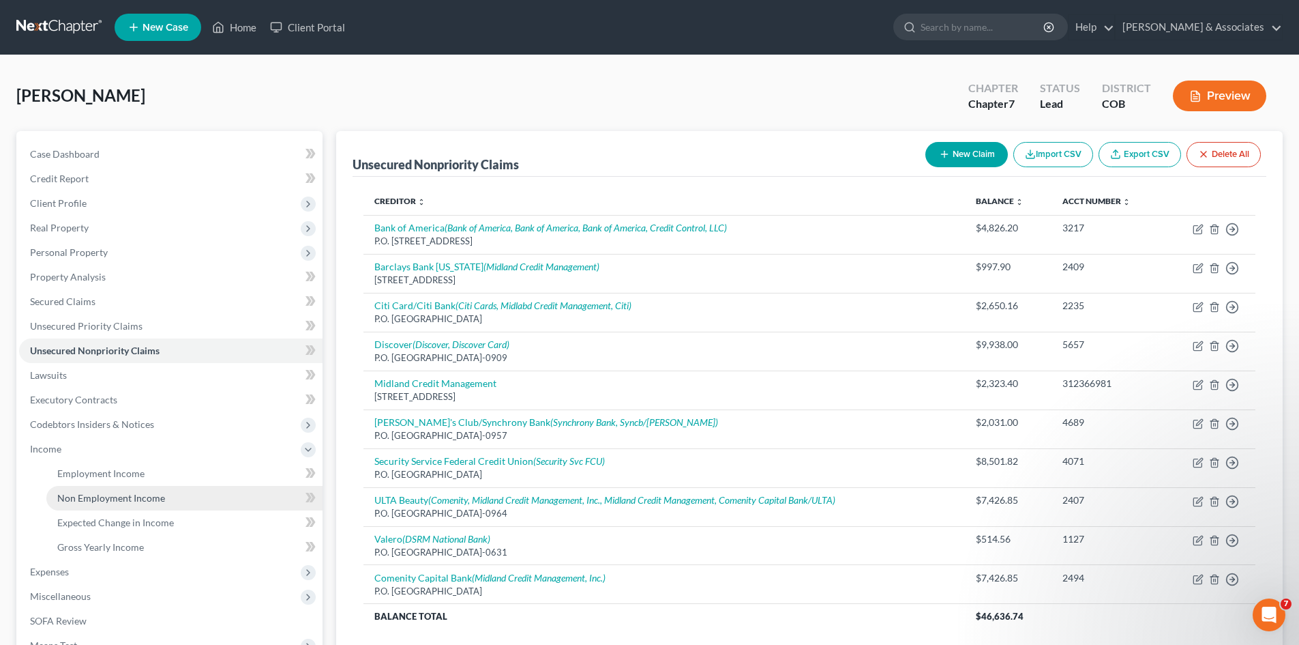
click at [106, 499] on span "Non Employment Income" at bounding box center [111, 498] width 108 height 12
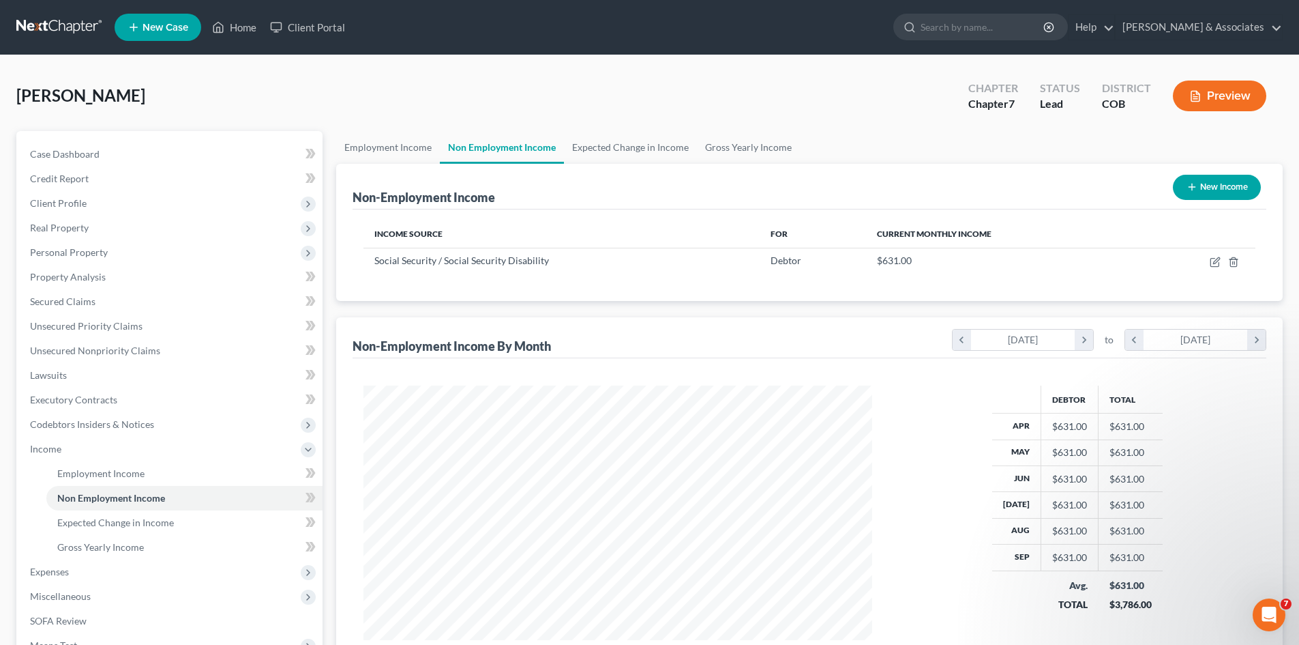
scroll to position [254, 536]
click at [164, 545] on link "Gross Yearly Income" at bounding box center [184, 547] width 276 height 25
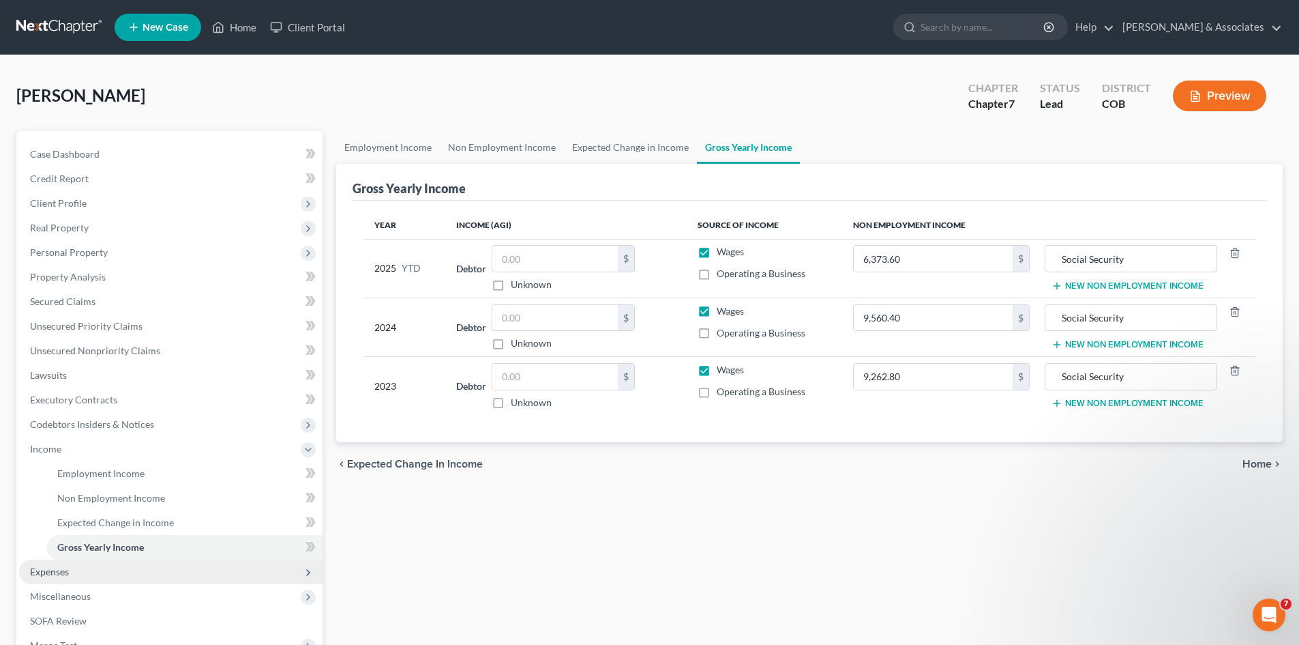
drag, startPoint x: 68, startPoint y: 570, endPoint x: 75, endPoint y: 570, distance: 7.5
click at [68, 570] on span "Expenses" at bounding box center [49, 571] width 39 height 12
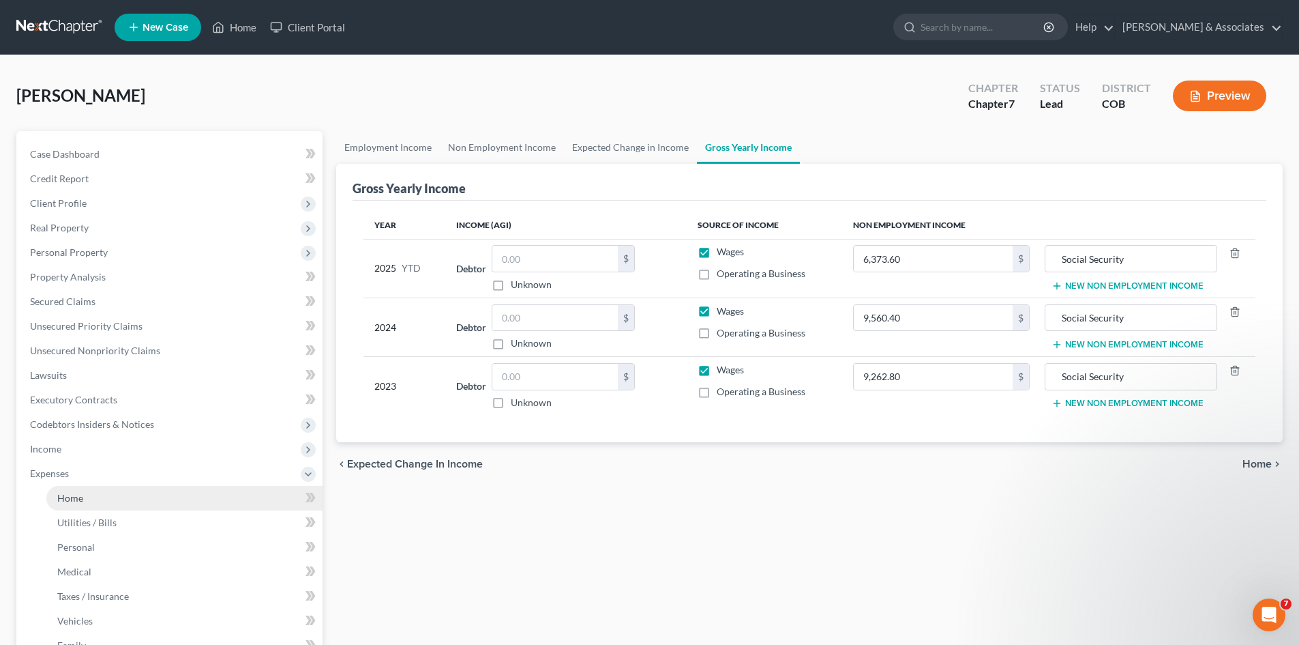
click at [81, 497] on span "Home" at bounding box center [70, 498] width 26 height 12
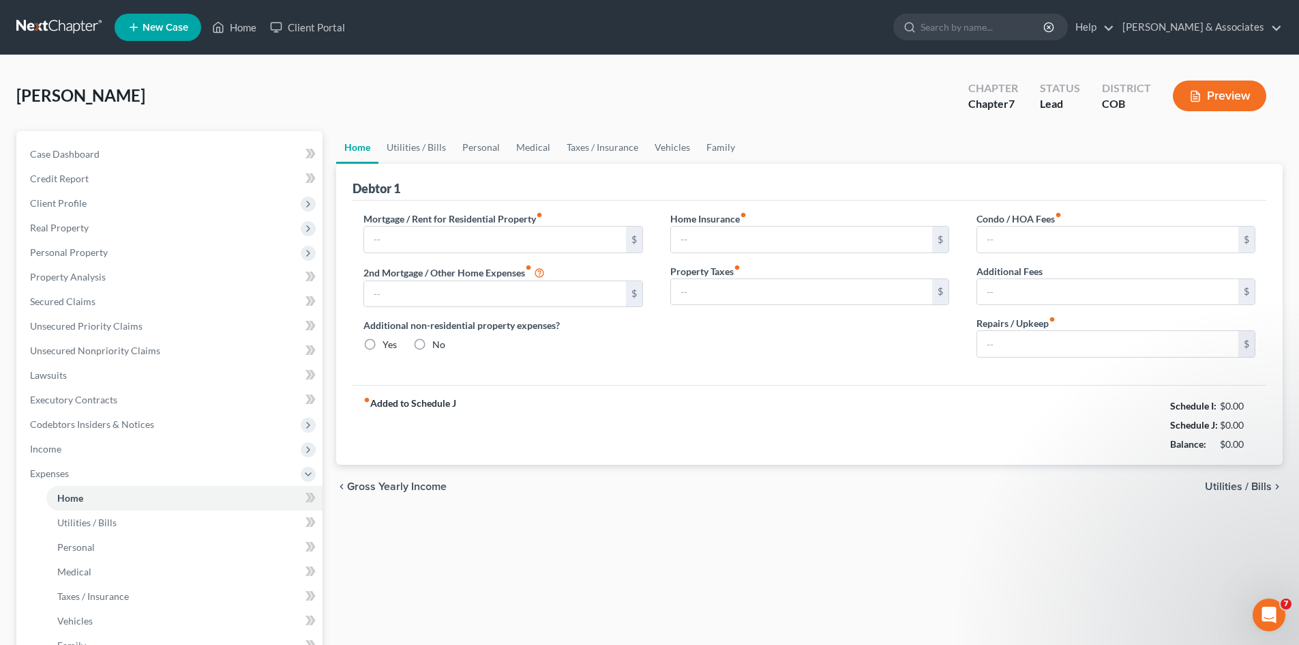
type input "865.00"
type input "0.00"
radio input "true"
type input "0.00"
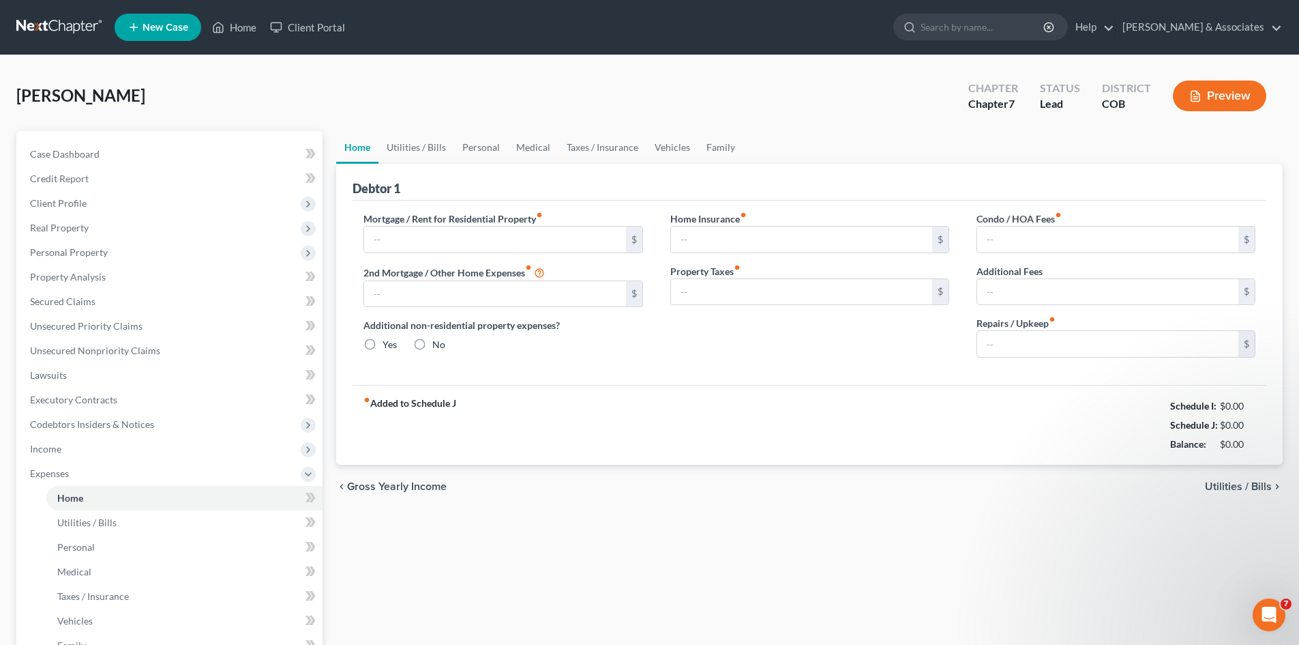
type input "0.00"
type input "30.00"
type input "0.00"
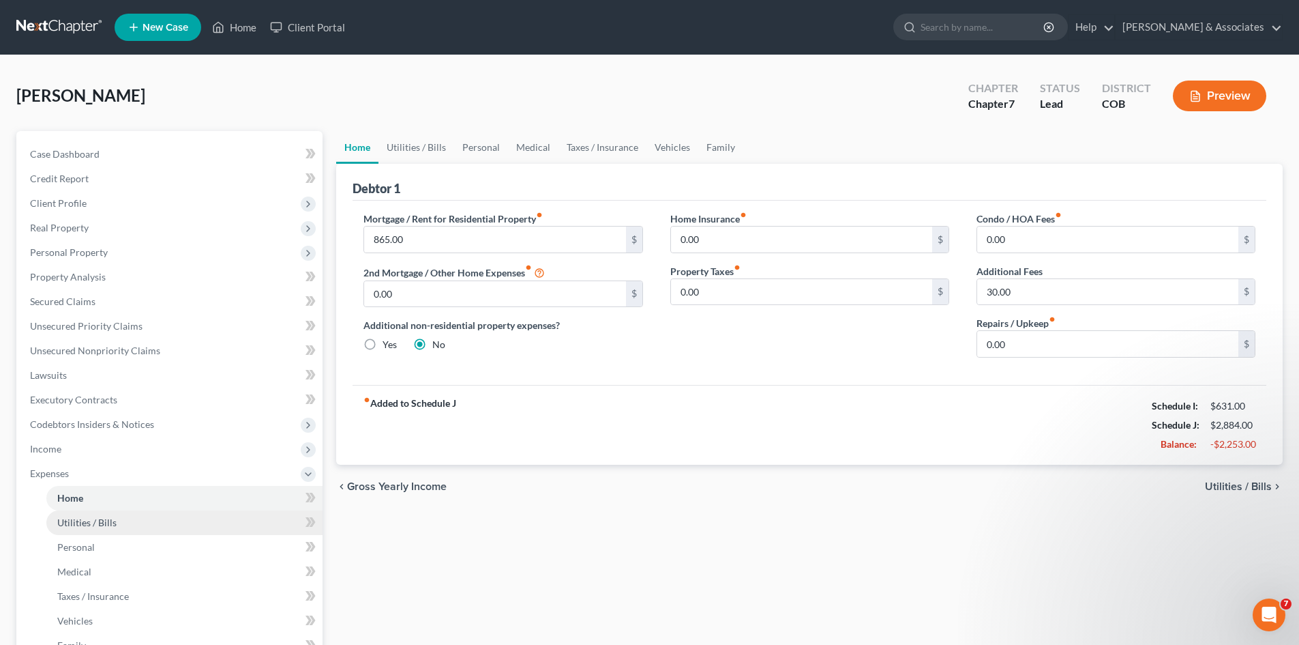
click at [91, 523] on span "Utilities / Bills" at bounding box center [86, 522] width 59 height 12
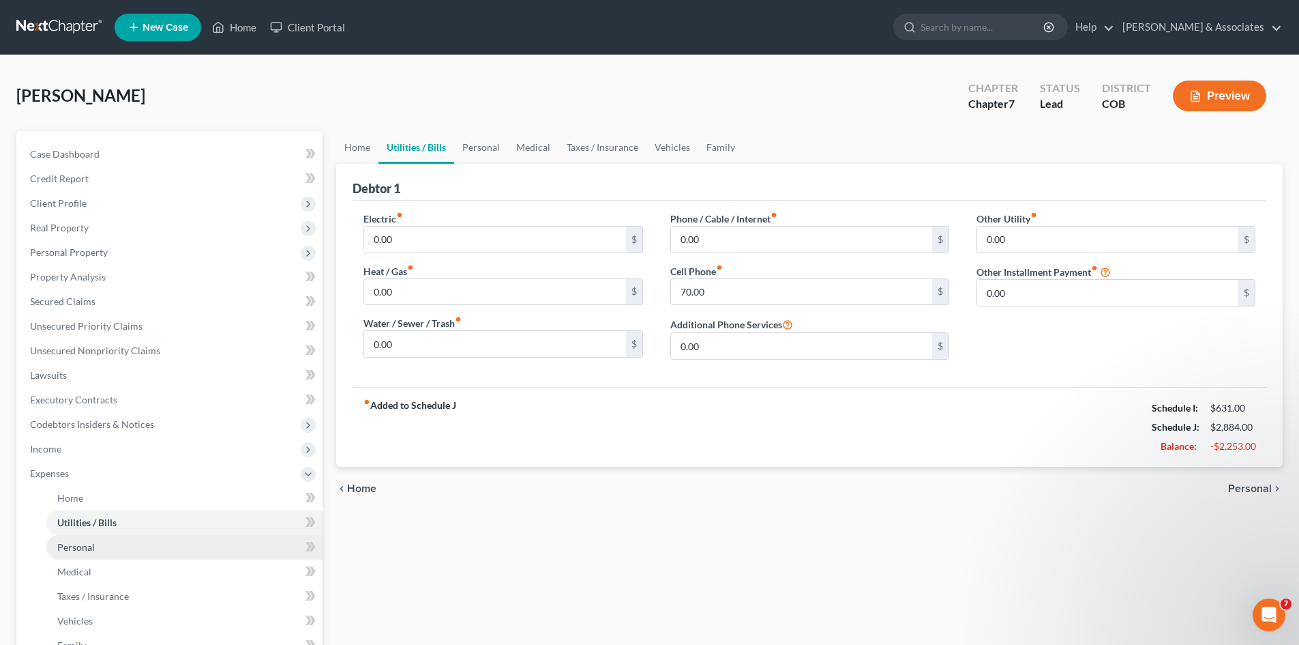
click at [89, 544] on span "Personal" at bounding box center [76, 547] width 38 height 12
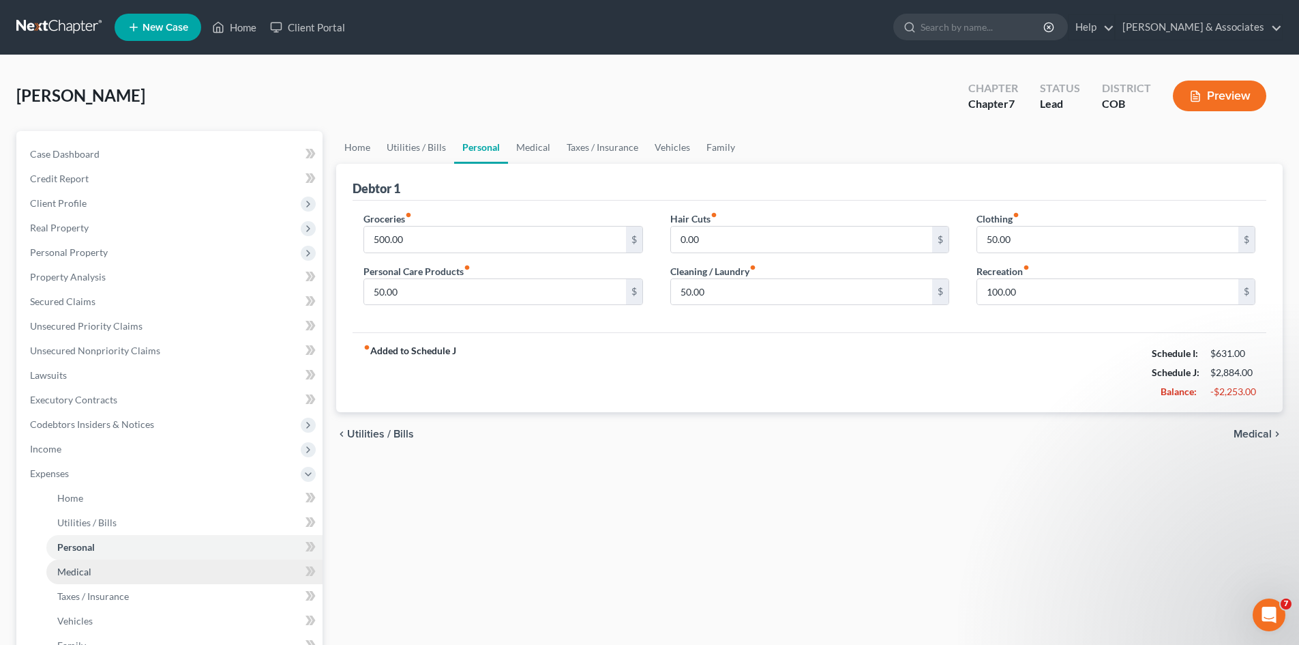
click at [100, 574] on link "Medical" at bounding box center [184, 571] width 276 height 25
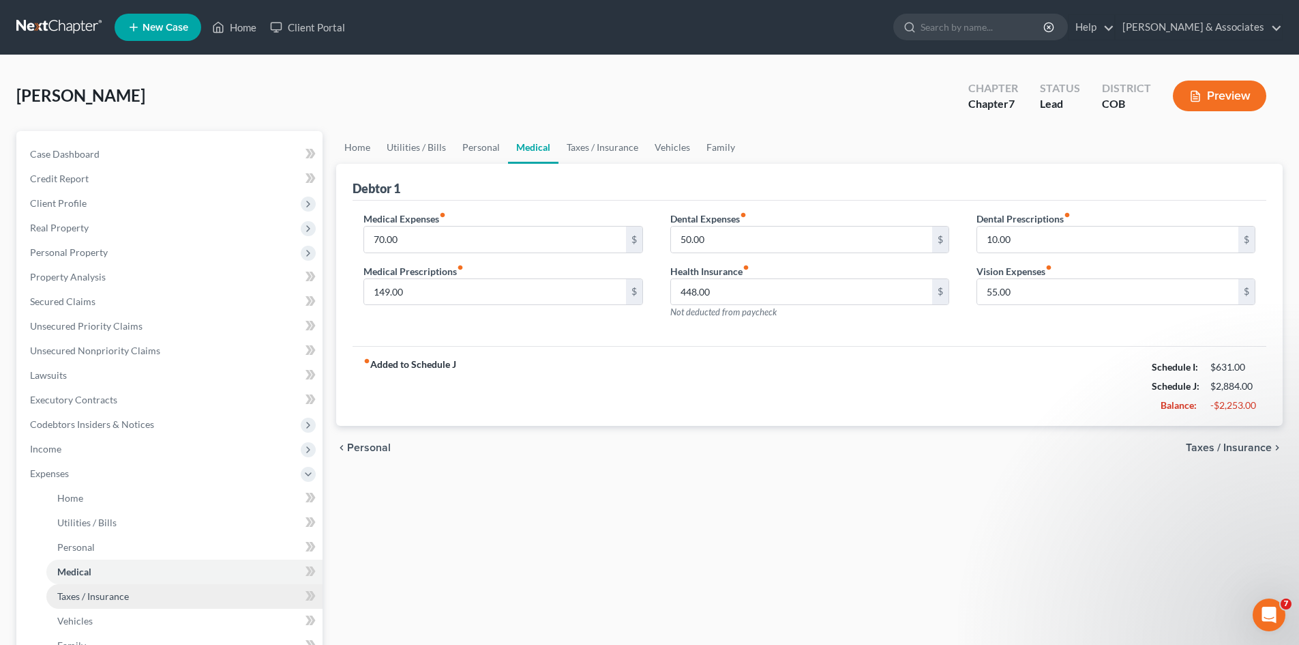
click at [100, 593] on span "Taxes / Insurance" at bounding box center [93, 596] width 72 height 12
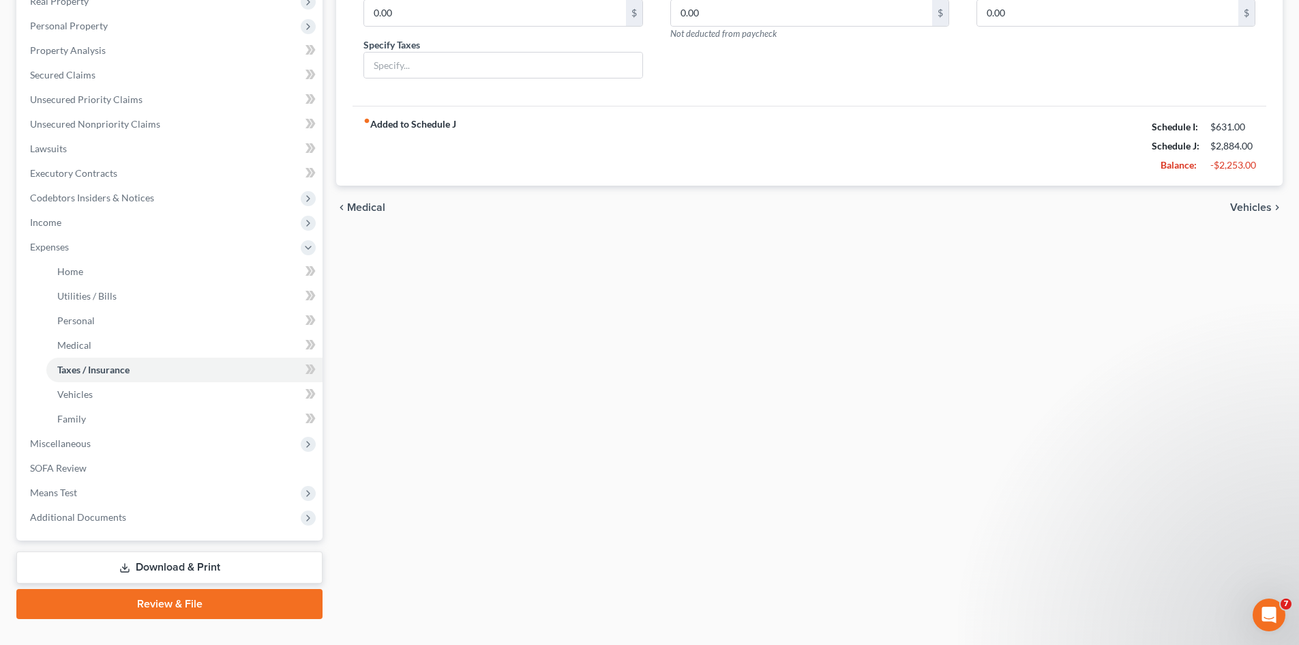
scroll to position [234, 0]
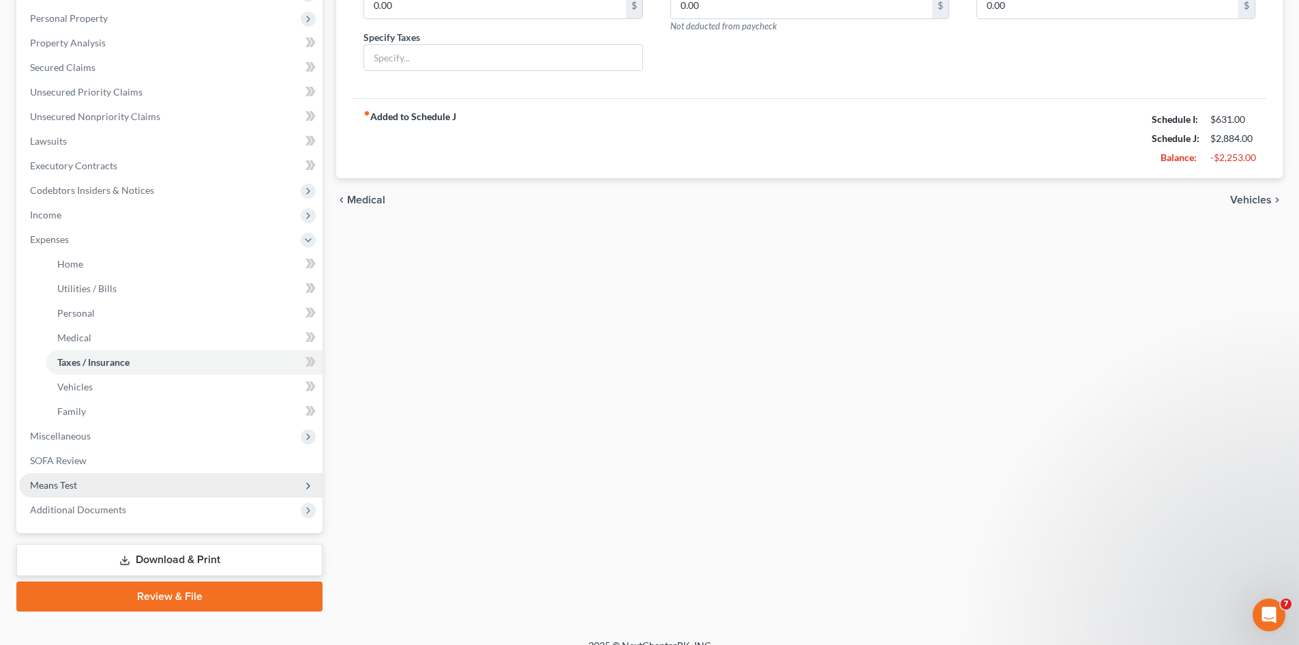
click at [42, 488] on span "Means Test" at bounding box center [53, 485] width 47 height 12
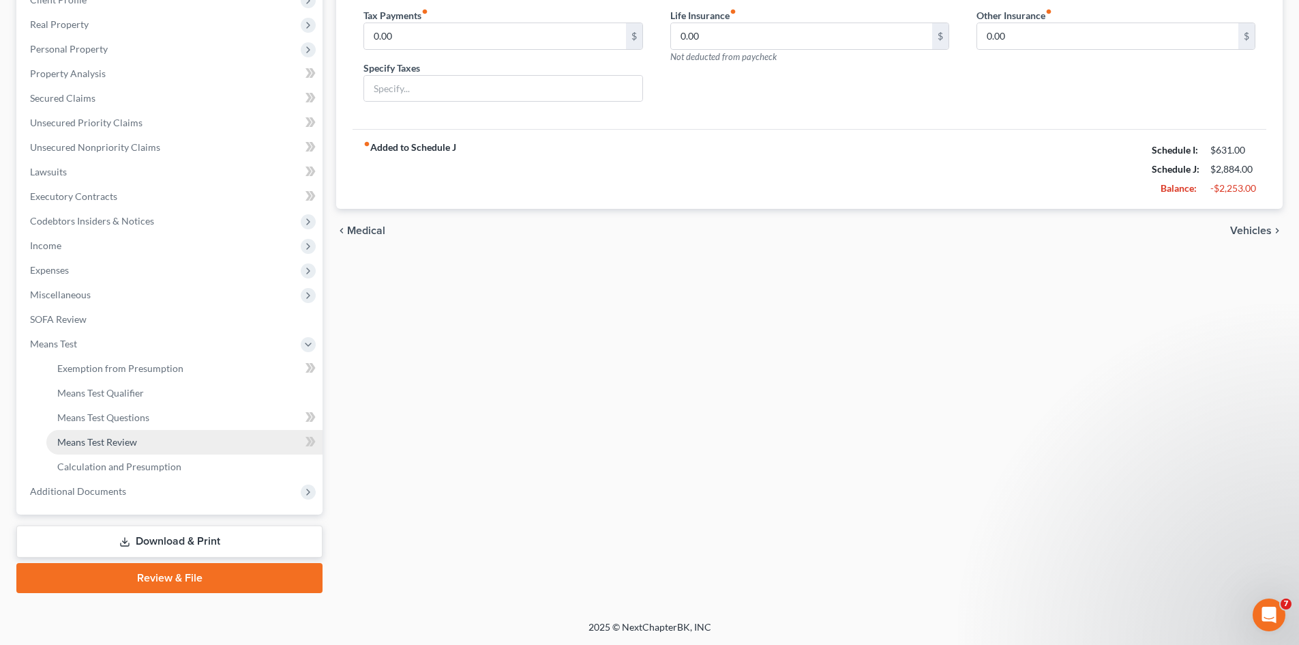
scroll to position [203, 0]
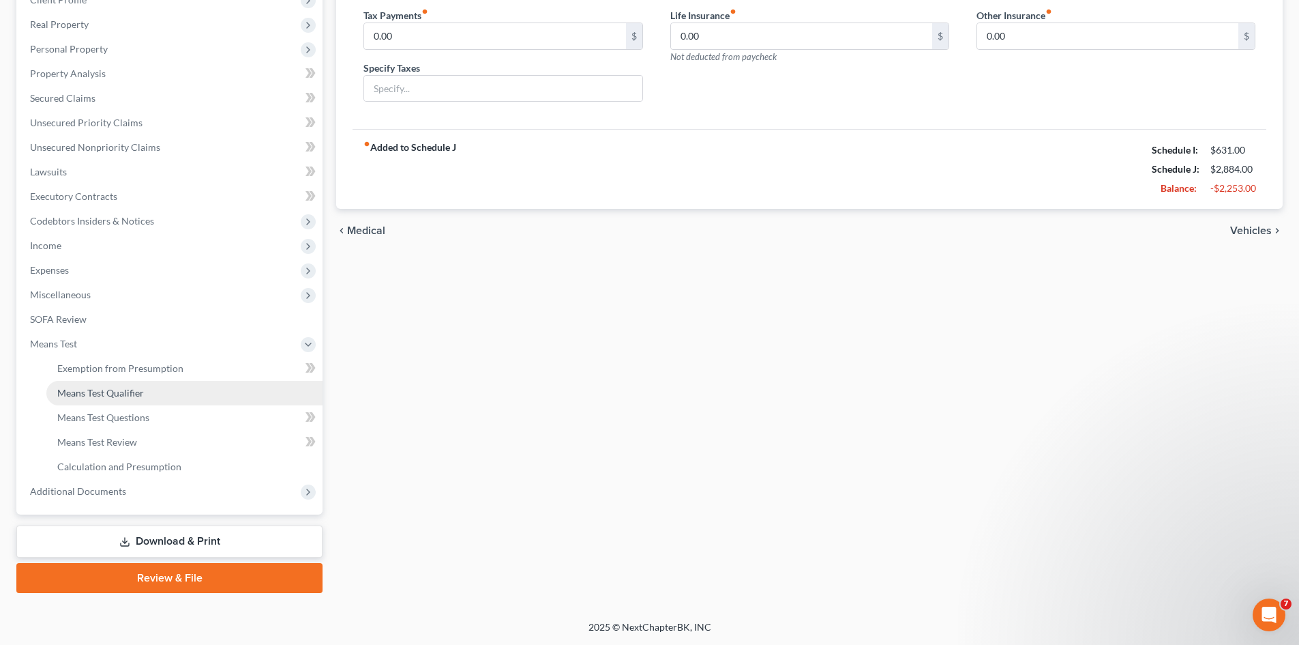
click at [114, 389] on span "Means Test Qualifier" at bounding box center [100, 393] width 87 height 12
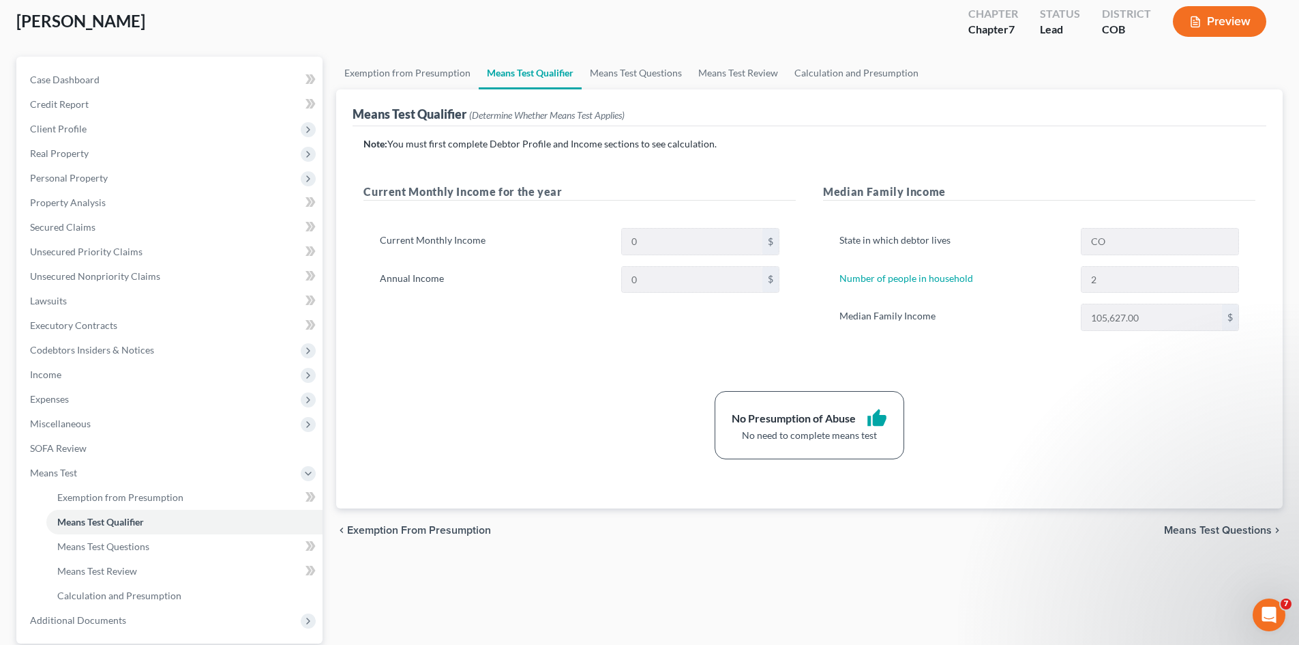
scroll to position [121, 0]
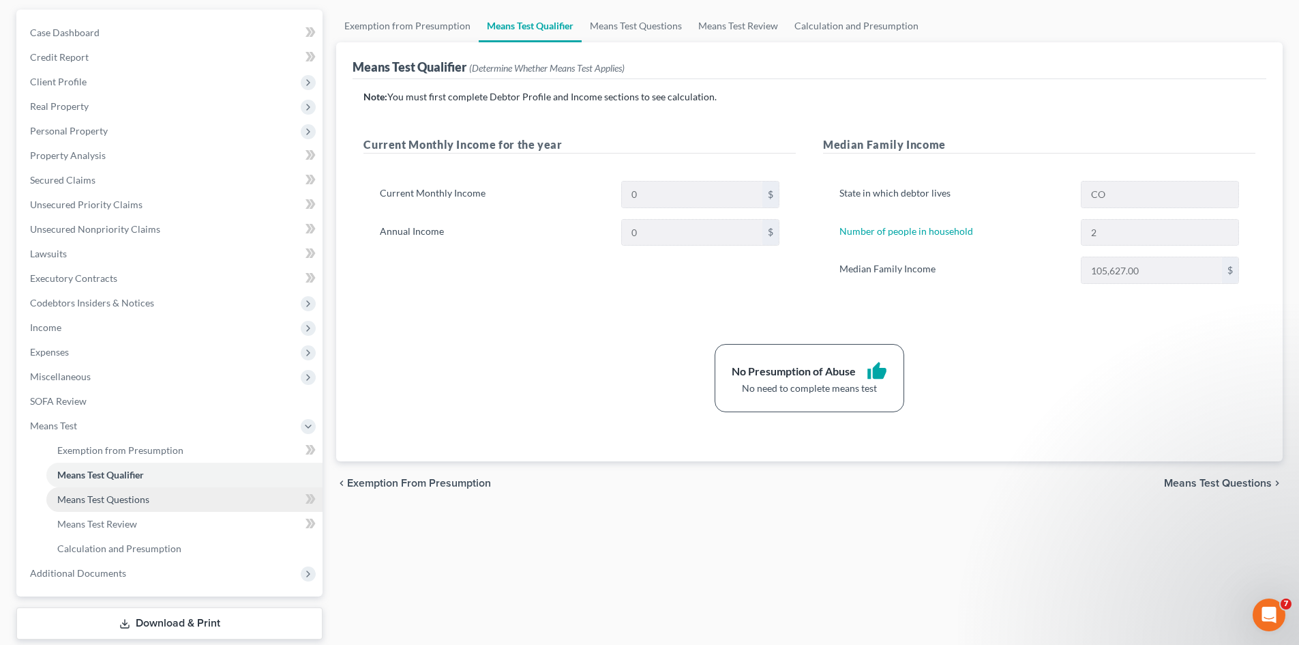
click at [93, 499] on span "Means Test Questions" at bounding box center [103, 499] width 92 height 12
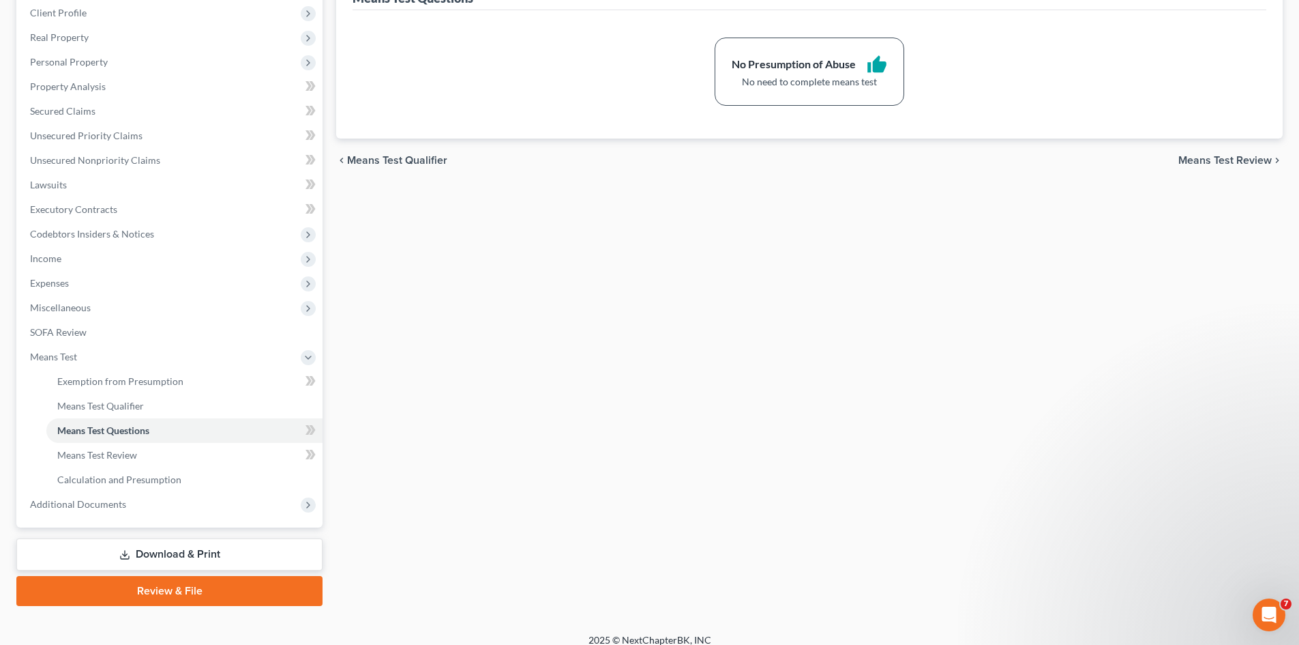
scroll to position [194, 0]
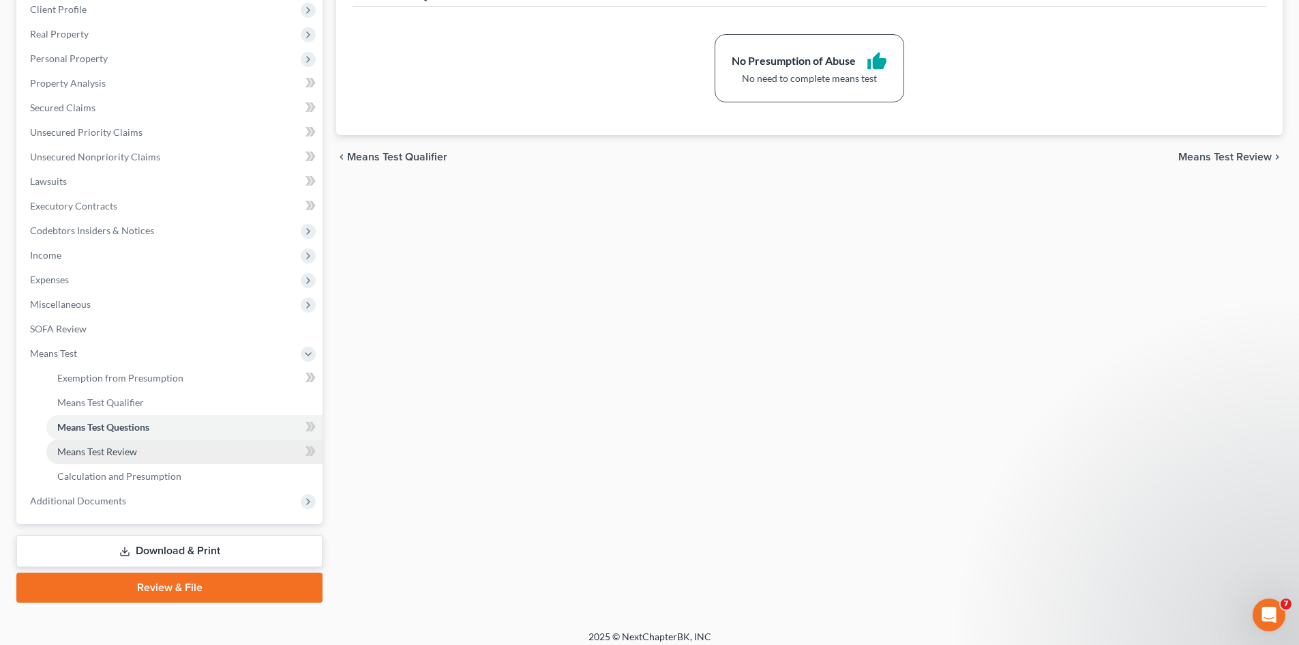
click at [108, 453] on span "Means Test Review" at bounding box center [97, 451] width 80 height 12
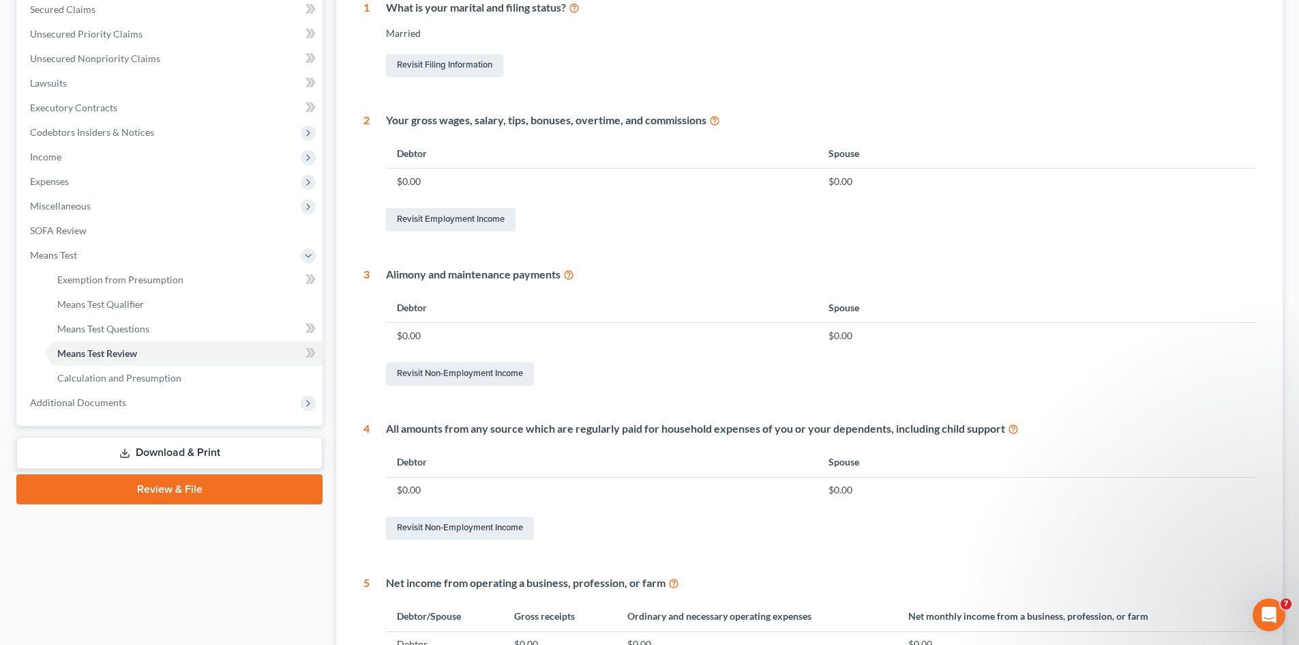
scroll to position [293, 0]
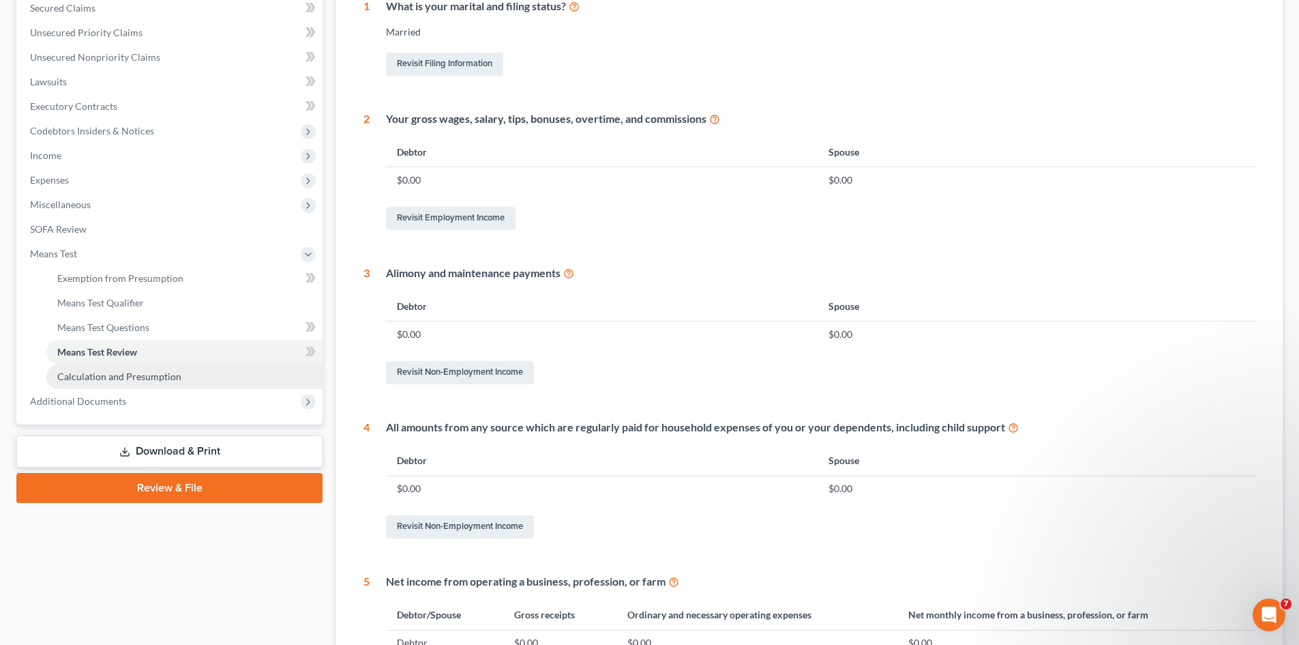
click at [162, 377] on span "Calculation and Presumption" at bounding box center [119, 376] width 124 height 12
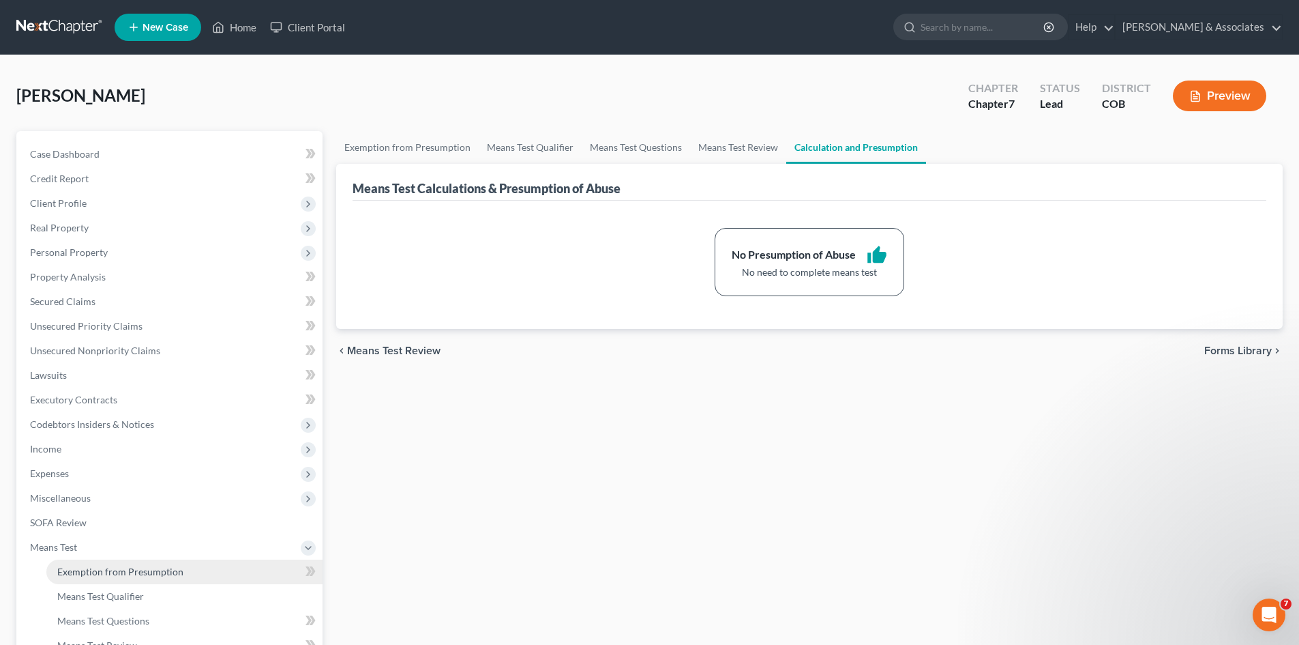
click at [129, 574] on span "Exemption from Presumption" at bounding box center [120, 571] width 126 height 12
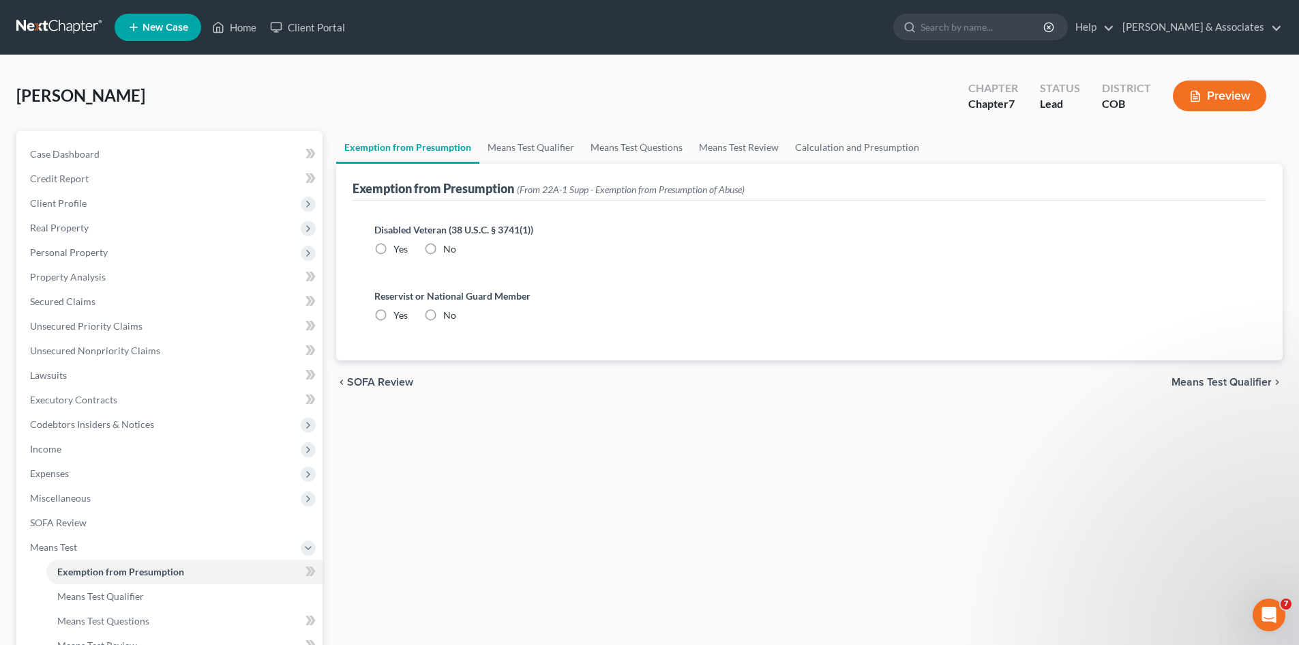
click at [443, 246] on label "No" at bounding box center [449, 249] width 13 height 14
click at [449, 246] on input "No" at bounding box center [453, 246] width 9 height 9
radio input "true"
click at [443, 314] on label "No" at bounding box center [449, 315] width 13 height 14
click at [449, 314] on input "No" at bounding box center [453, 312] width 9 height 9
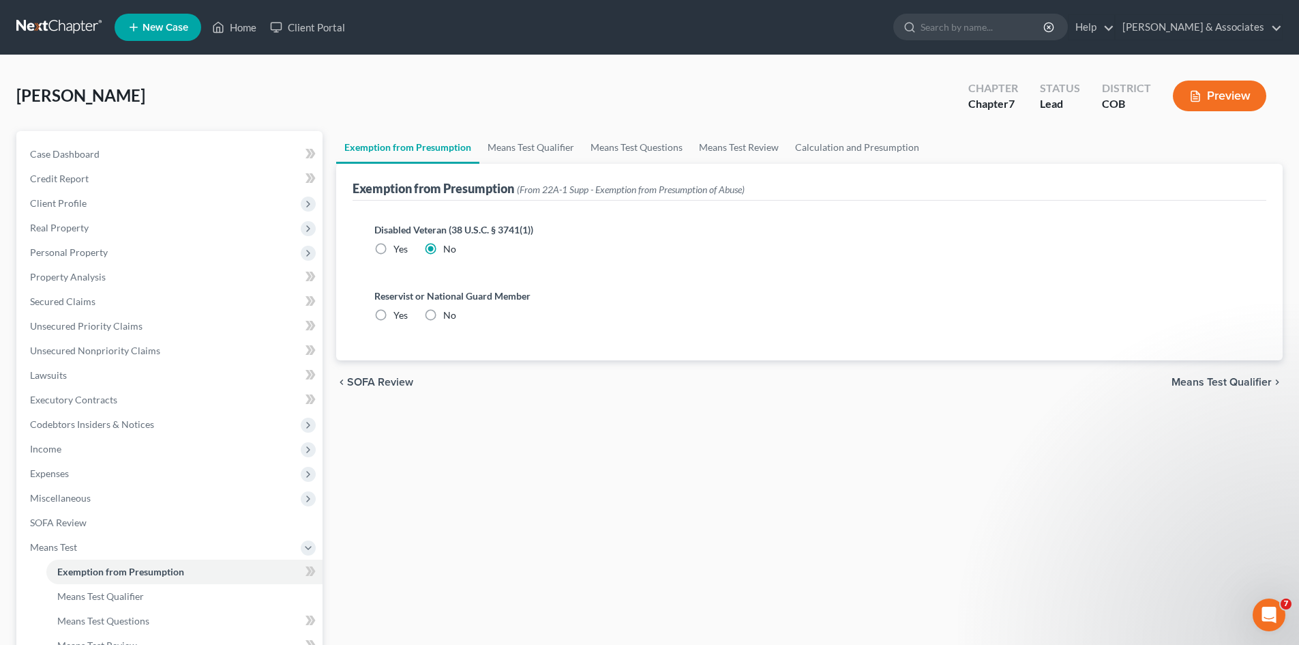
radio input "true"
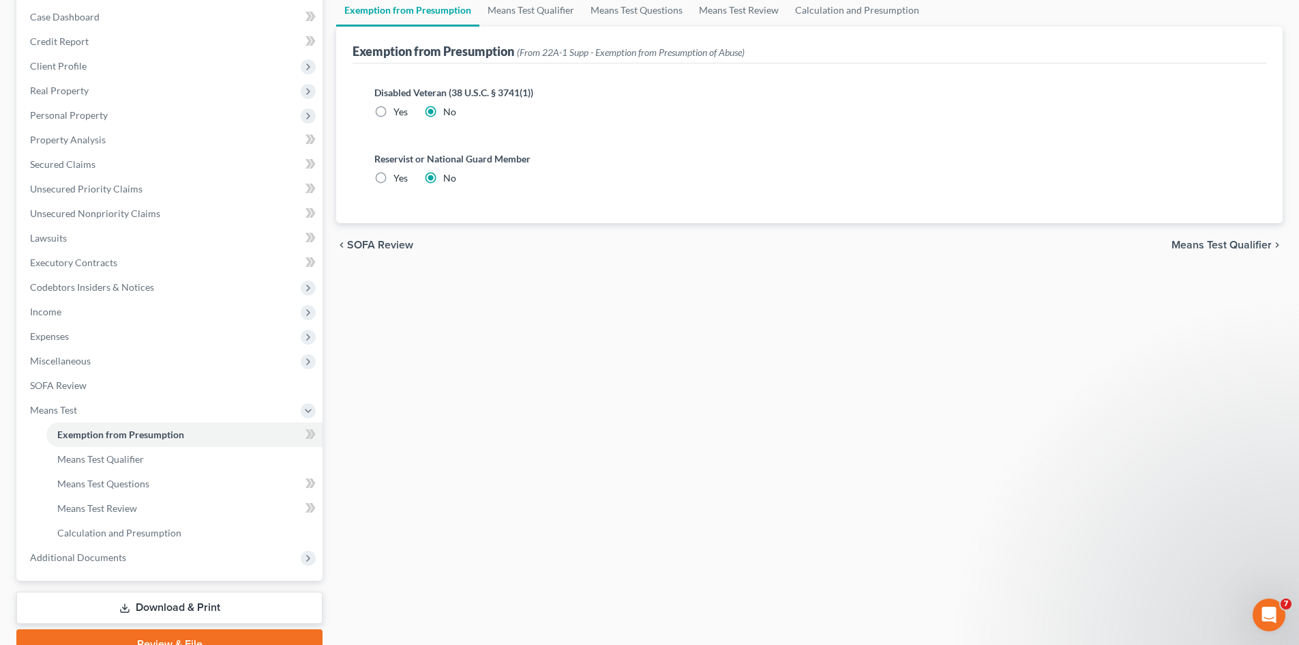
scroll to position [203, 0]
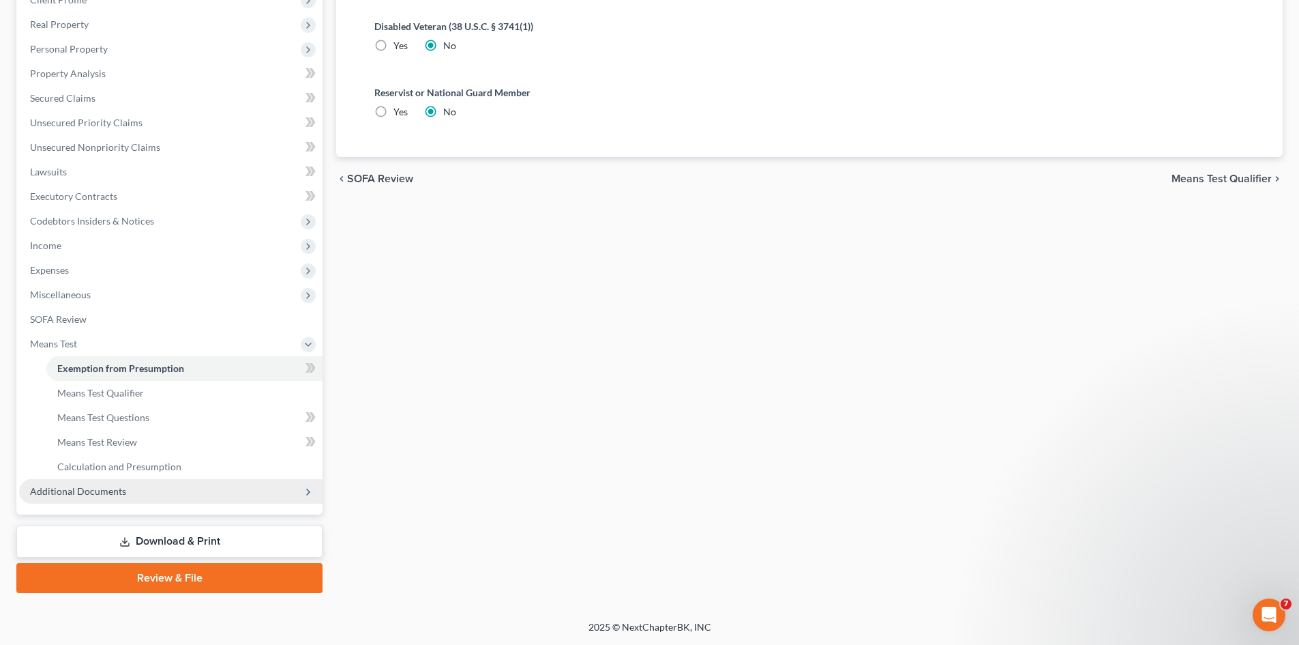
click at [40, 497] on span "Additional Documents" at bounding box center [171, 491] width 304 height 25
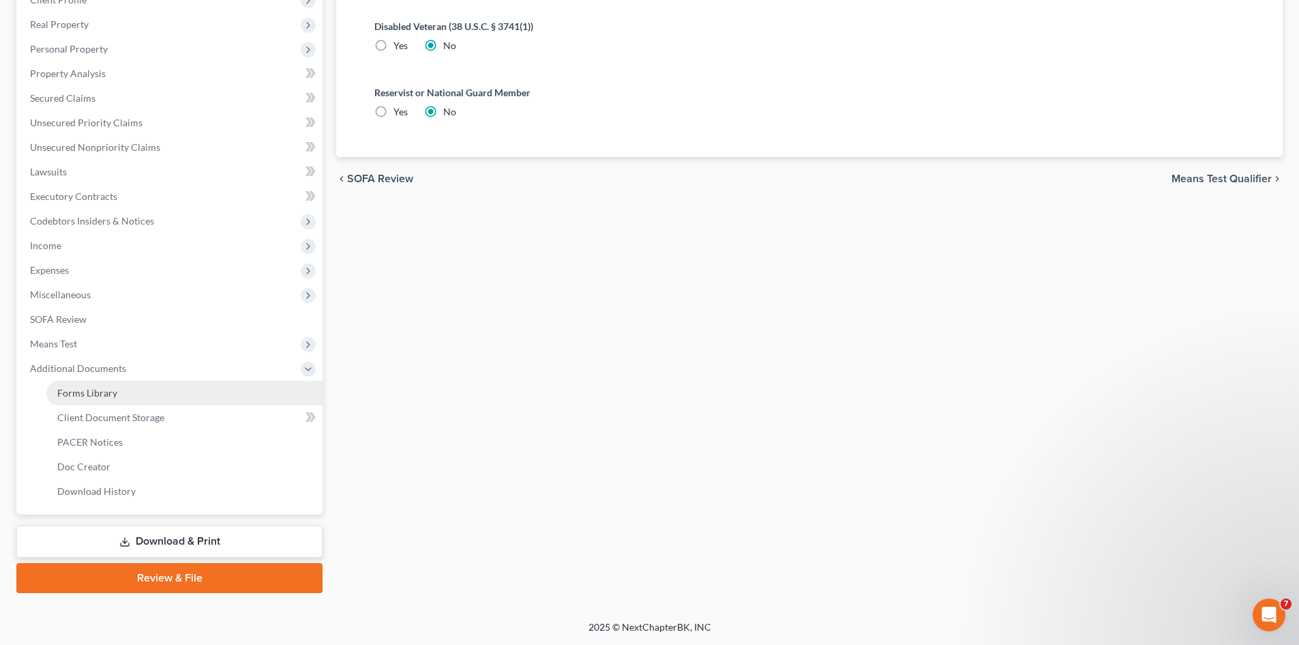
click at [68, 392] on span "Forms Library" at bounding box center [87, 393] width 60 height 12
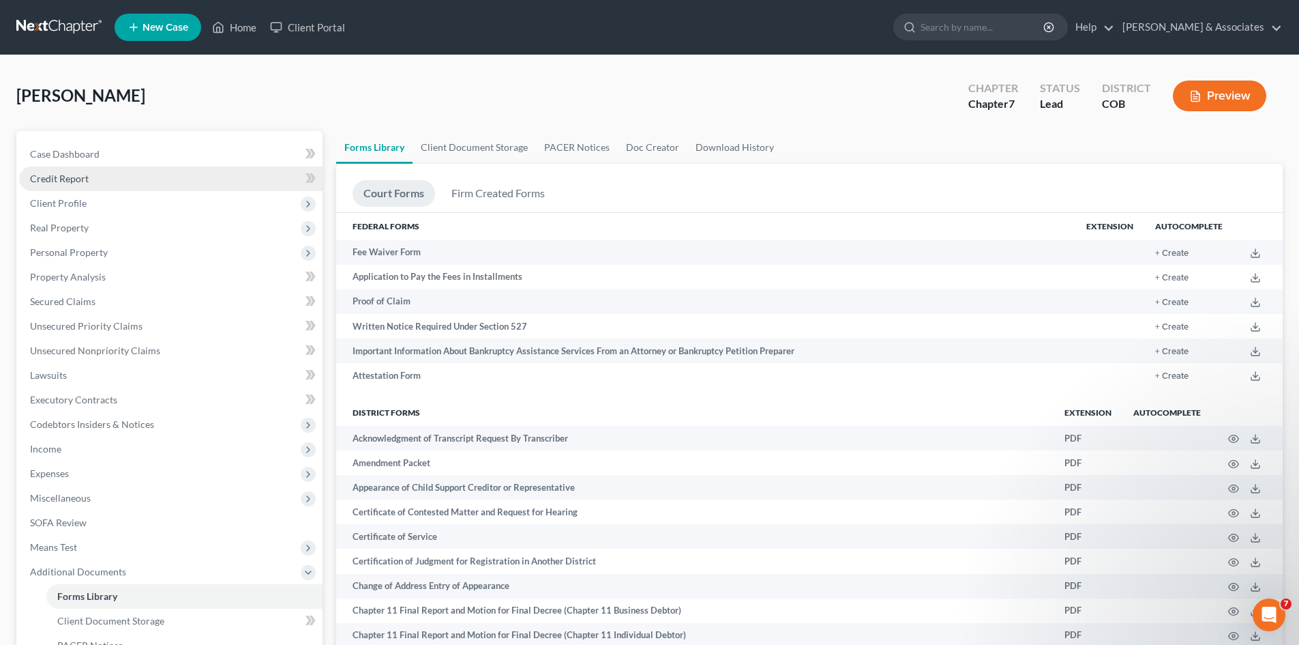
click at [67, 181] on span "Credit Report" at bounding box center [59, 179] width 59 height 12
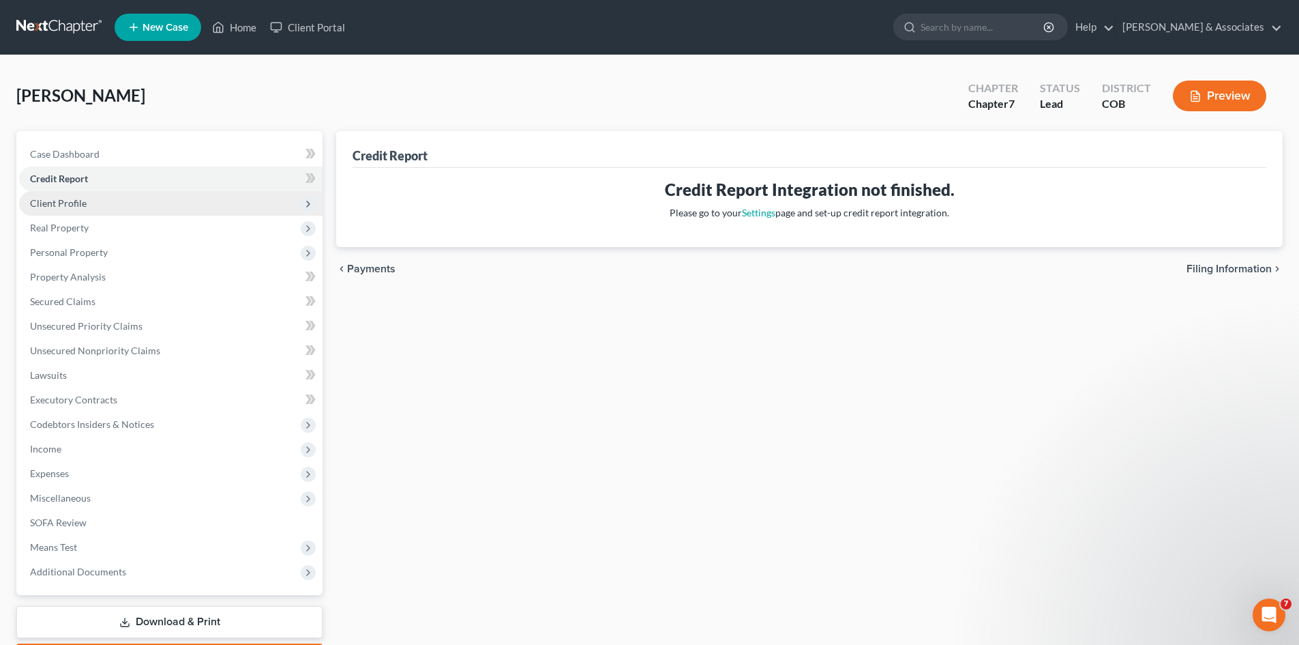
click at [70, 205] on span "Client Profile" at bounding box center [58, 203] width 57 height 12
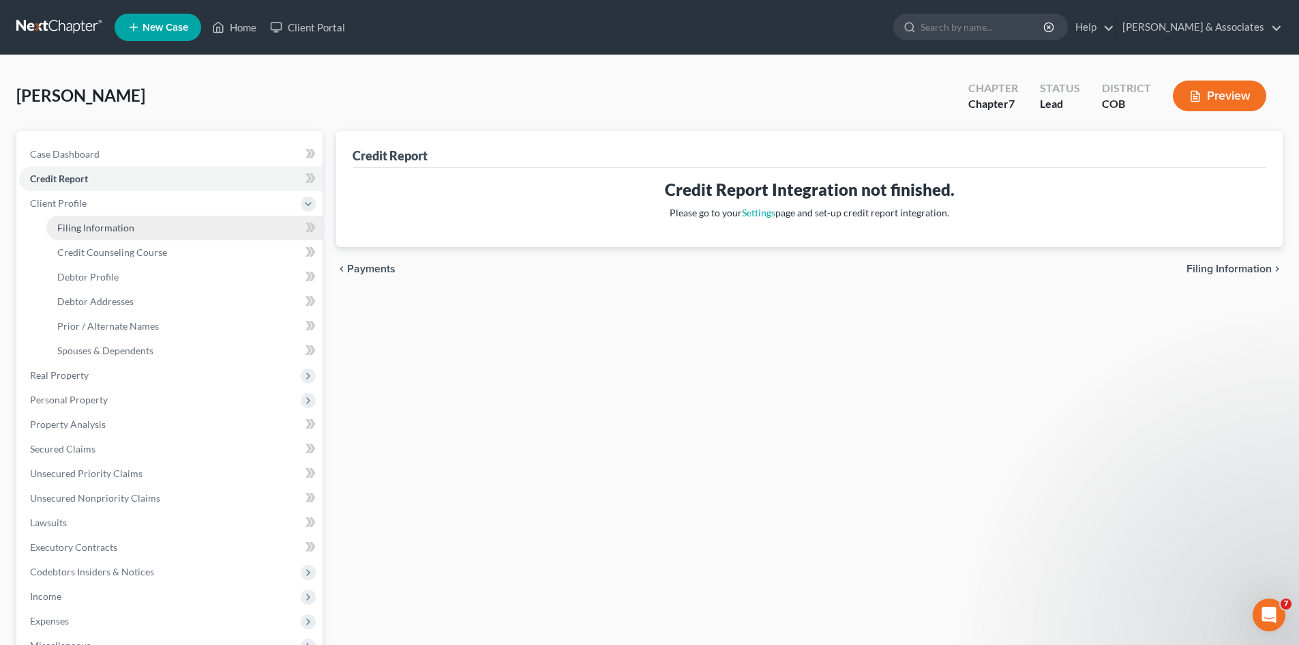
click at [95, 230] on span "Filing Information" at bounding box center [95, 228] width 77 height 12
select select "1"
select select "0"
select select "5"
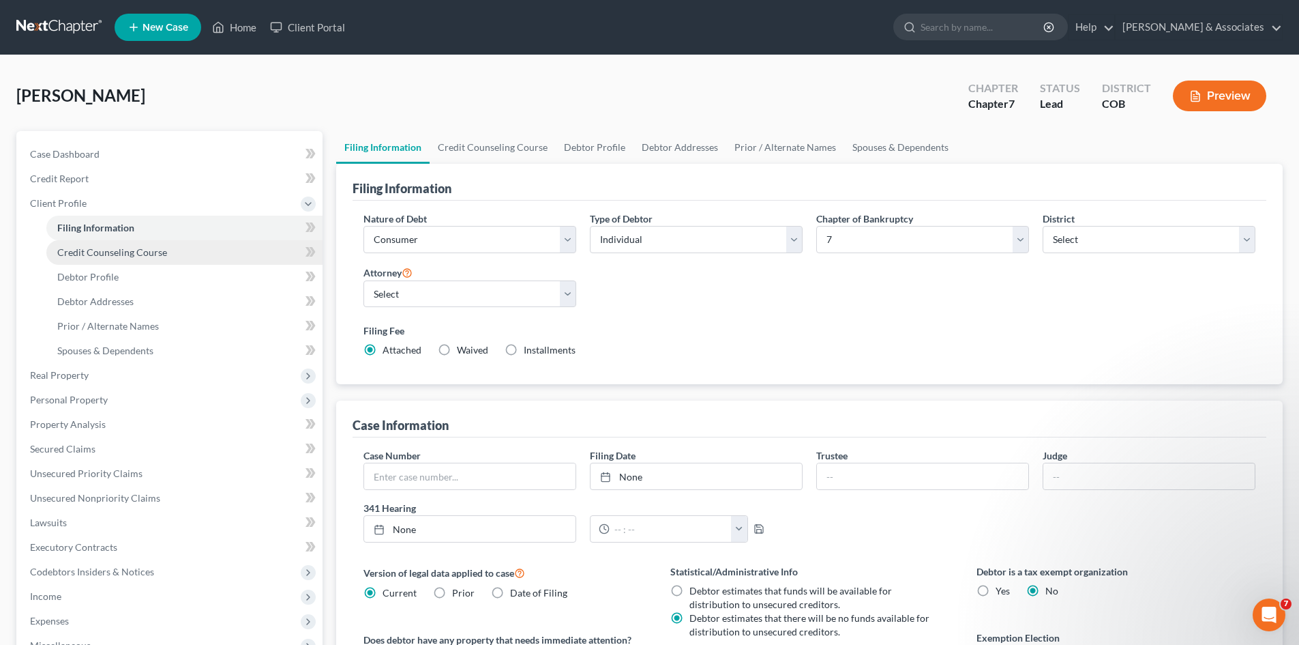
click at [89, 256] on span "Credit Counseling Course" at bounding box center [112, 252] width 110 height 12
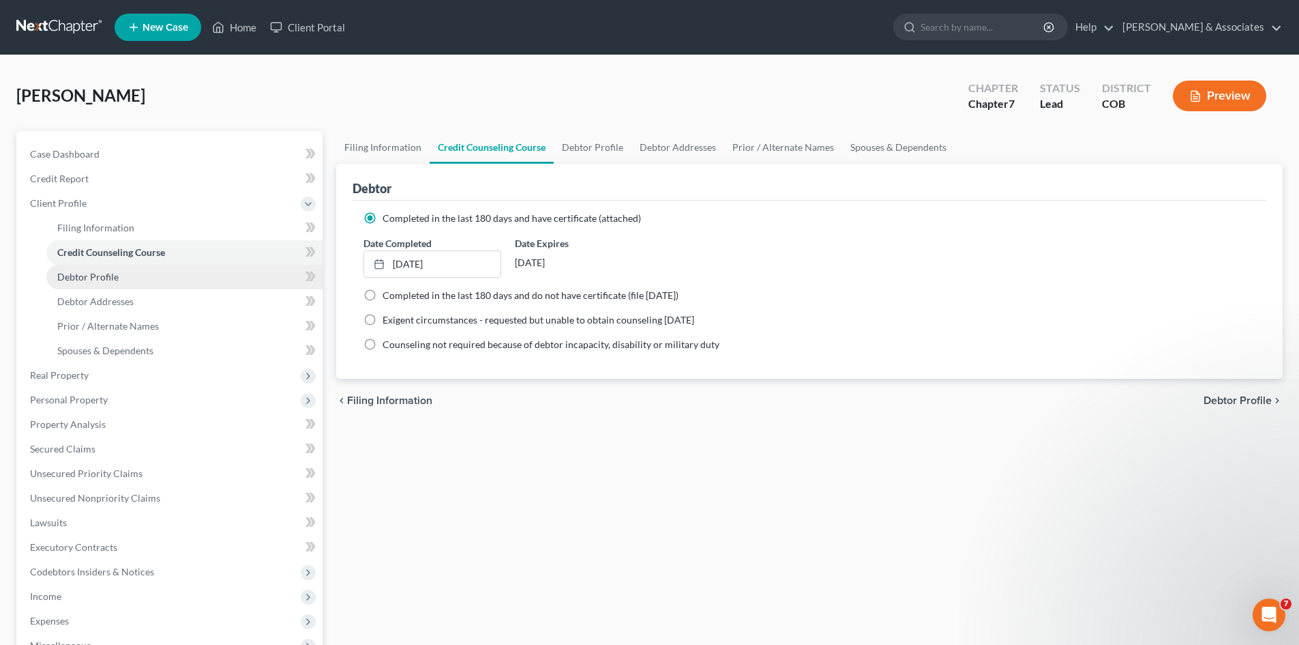
click at [121, 274] on link "Debtor Profile" at bounding box center [184, 277] width 276 height 25
select select "1"
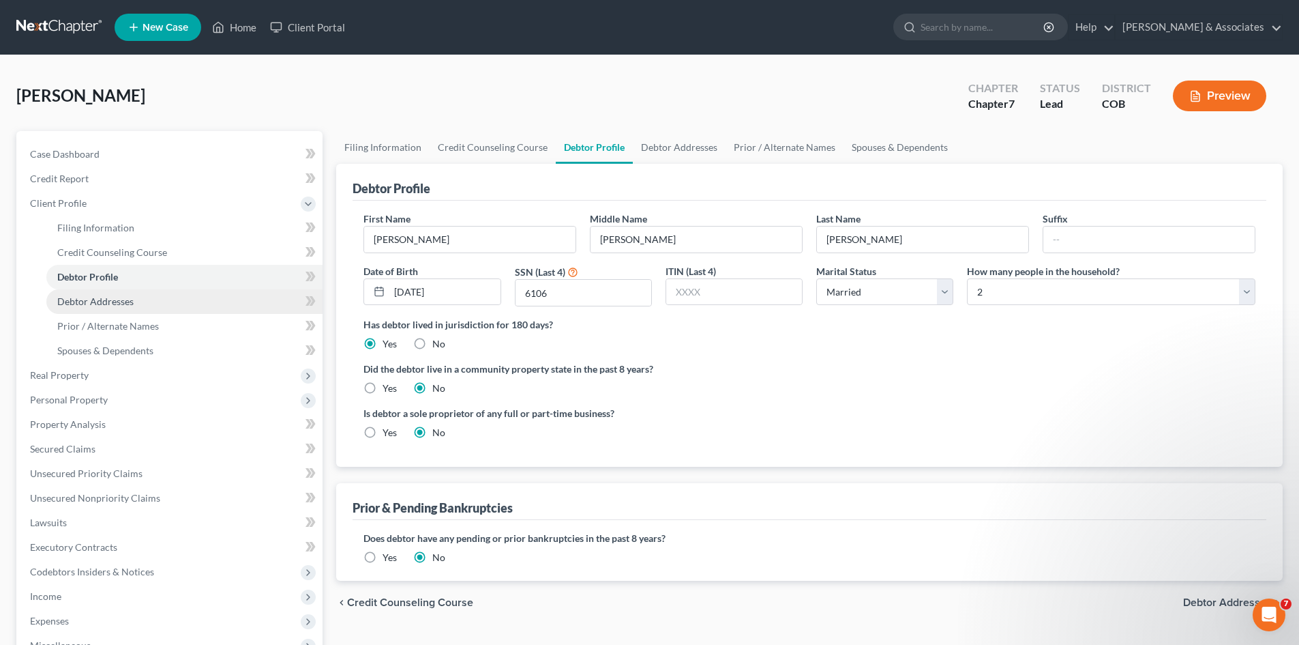
click at [126, 303] on span "Debtor Addresses" at bounding box center [95, 301] width 76 height 12
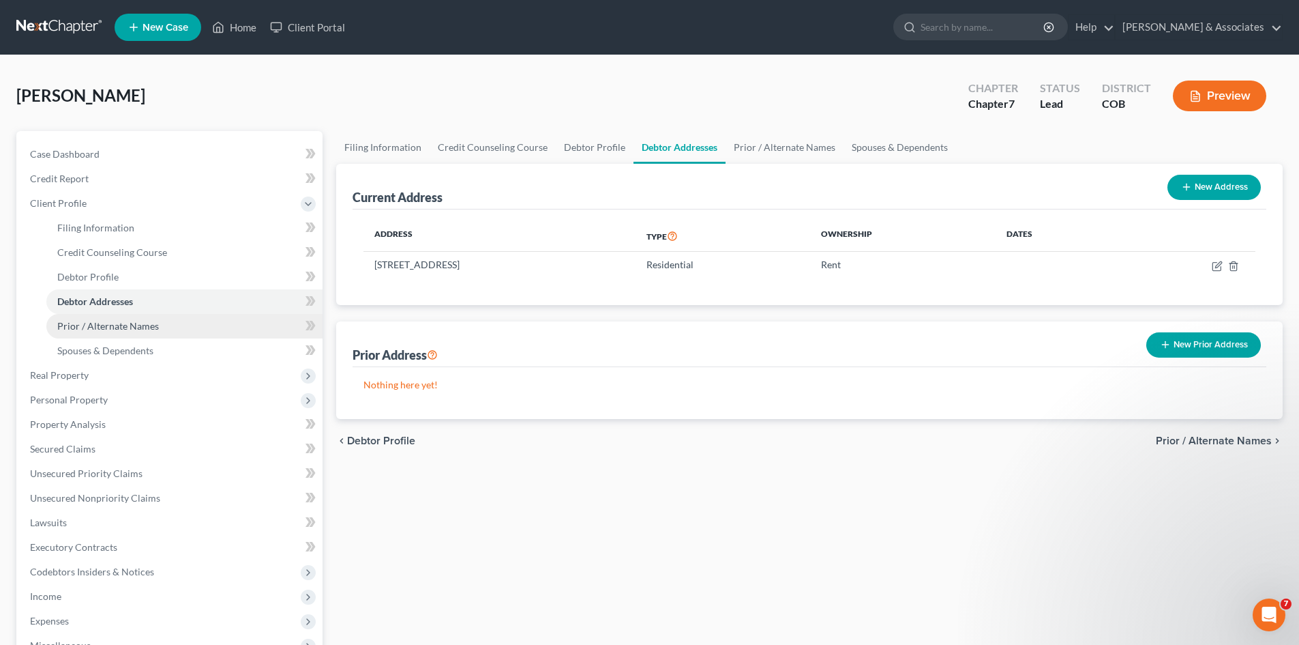
click at [124, 325] on span "Prior / Alternate Names" at bounding box center [108, 326] width 102 height 12
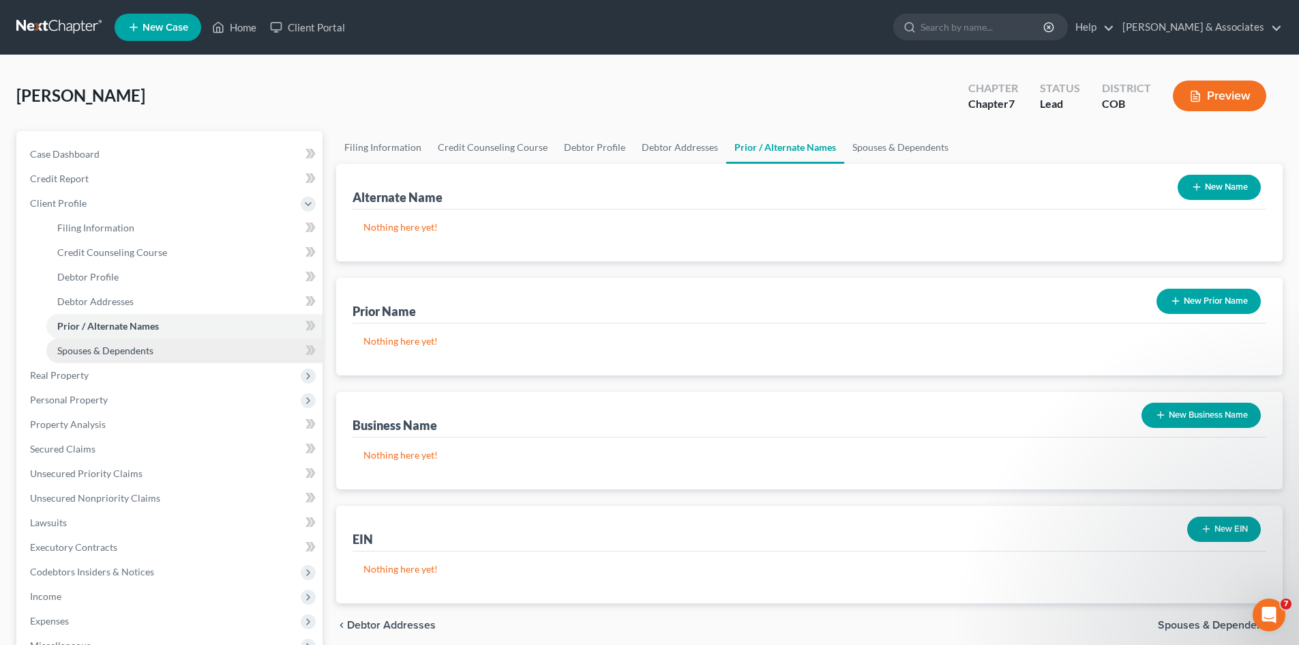
click at [117, 352] on span "Spouses & Dependents" at bounding box center [105, 350] width 96 height 12
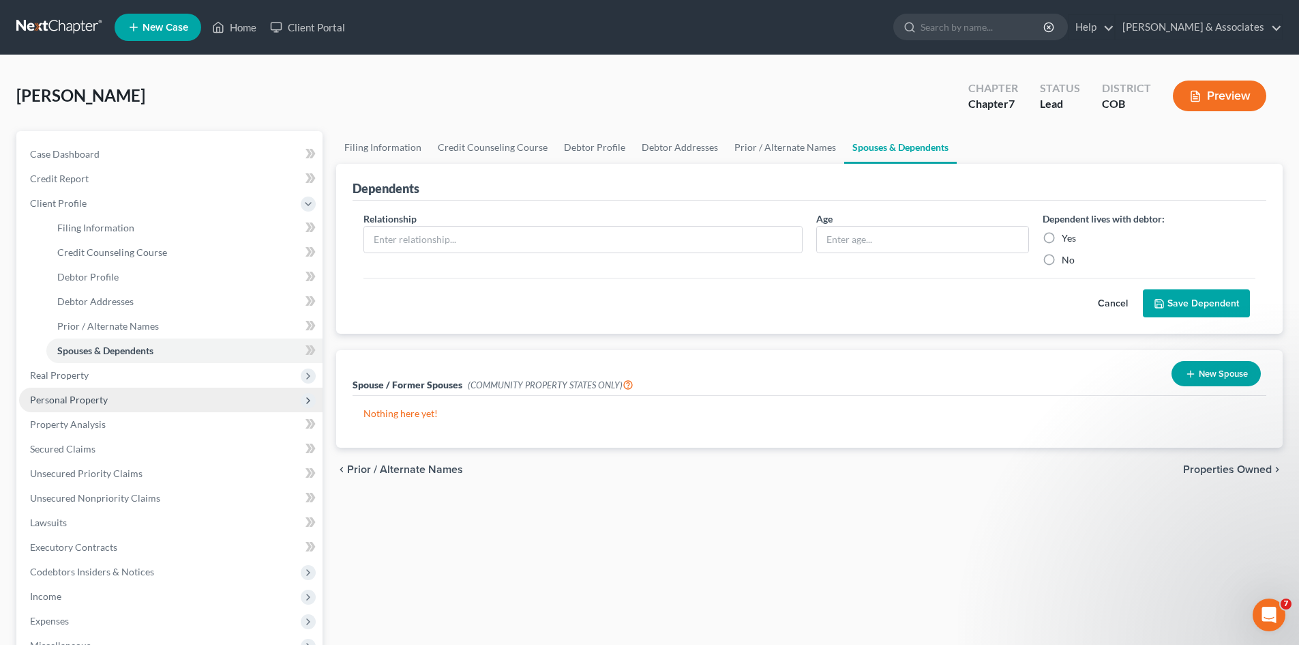
click at [35, 395] on span "Personal Property" at bounding box center [69, 400] width 78 height 12
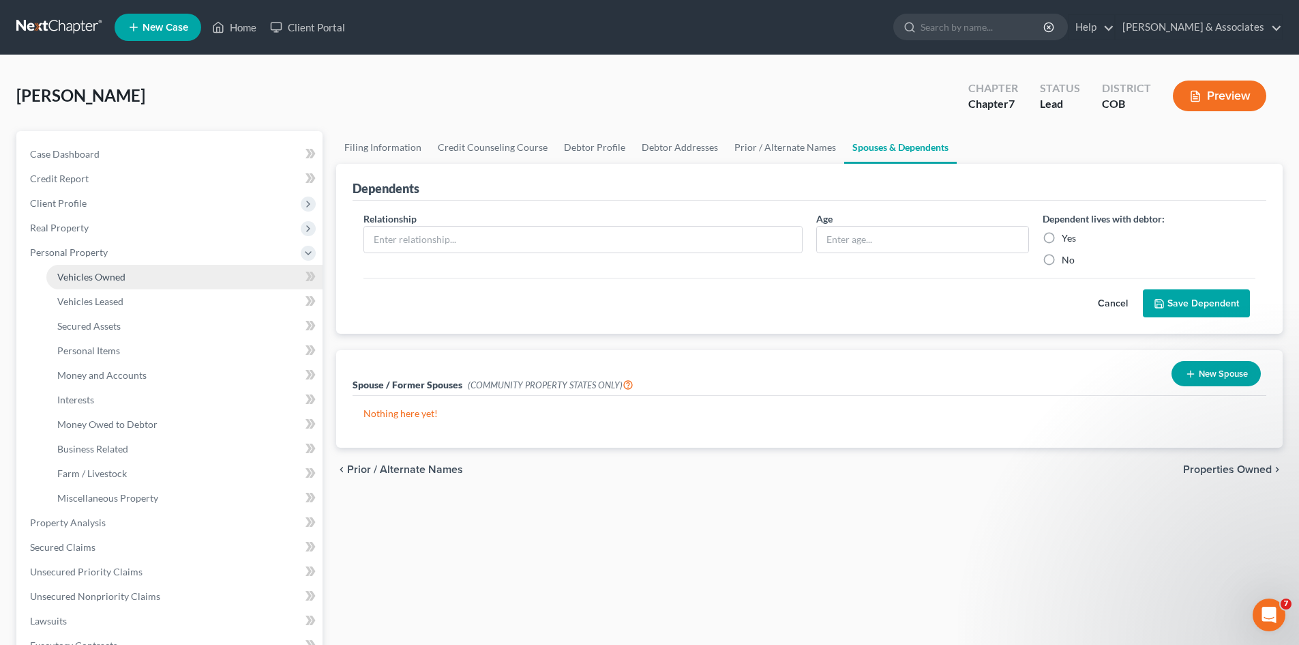
click at [91, 280] on span "Vehicles Owned" at bounding box center [91, 277] width 68 height 12
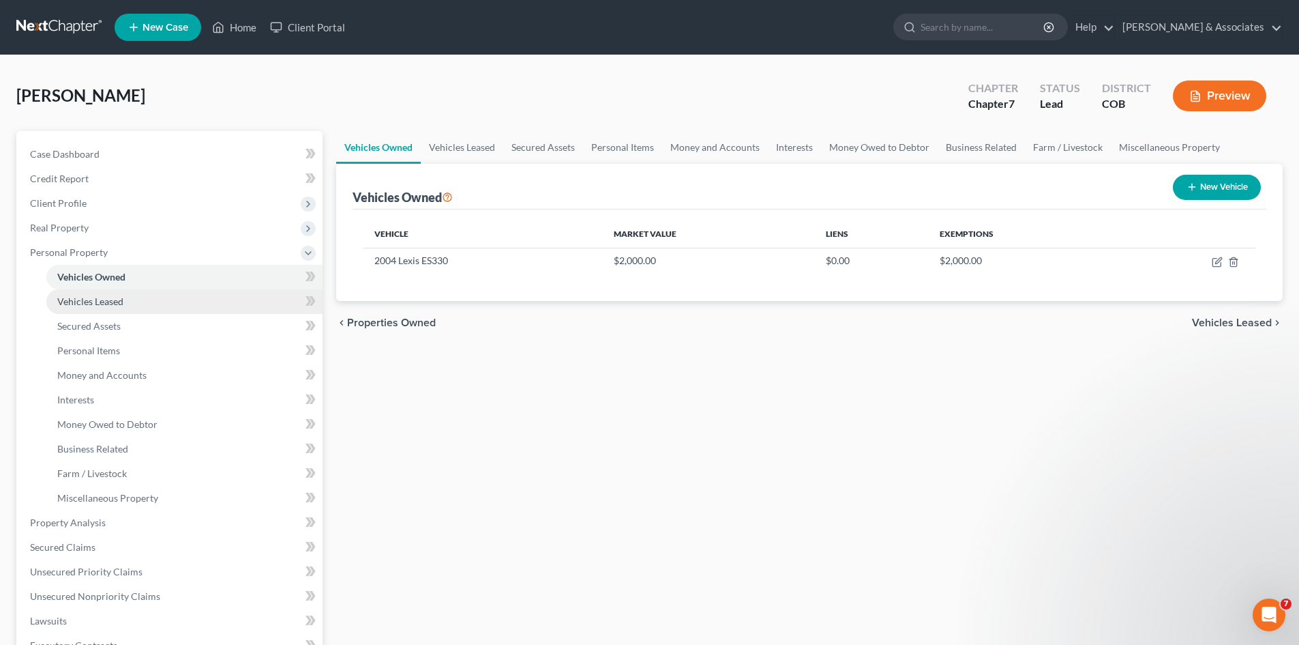
click at [92, 302] on span "Vehicles Leased" at bounding box center [90, 301] width 66 height 12
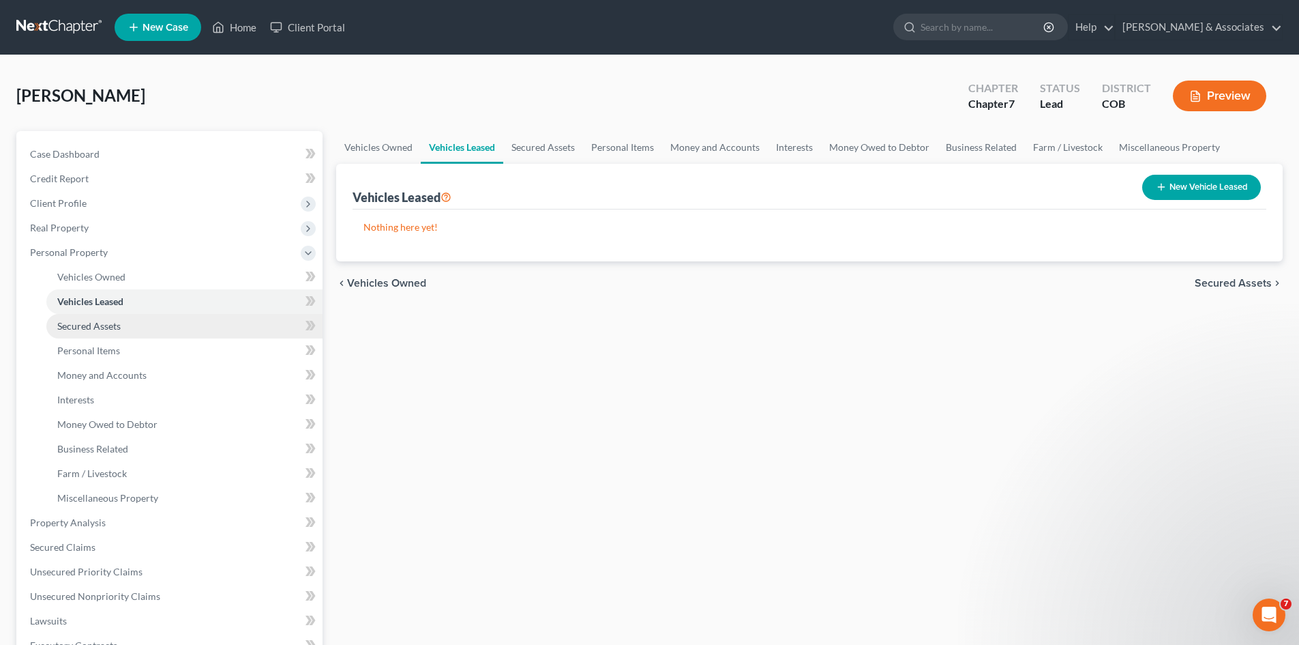
click at [104, 325] on span "Secured Assets" at bounding box center [88, 326] width 63 height 12
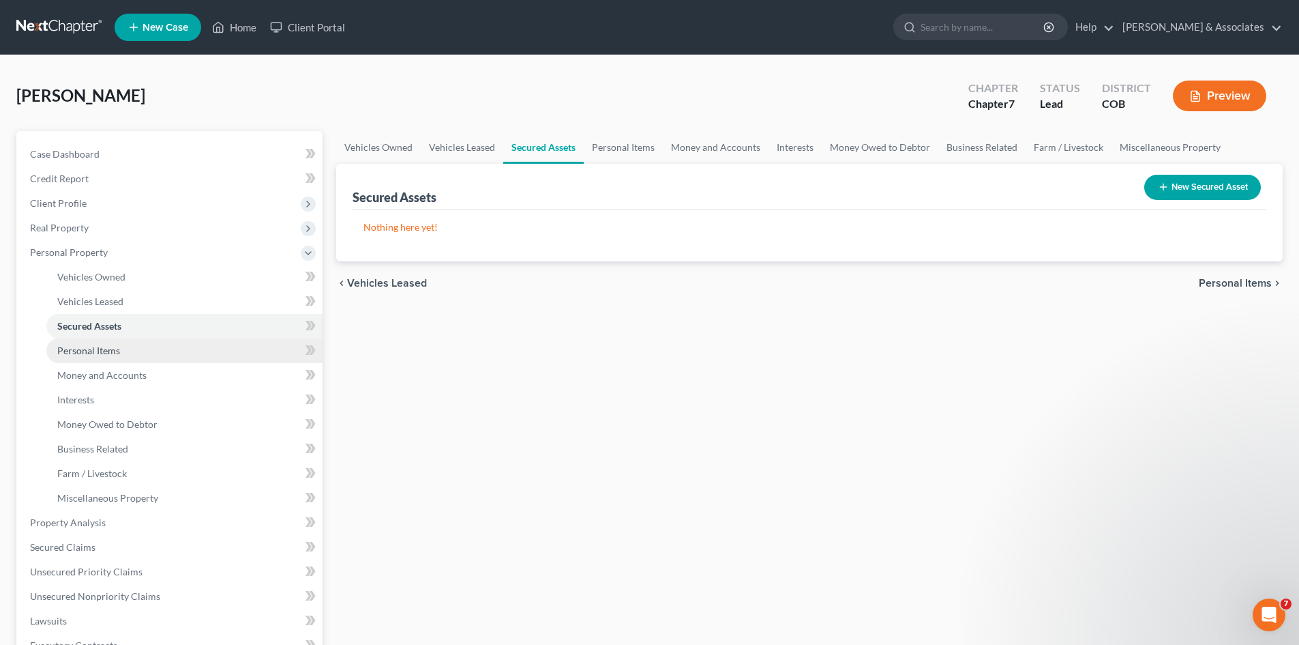
click at [108, 355] on span "Personal Items" at bounding box center [88, 350] width 63 height 12
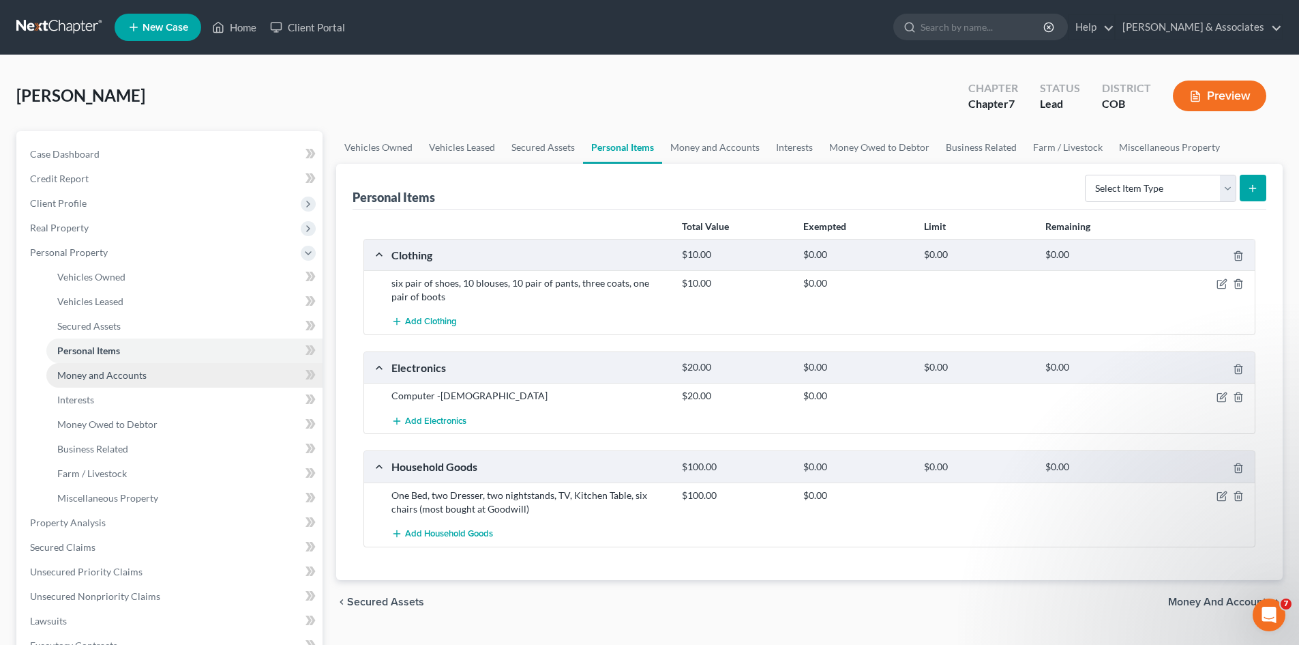
click at [109, 381] on link "Money and Accounts" at bounding box center [184, 375] width 276 height 25
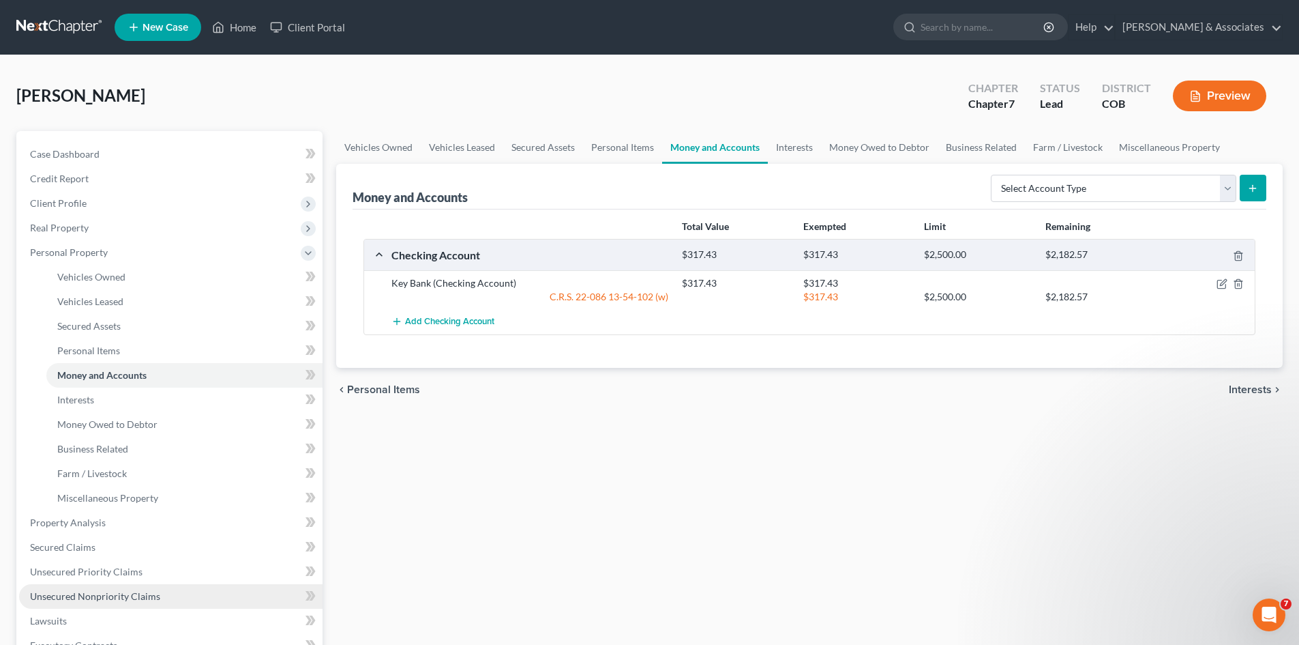
click at [94, 598] on span "Unsecured Nonpriority Claims" at bounding box center [95, 596] width 130 height 12
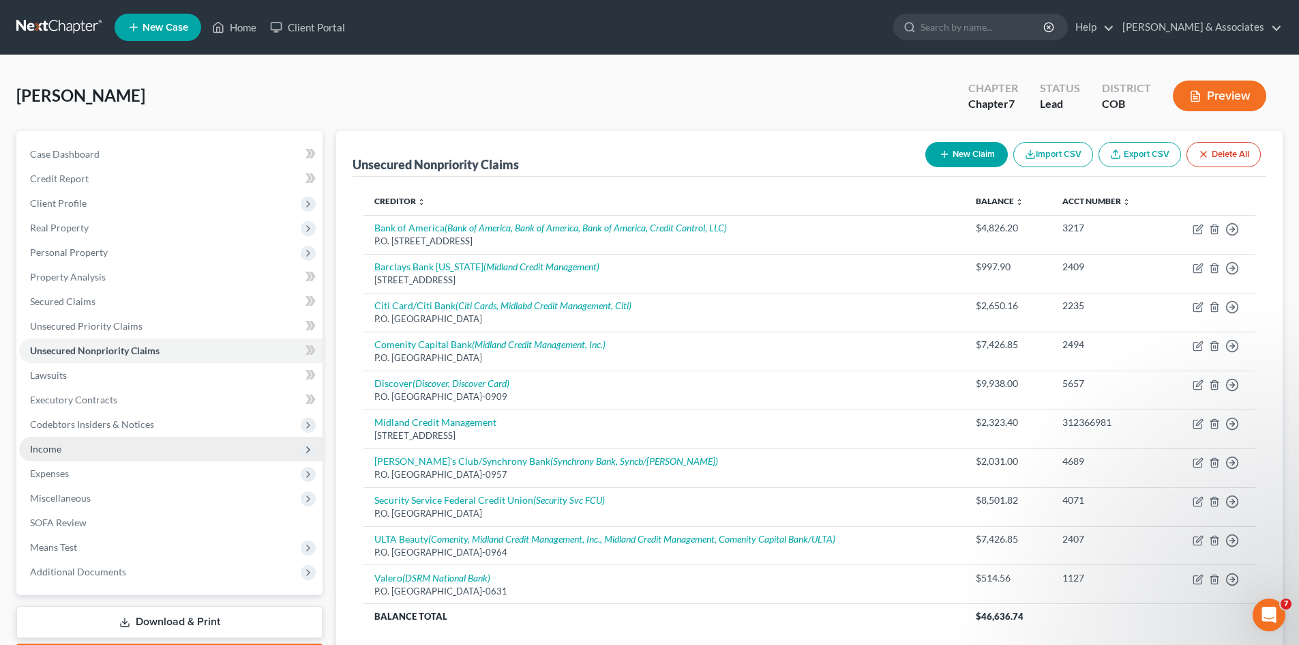
click at [72, 455] on span "Income" at bounding box center [171, 449] width 304 height 25
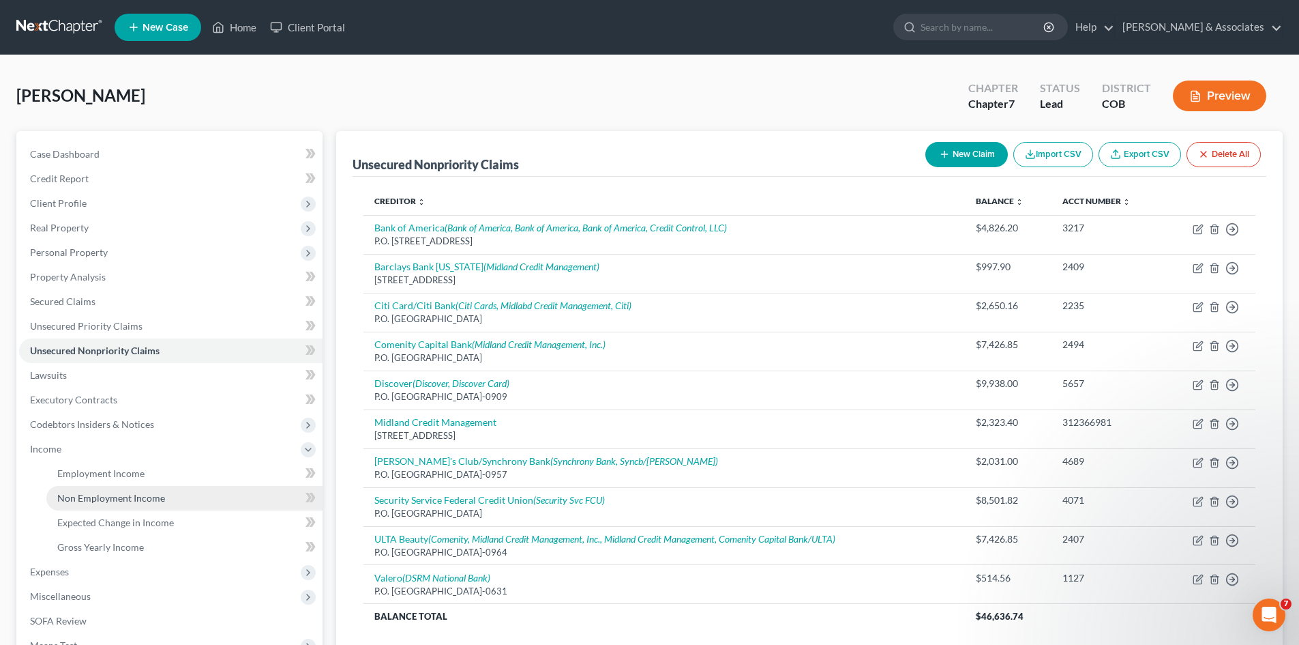
click at [110, 500] on span "Non Employment Income" at bounding box center [111, 498] width 108 height 12
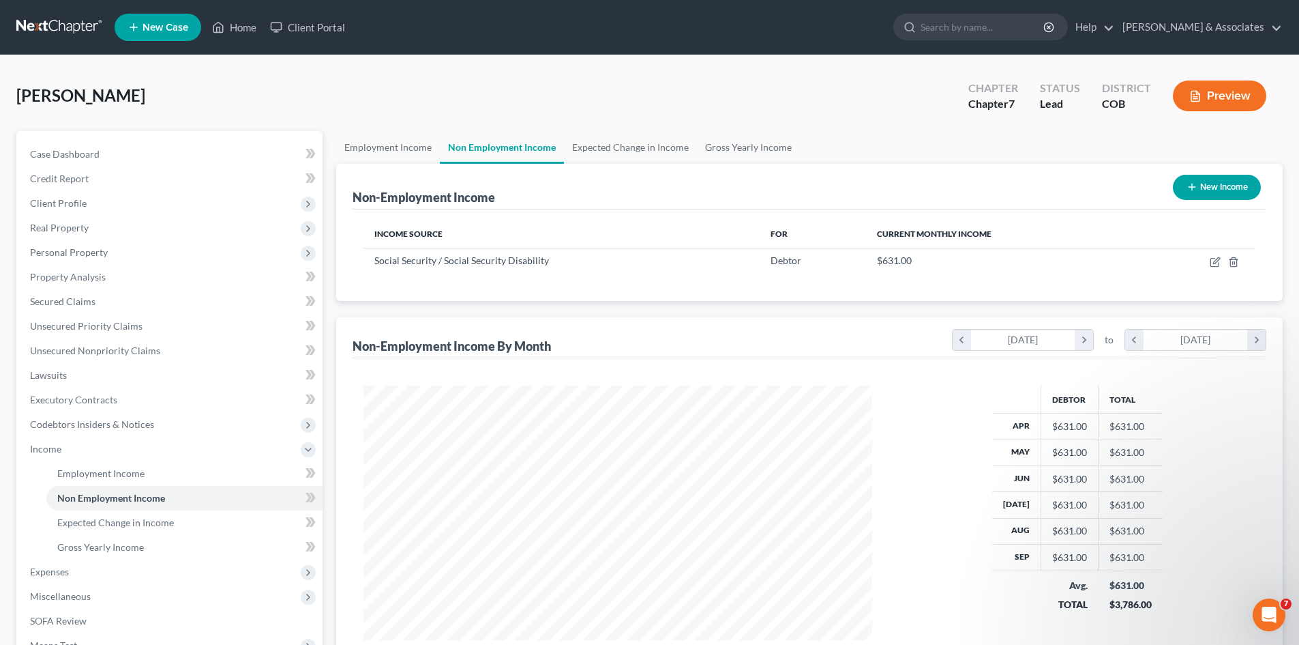
scroll to position [254, 536]
click at [46, 445] on span "Income" at bounding box center [45, 449] width 31 height 12
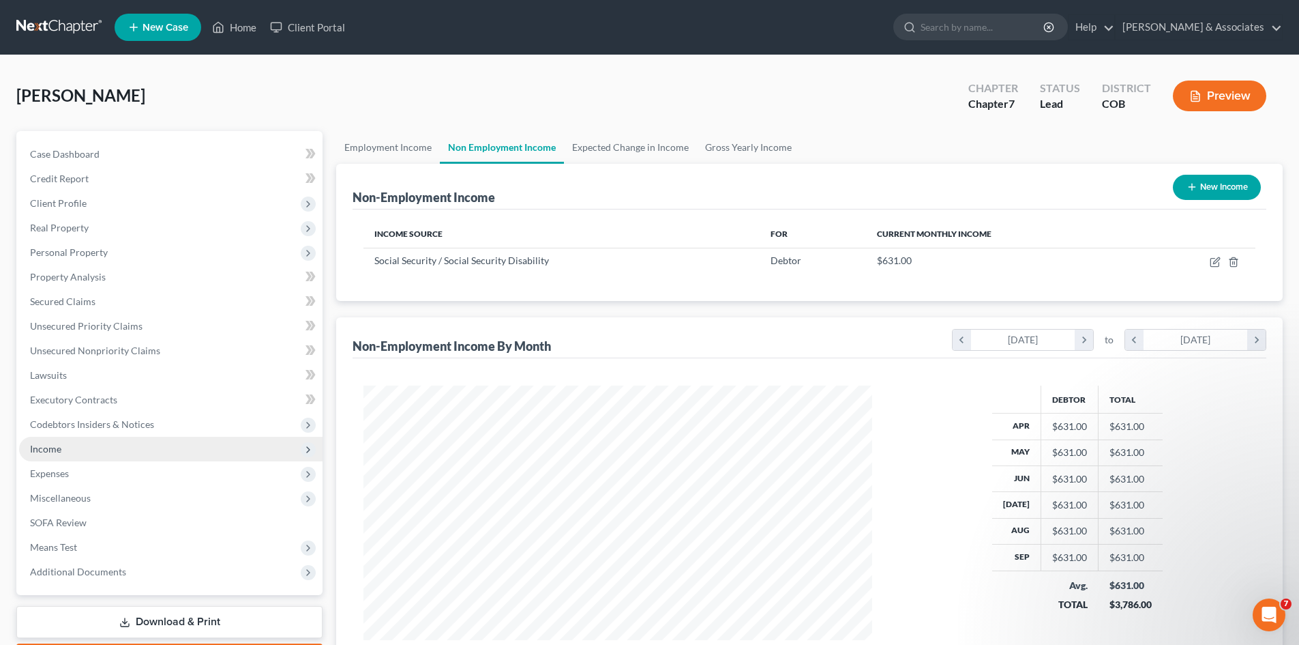
click at [33, 447] on span "Income" at bounding box center [45, 449] width 31 height 12
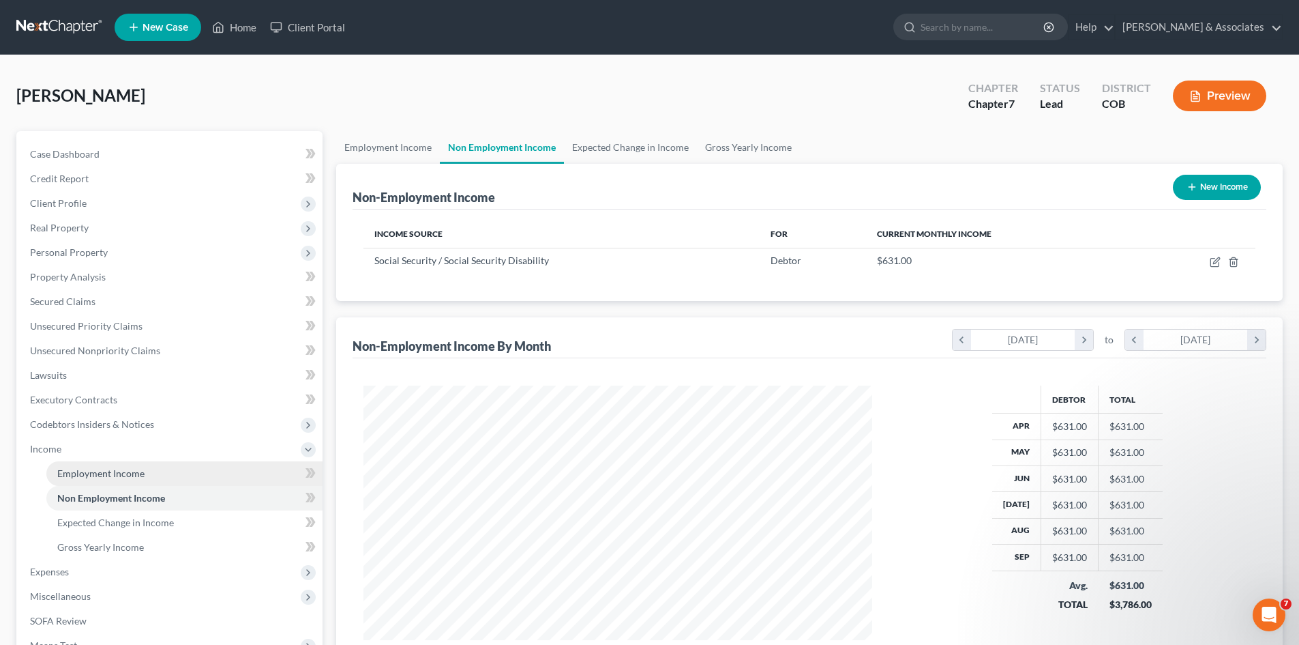
click at [102, 473] on span "Employment Income" at bounding box center [100, 473] width 87 height 12
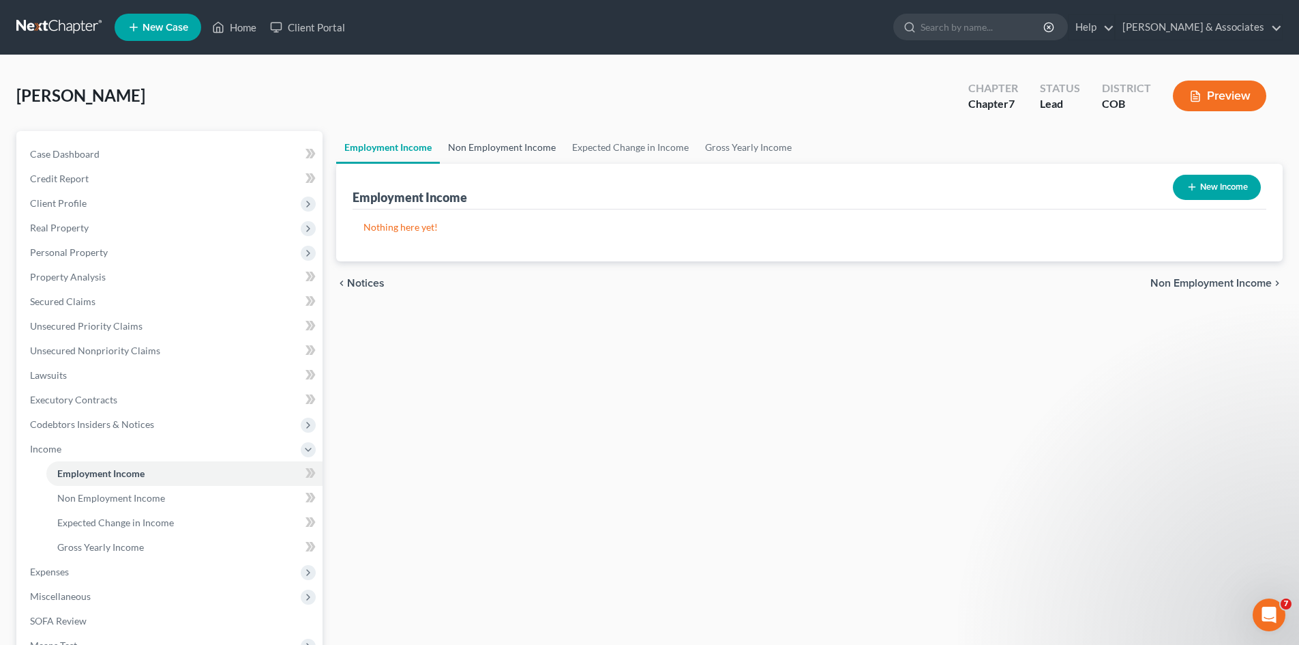
click at [479, 149] on link "Non Employment Income" at bounding box center [502, 147] width 124 height 33
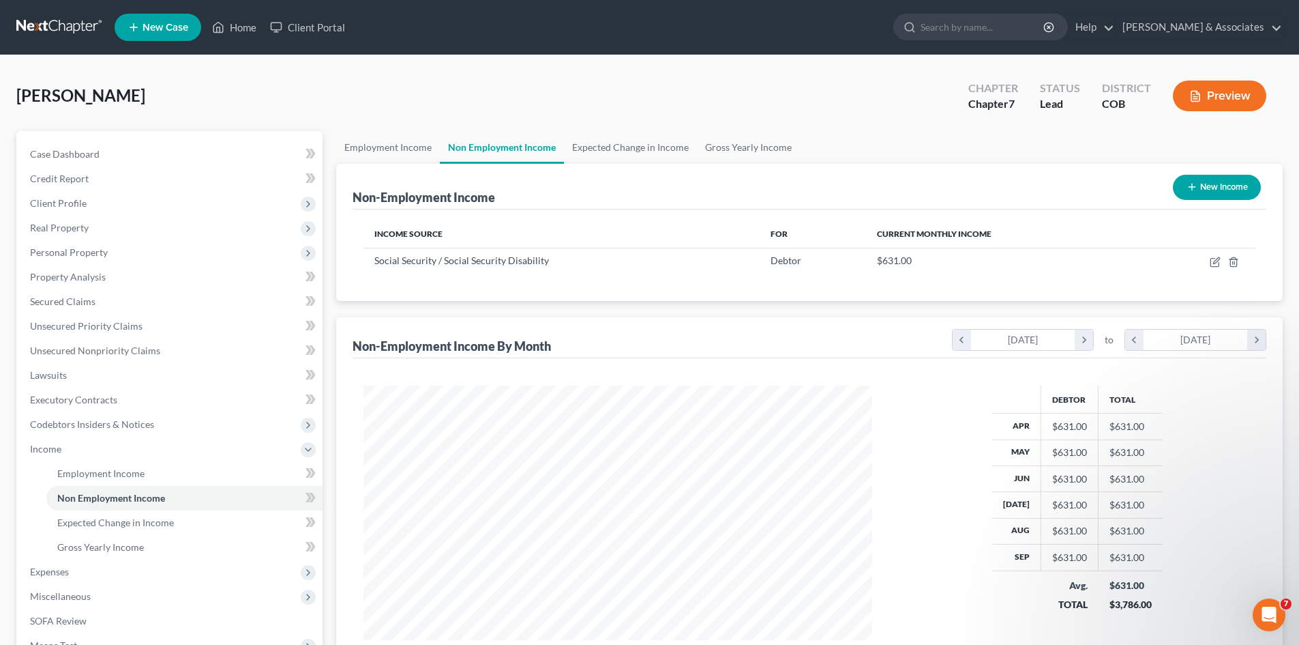
scroll to position [254, 536]
click at [74, 544] on span "Gross Yearly Income" at bounding box center [100, 547] width 87 height 12
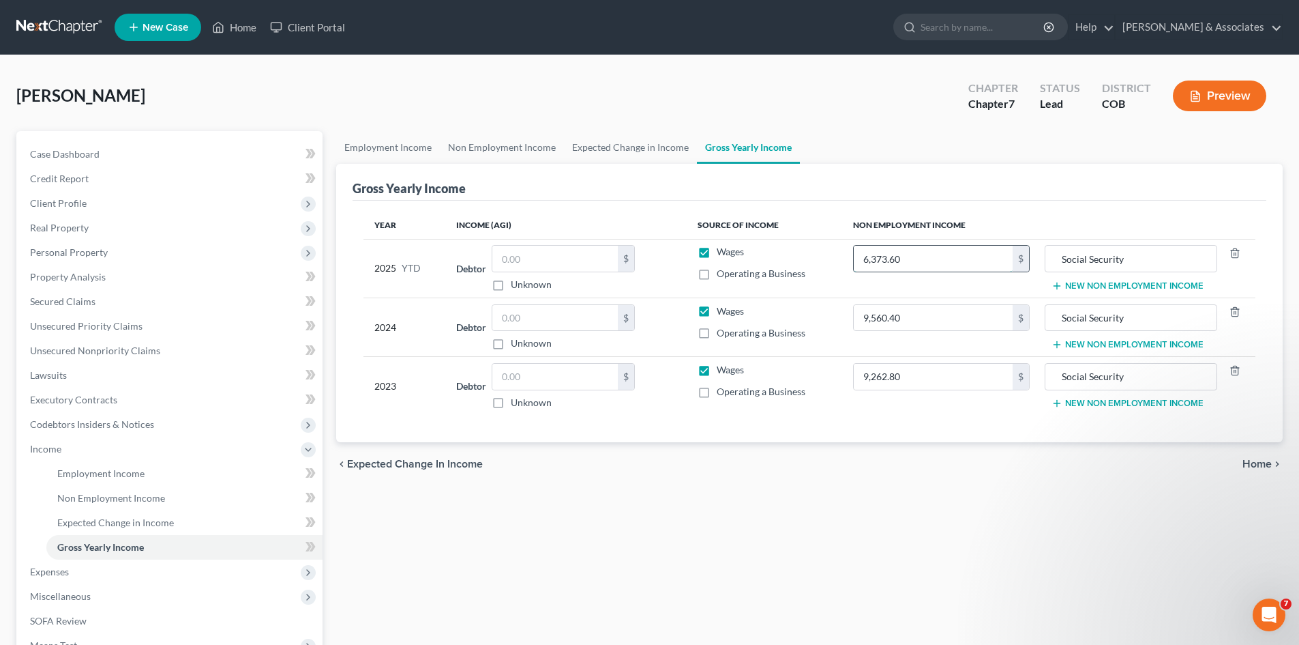
click at [925, 261] on input "6,373.60" at bounding box center [933, 259] width 159 height 26
type input "6,310.00"
click at [57, 570] on span "Expenses" at bounding box center [49, 571] width 39 height 12
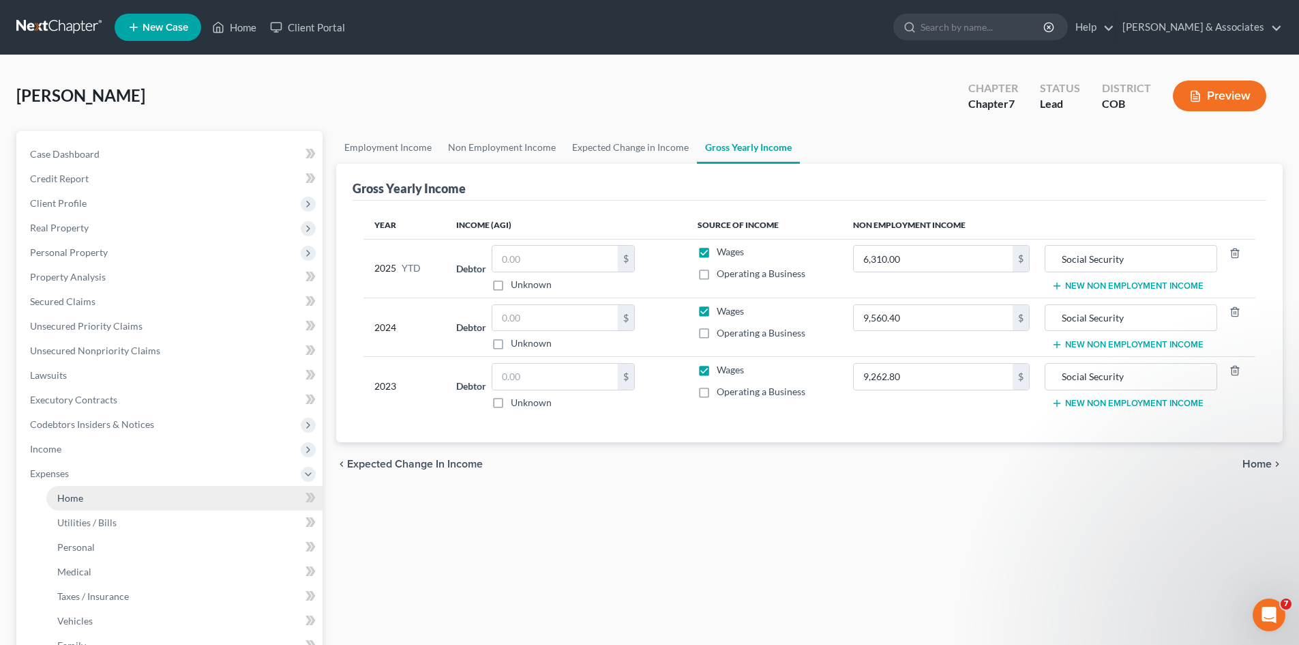
click at [70, 499] on span "Home" at bounding box center [70, 498] width 26 height 12
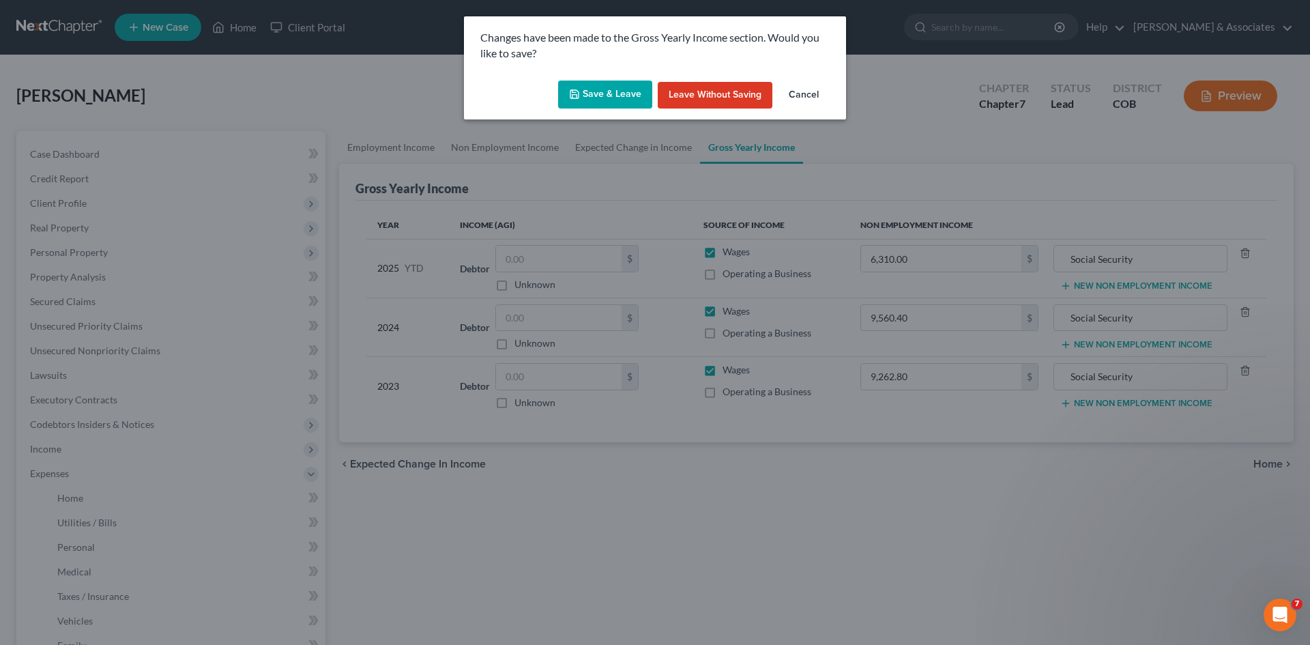
click at [621, 89] on button "Save & Leave" at bounding box center [605, 94] width 94 height 29
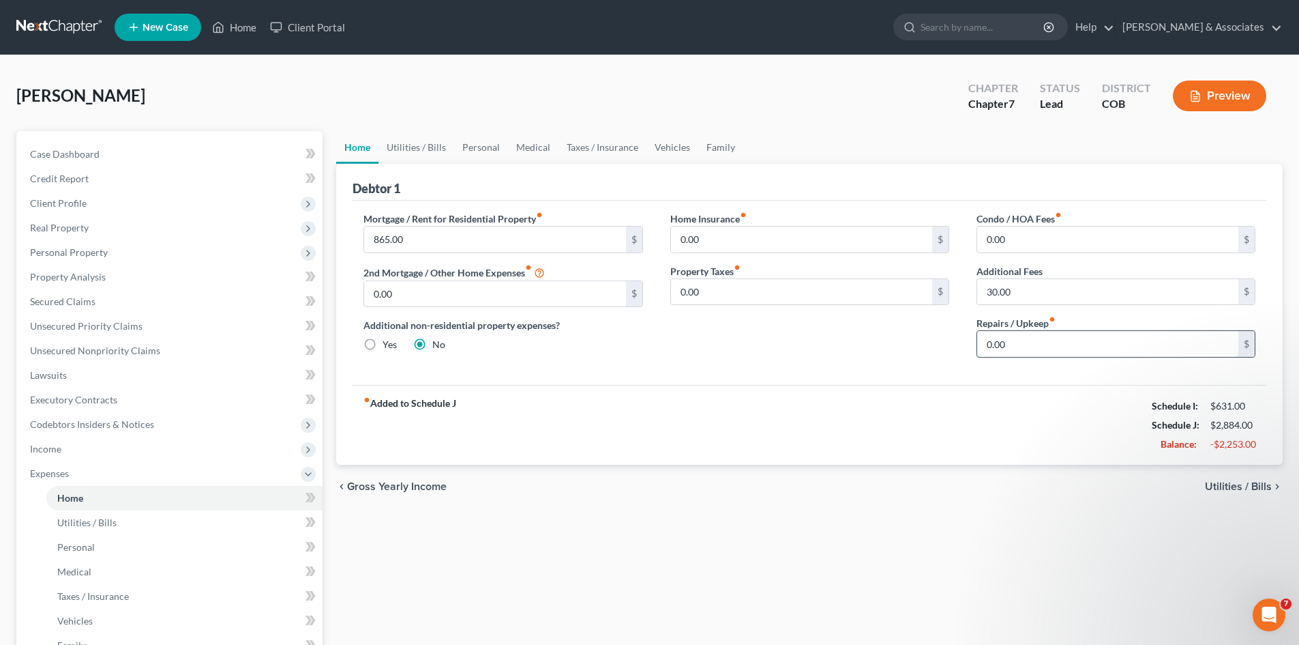
click at [985, 345] on input "0.00" at bounding box center [1107, 344] width 261 height 26
type input "10.00"
click at [119, 520] on link "Utilities / Bills" at bounding box center [184, 522] width 276 height 25
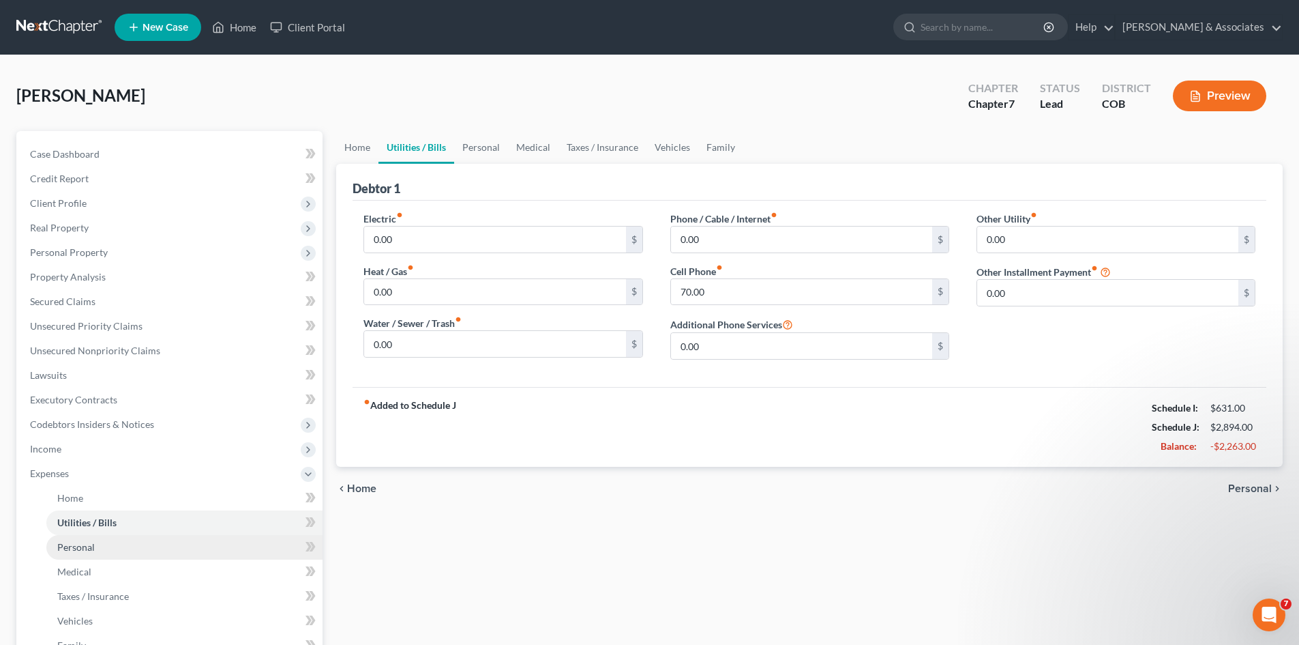
click at [91, 547] on span "Personal" at bounding box center [76, 547] width 38 height 12
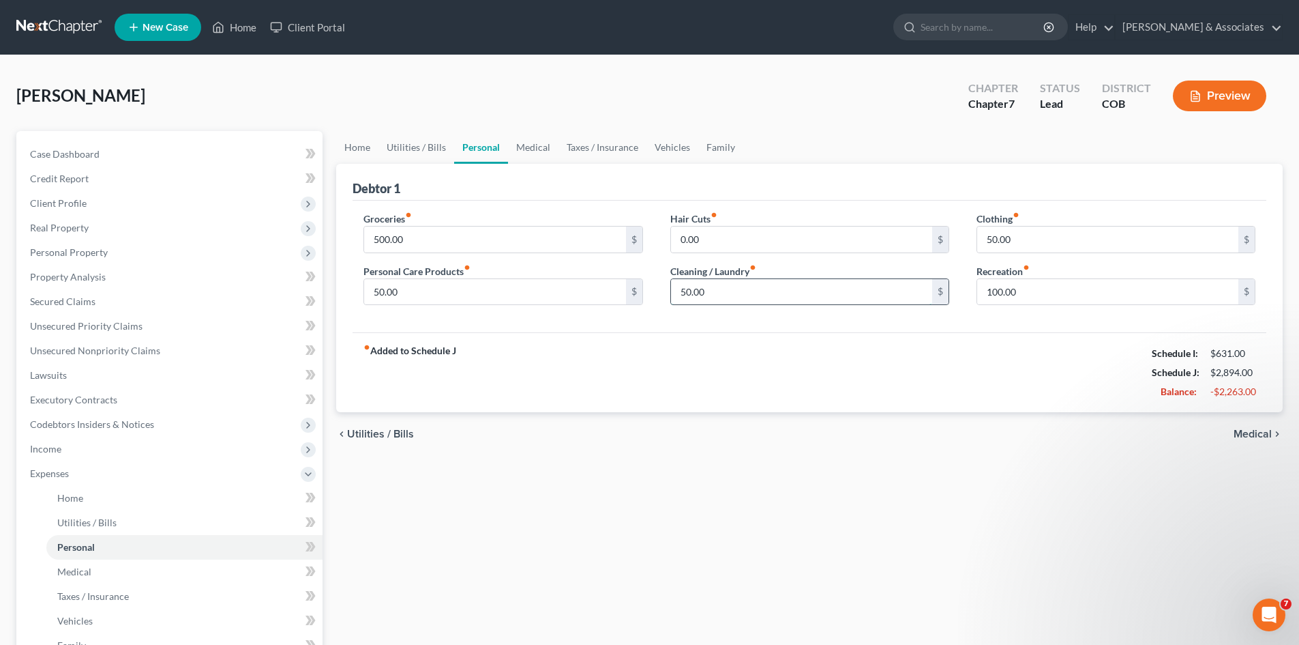
click at [684, 292] on input "50.00" at bounding box center [801, 292] width 261 height 26
click at [754, 289] on input "50.00" at bounding box center [801, 292] width 261 height 26
click at [73, 574] on span "Medical" at bounding box center [74, 571] width 34 height 12
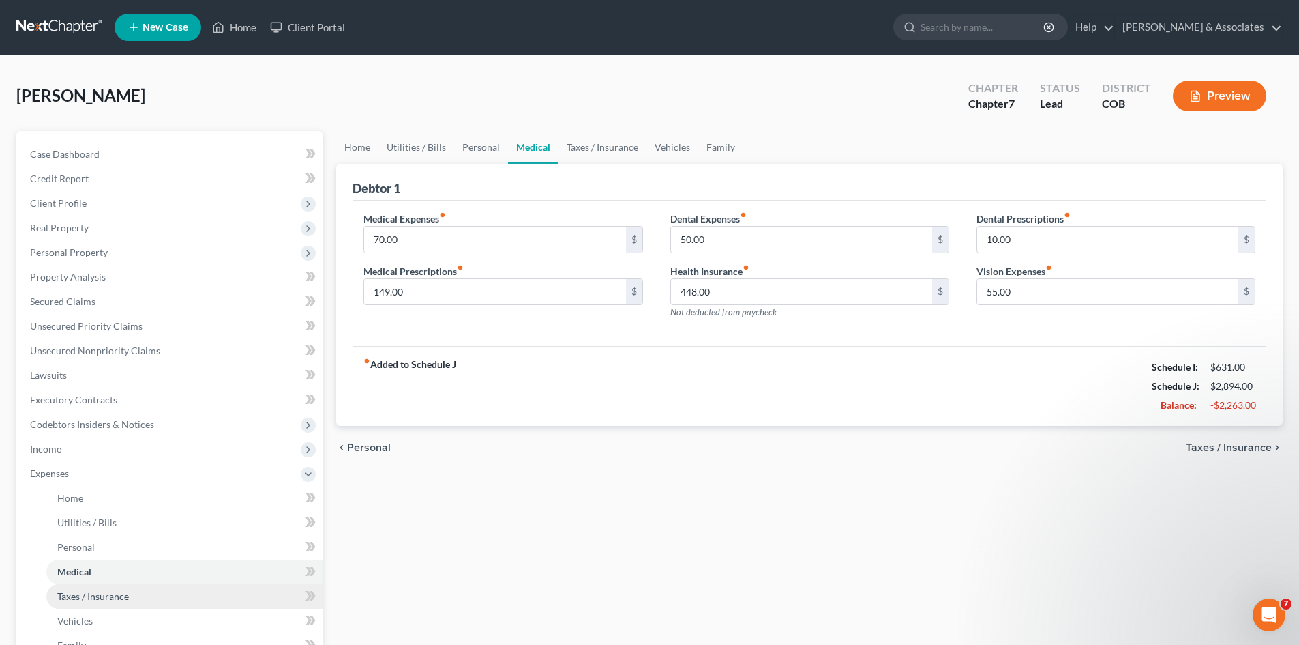
click at [126, 590] on span "Taxes / Insurance" at bounding box center [93, 596] width 72 height 12
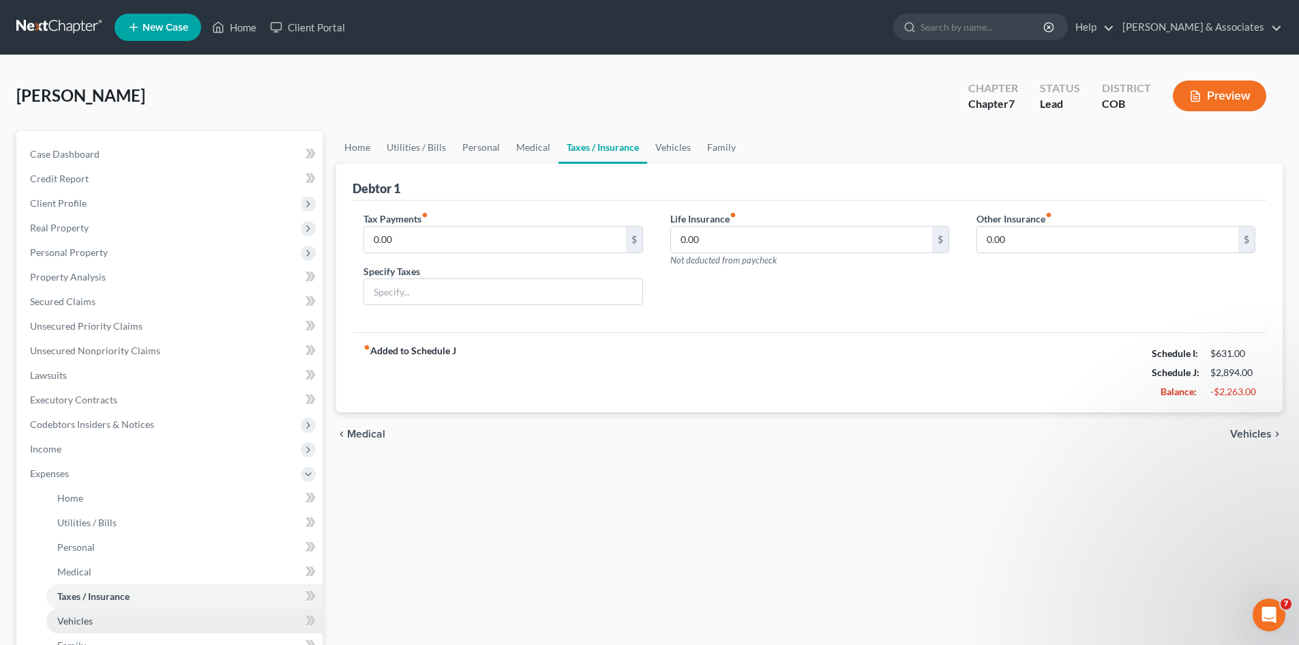
click at [74, 627] on link "Vehicles" at bounding box center [184, 620] width 276 height 25
